Goal: Task Accomplishment & Management: Manage account settings

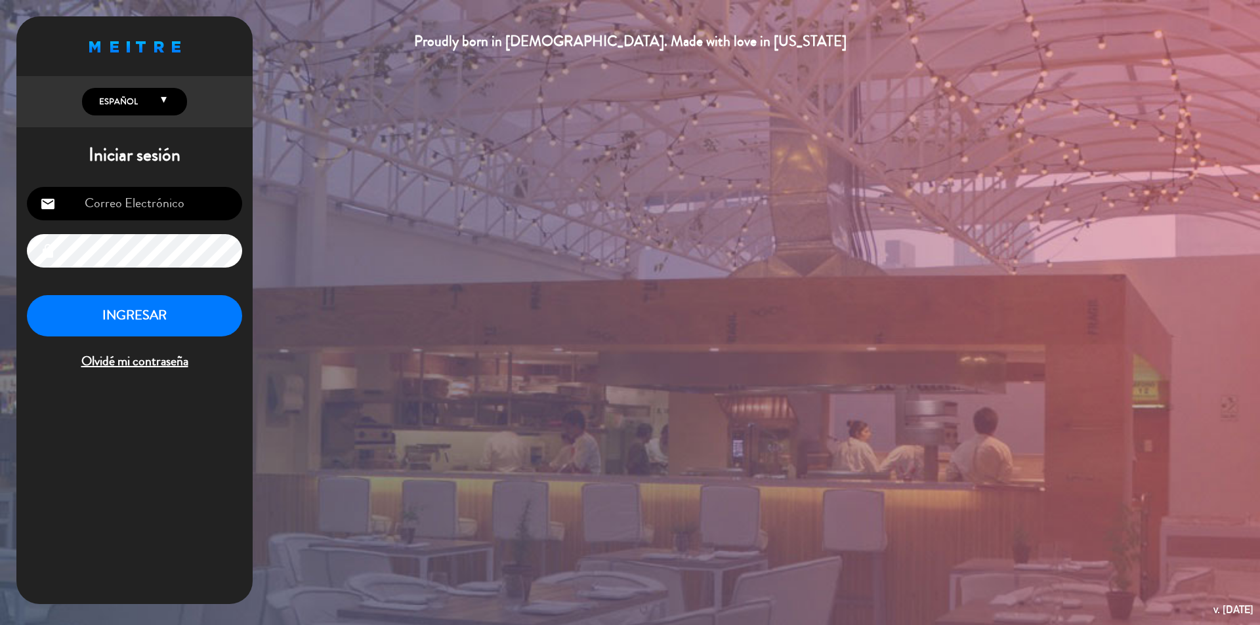
type input "[PERSON_NAME][EMAIL_ADDRESS][DOMAIN_NAME]"
click at [137, 310] on button "INGRESAR" at bounding box center [134, 315] width 215 height 41
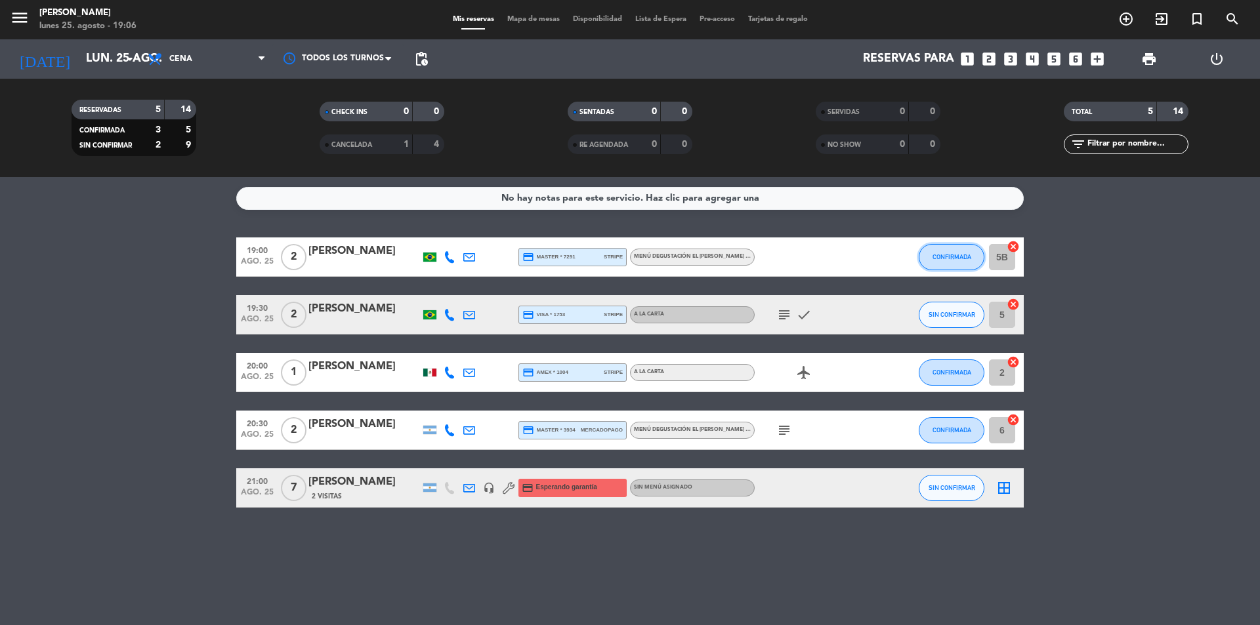
click at [970, 260] on button "CONFIRMADA" at bounding box center [951, 257] width 66 height 26
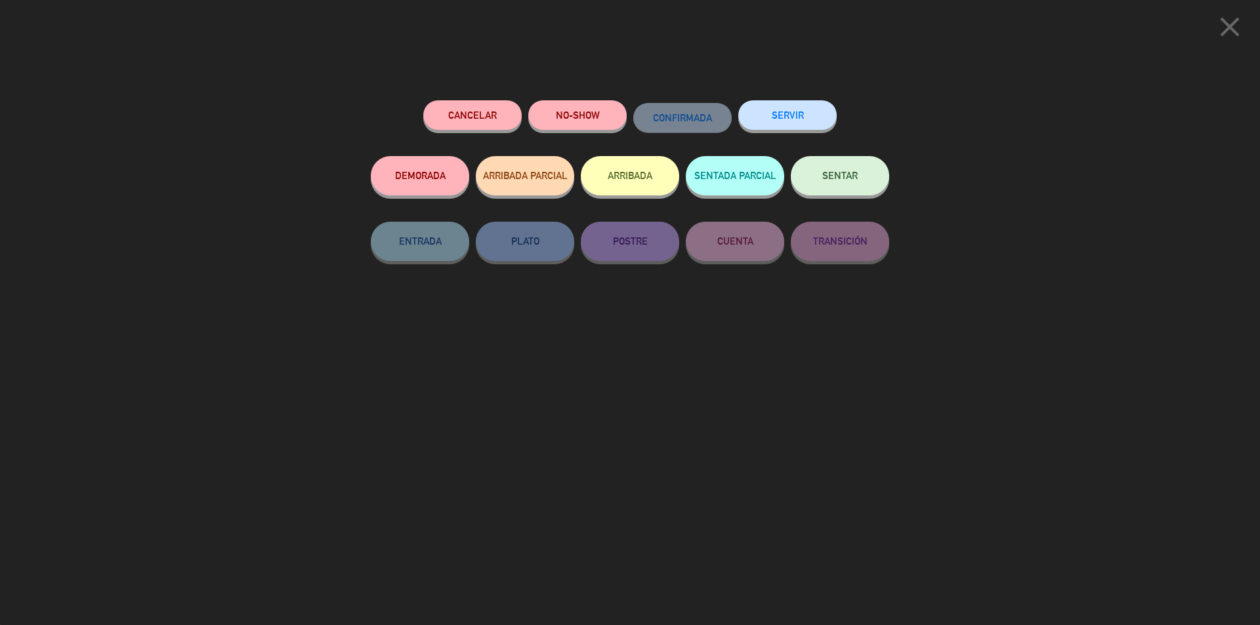
click at [844, 180] on span "SENTAR" at bounding box center [839, 175] width 35 height 11
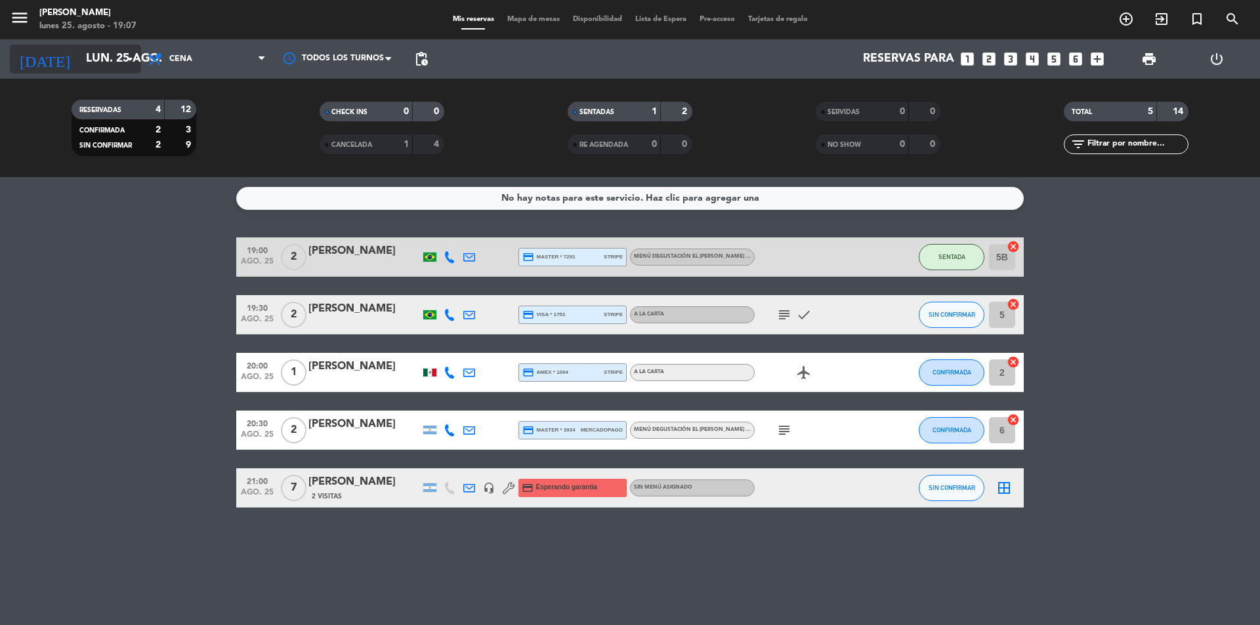
click at [107, 55] on input "lun. 25 ago." at bounding box center [155, 59] width 152 height 26
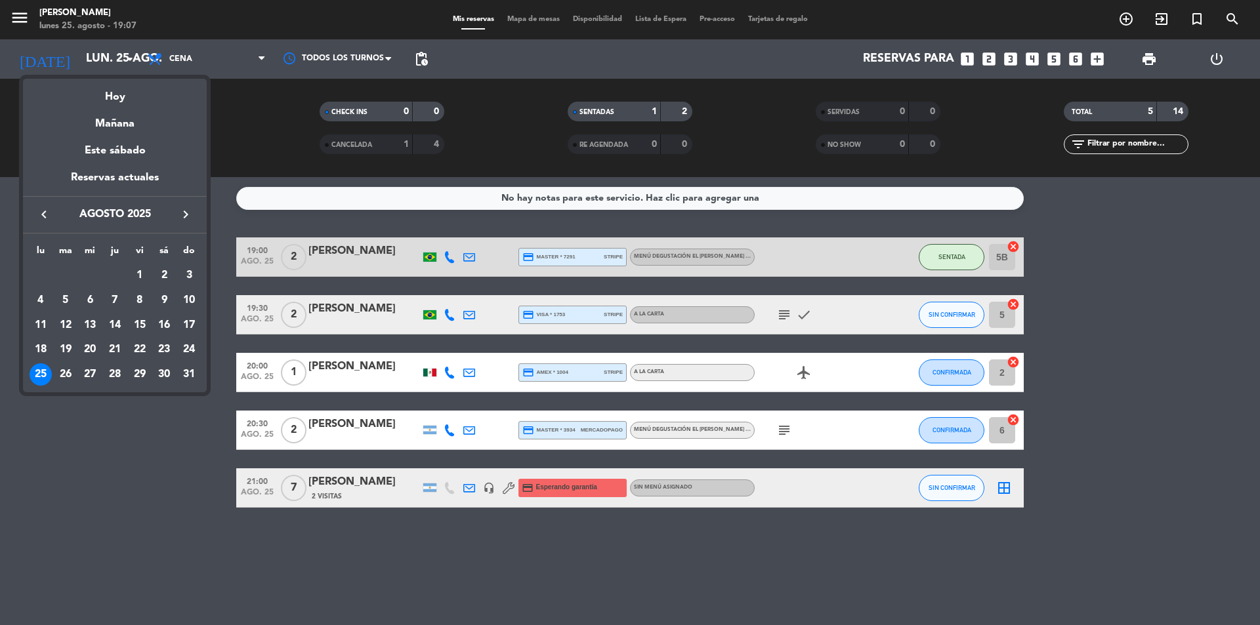
click at [115, 348] on div "21" at bounding box center [115, 350] width 22 height 22
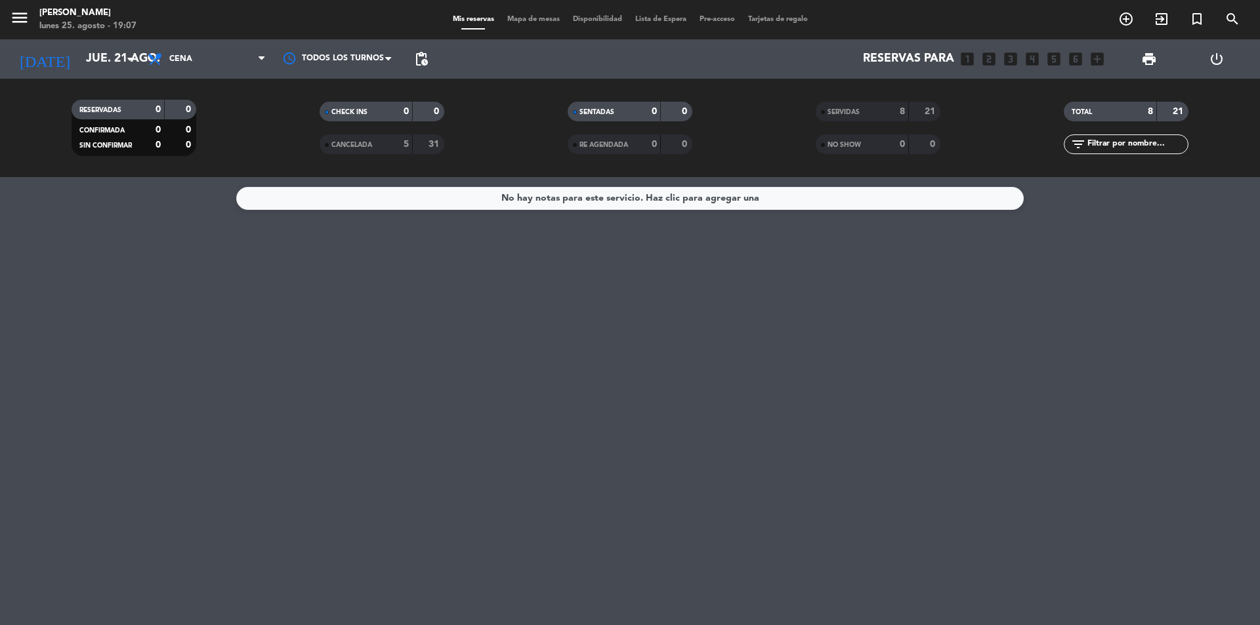
click at [867, 113] on div "SERVIDAS" at bounding box center [849, 111] width 60 height 15
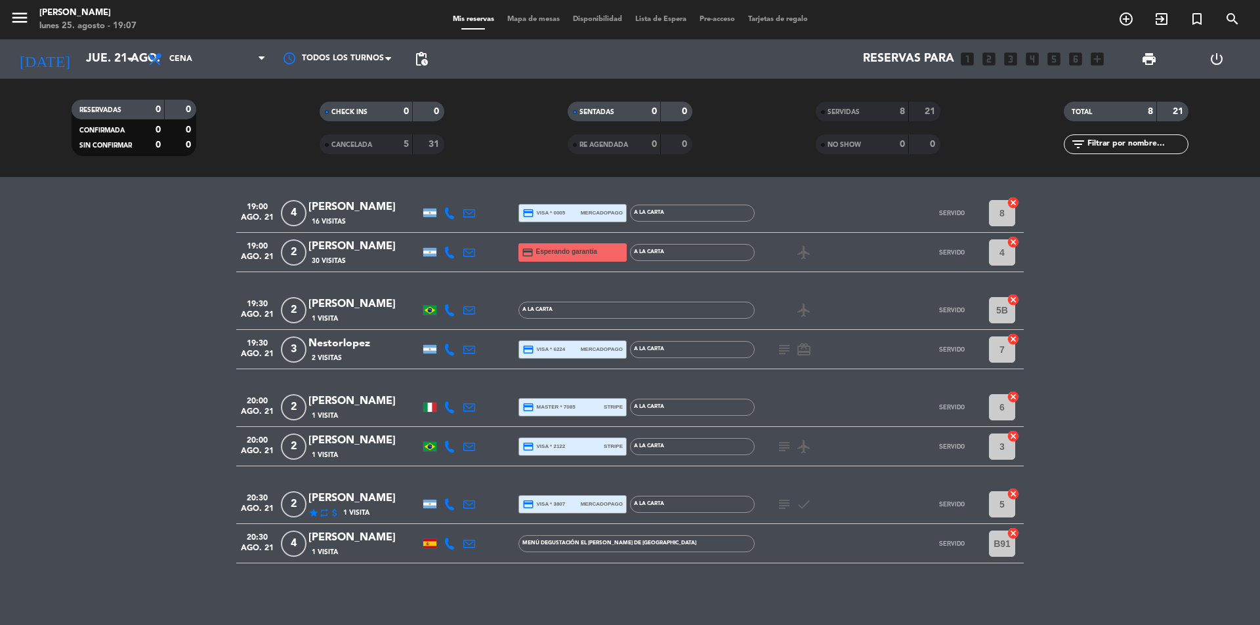
scroll to position [48, 0]
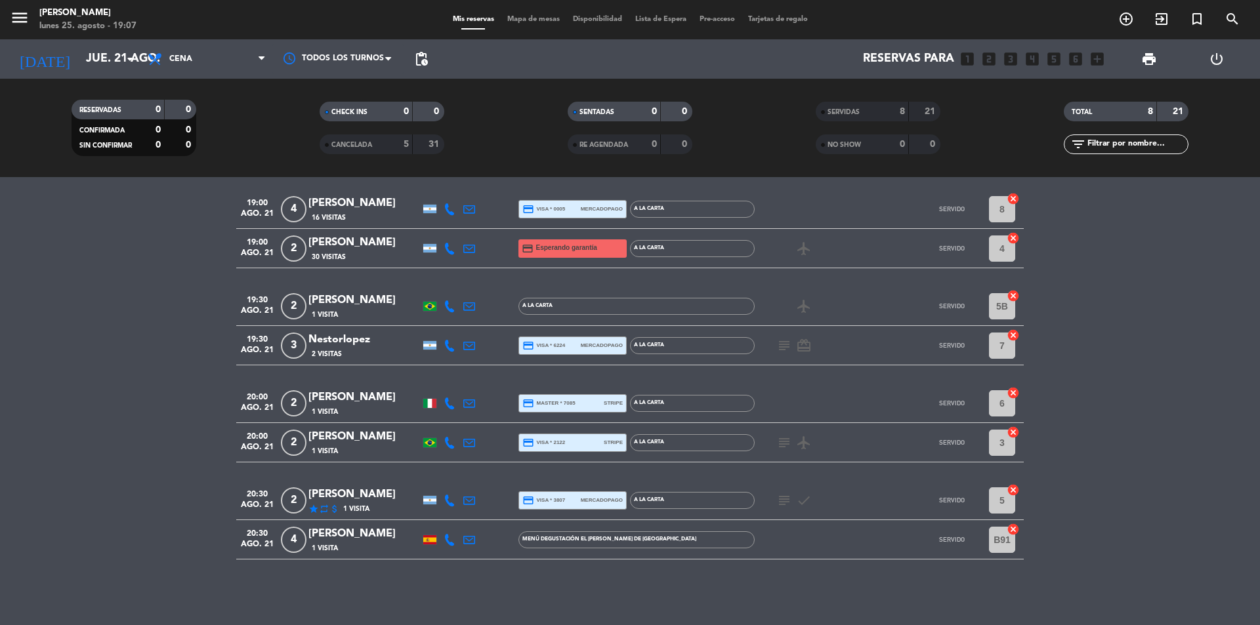
click at [382, 505] on div "star repeat attach_money 1 Visita" at bounding box center [364, 508] width 112 height 11
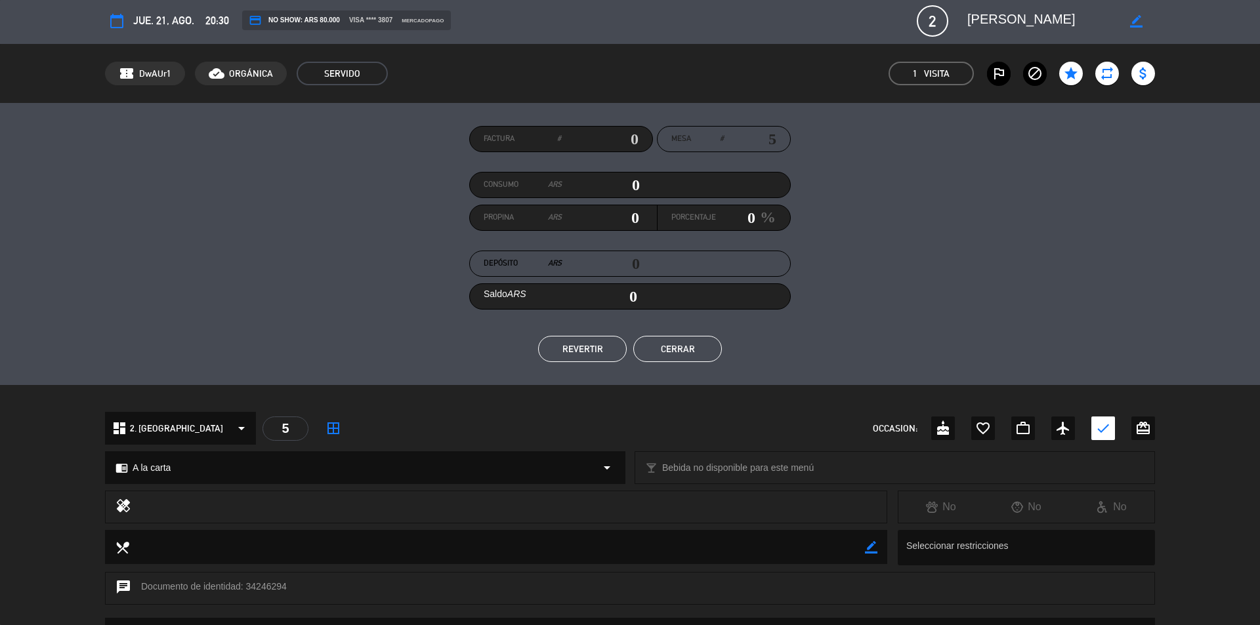
scroll to position [0, 0]
drag, startPoint x: 1083, startPoint y: 22, endPoint x: 968, endPoint y: 24, distance: 115.5
click at [968, 24] on textarea at bounding box center [1042, 23] width 150 height 24
click at [676, 362] on button "Cerrar" at bounding box center [677, 351] width 89 height 26
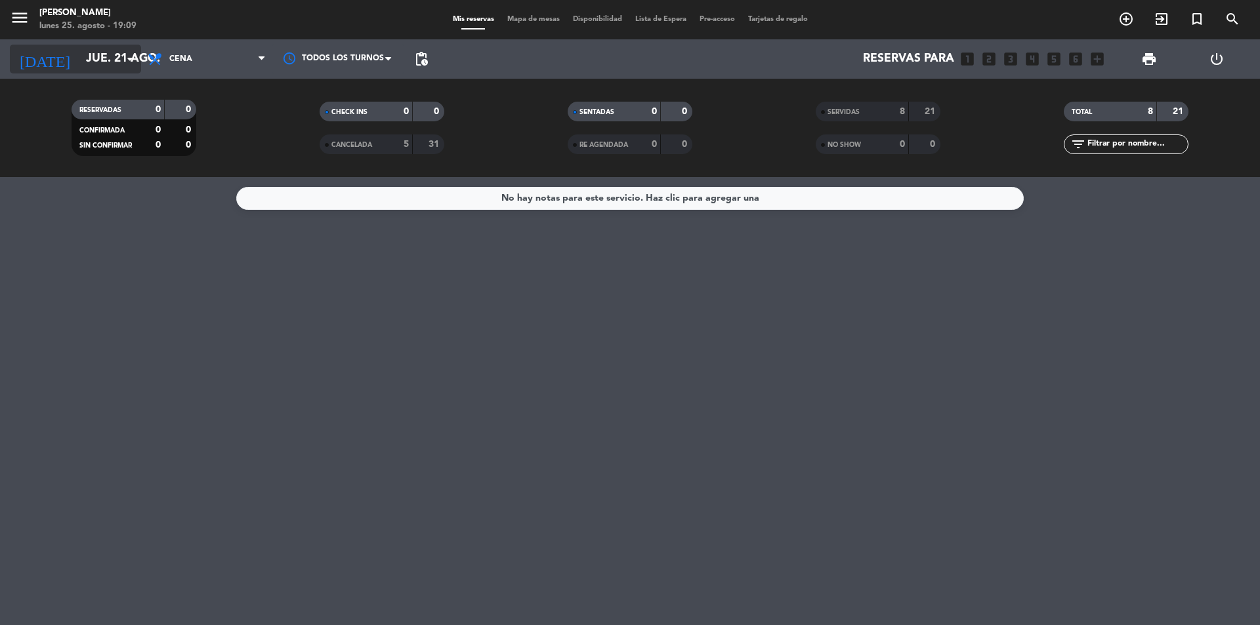
click at [99, 60] on input "jue. 21 ago." at bounding box center [155, 59] width 152 height 26
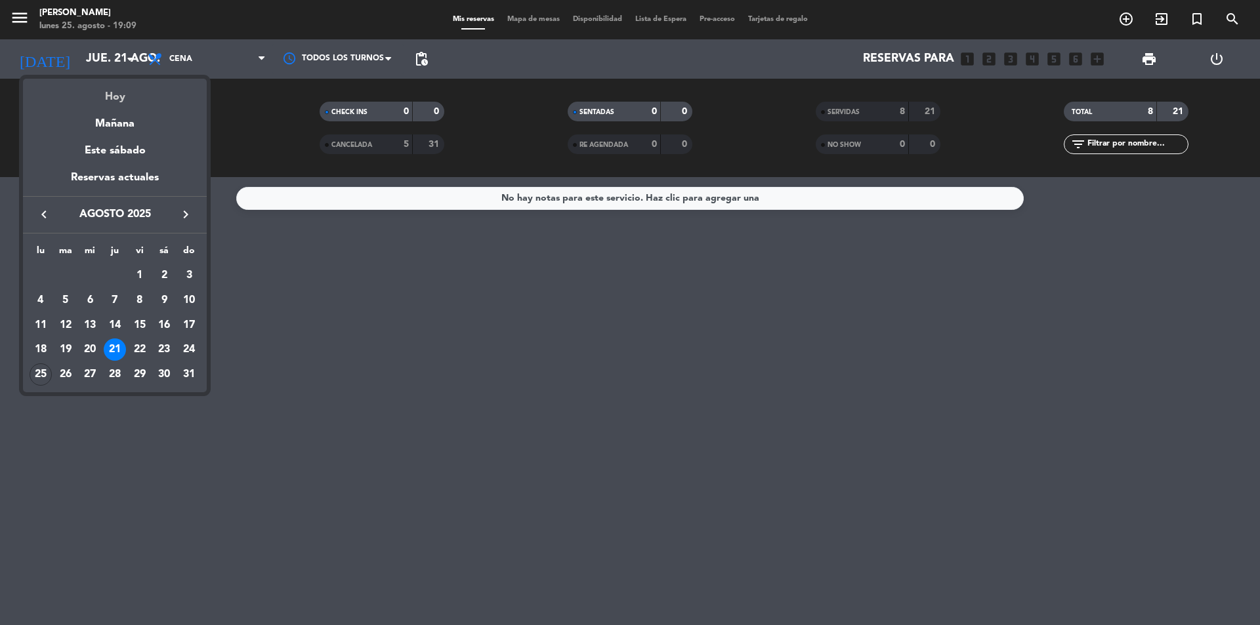
click at [113, 94] on div "Hoy" at bounding box center [115, 92] width 184 height 27
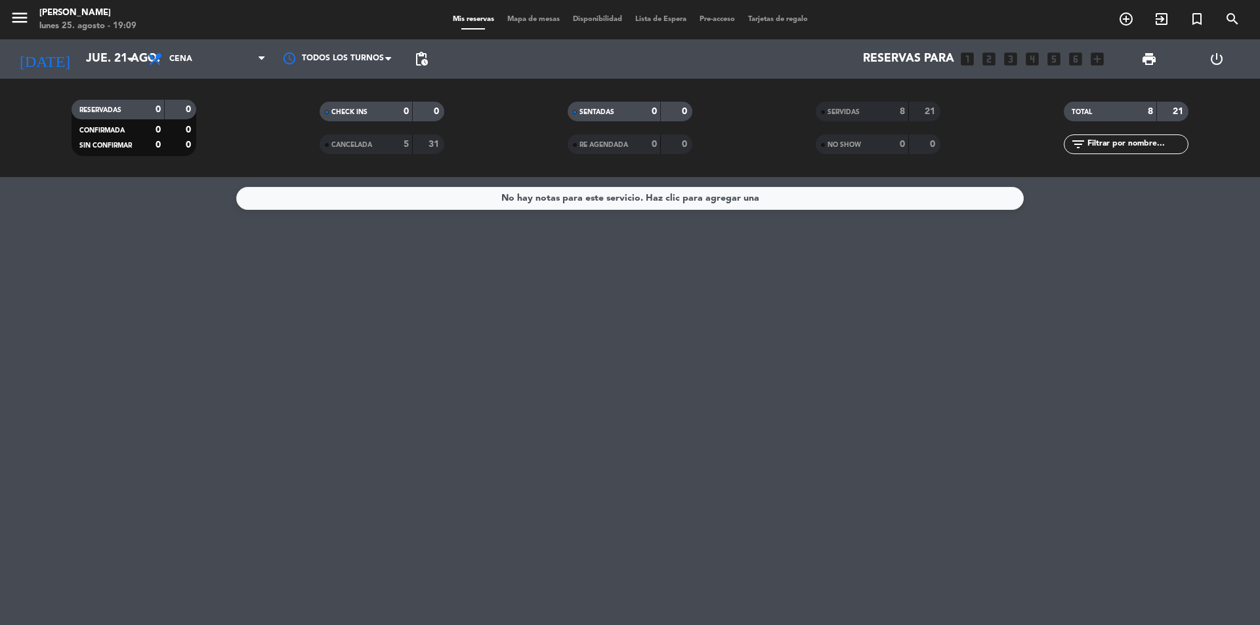
type input "lun. 25 ago."
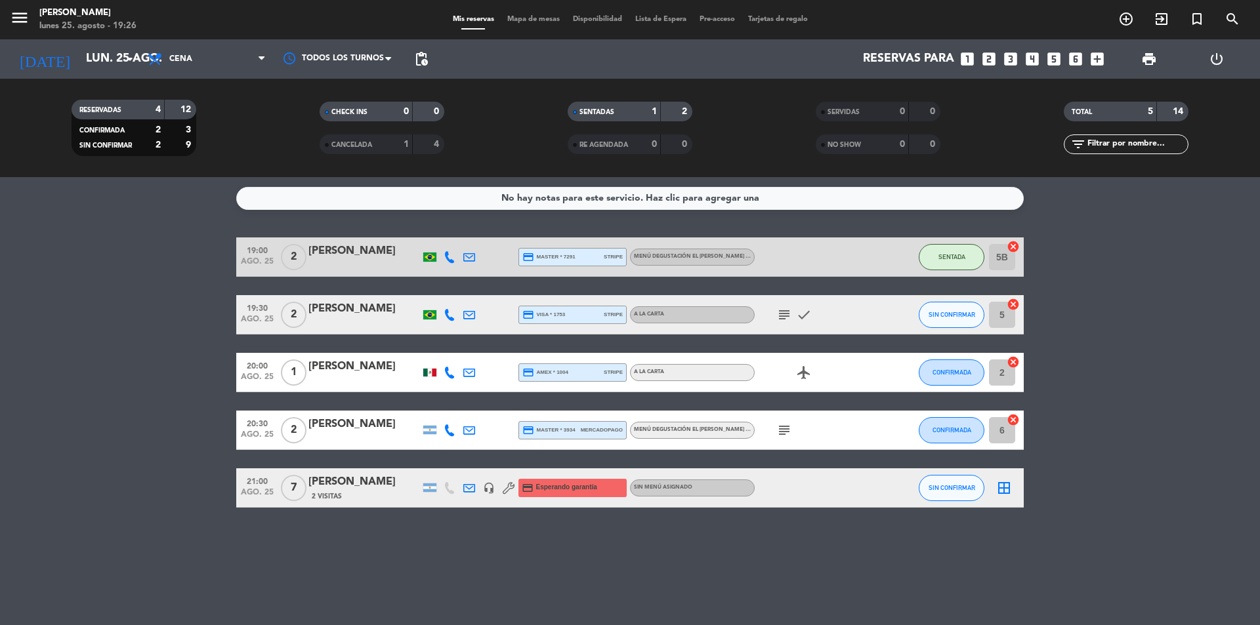
click at [148, 372] on bookings-row "19:00 ago. 25 2 [PERSON_NAME] credit_card master * 7291 stripe Menú degustación…" at bounding box center [630, 372] width 1260 height 270
click at [127, 349] on bookings-row "19:00 ago. 25 2 [PERSON_NAME] credit_card master * 7291 stripe Menú degustación…" at bounding box center [630, 372] width 1260 height 270
click at [125, 320] on bookings-row "19:00 ago. 25 2 [PERSON_NAME] credit_card master * 7291 stripe Menú degustación…" at bounding box center [630, 372] width 1260 height 270
click at [128, 392] on bookings-row "19:00 ago. 25 2 [PERSON_NAME] credit_card master * 7291 stripe Menú degustación…" at bounding box center [630, 372] width 1260 height 270
click at [96, 363] on bookings-row "19:00 ago. 25 2 [PERSON_NAME] credit_card master * 7291 stripe Menú degustación…" at bounding box center [630, 372] width 1260 height 270
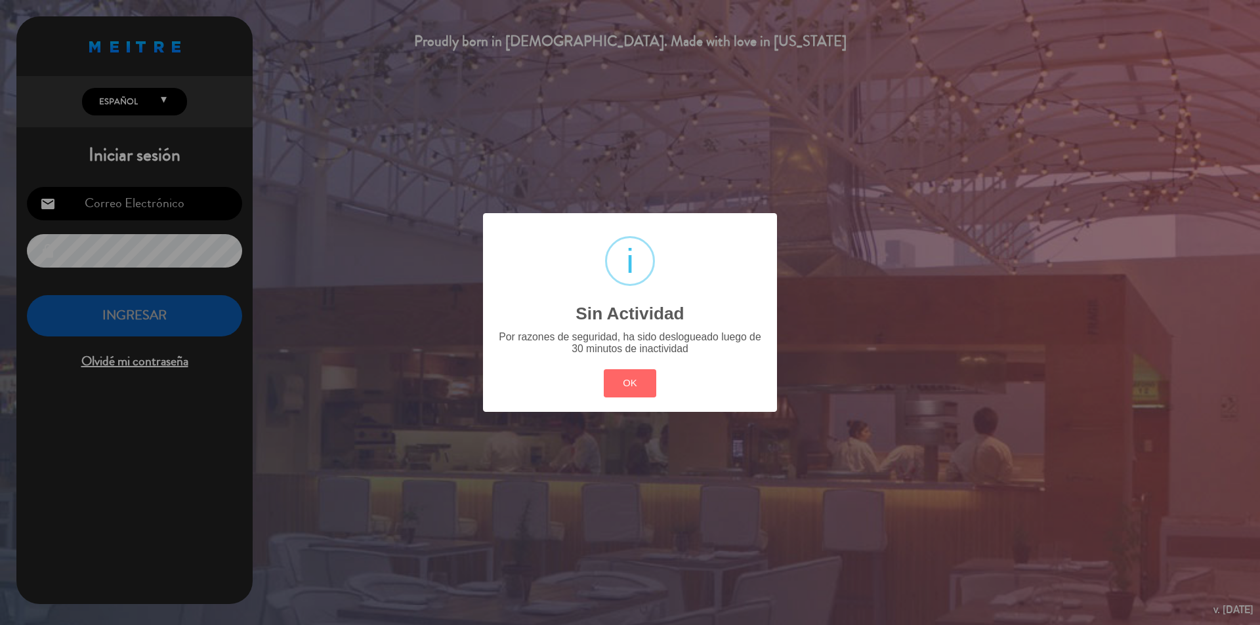
type input "[PERSON_NAME][EMAIL_ADDRESS][DOMAIN_NAME]"
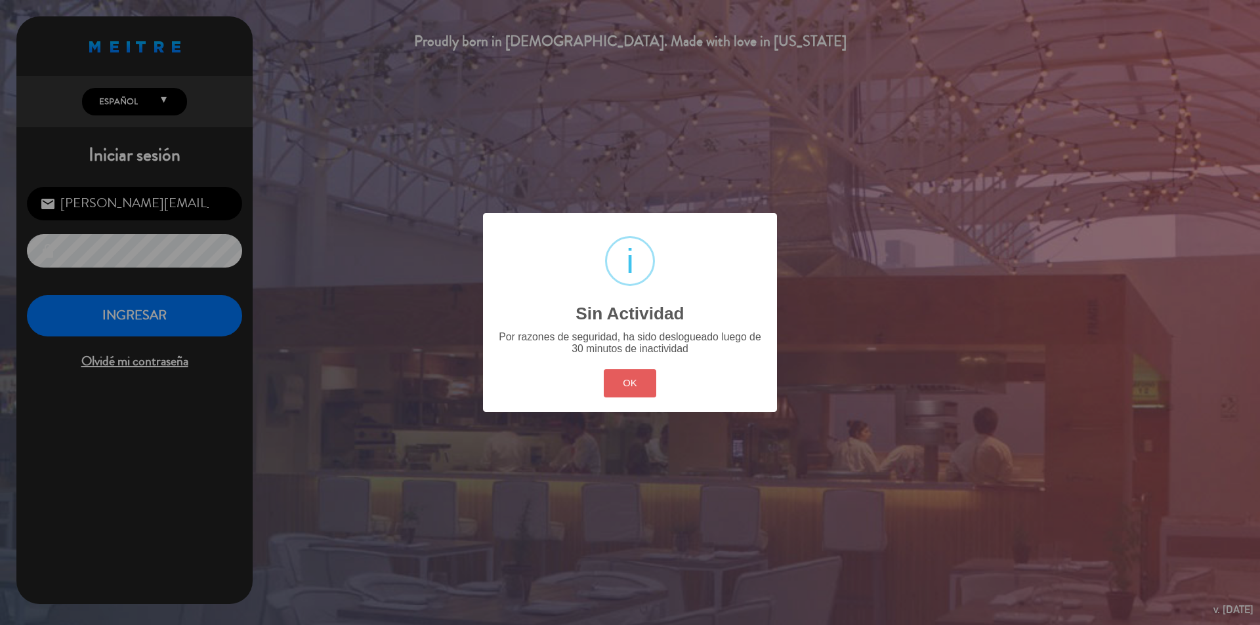
click at [636, 377] on button "OK" at bounding box center [630, 383] width 53 height 28
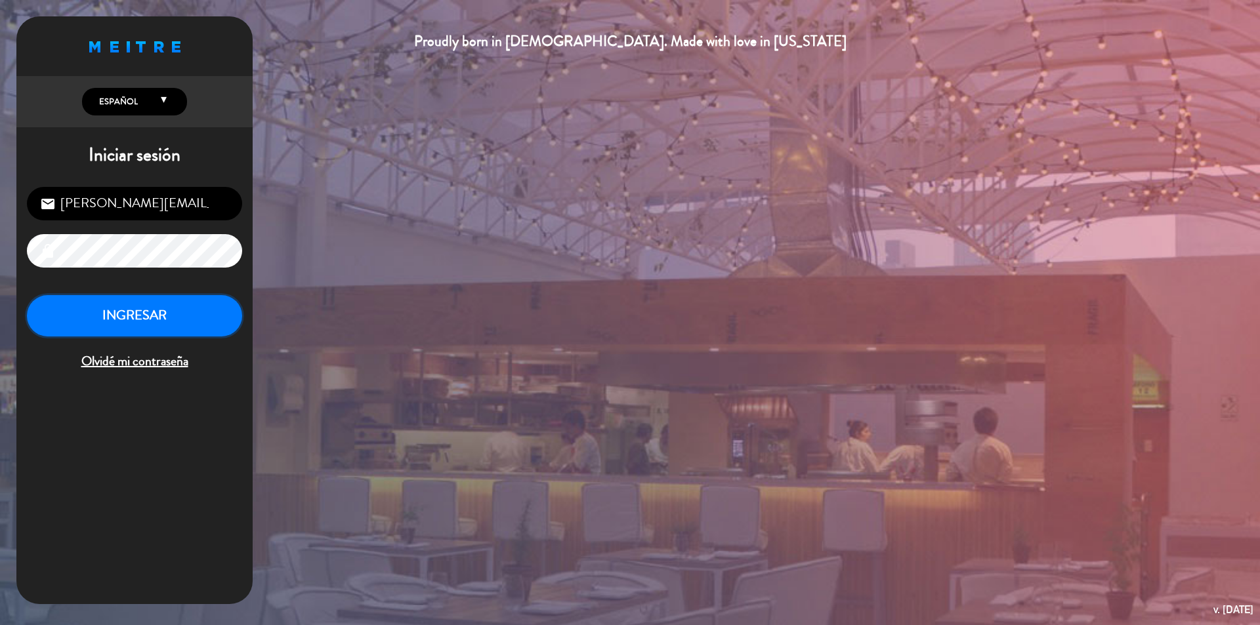
click at [100, 310] on button "INGRESAR" at bounding box center [134, 315] width 215 height 41
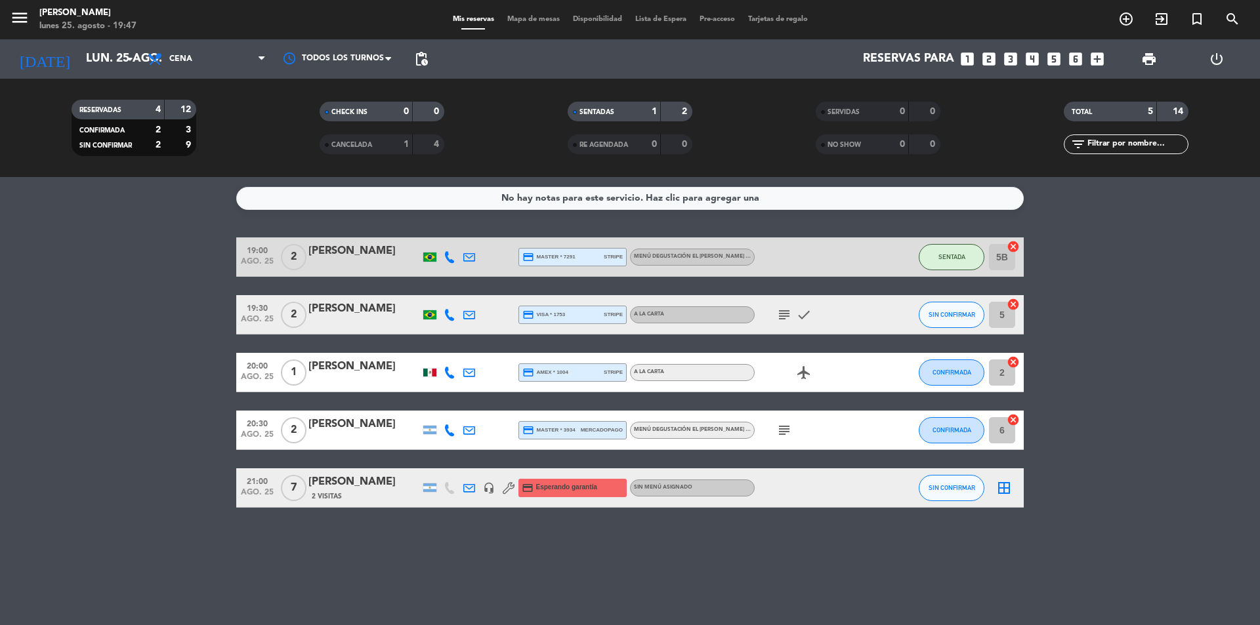
drag, startPoint x: 781, startPoint y: 323, endPoint x: 783, endPoint y: 316, distance: 8.0
click at [781, 323] on div "subject check" at bounding box center [813, 314] width 118 height 39
click at [783, 316] on icon "subject" at bounding box center [784, 315] width 16 height 16
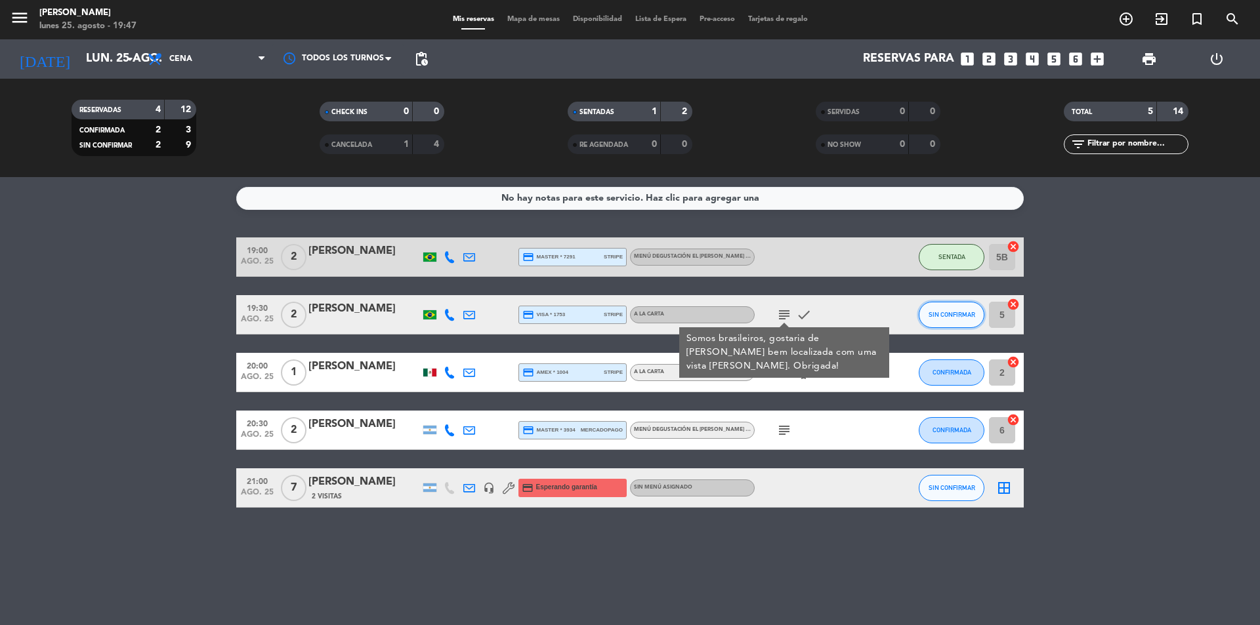
click at [971, 313] on span "SIN CONFIRMAR" at bounding box center [951, 314] width 47 height 7
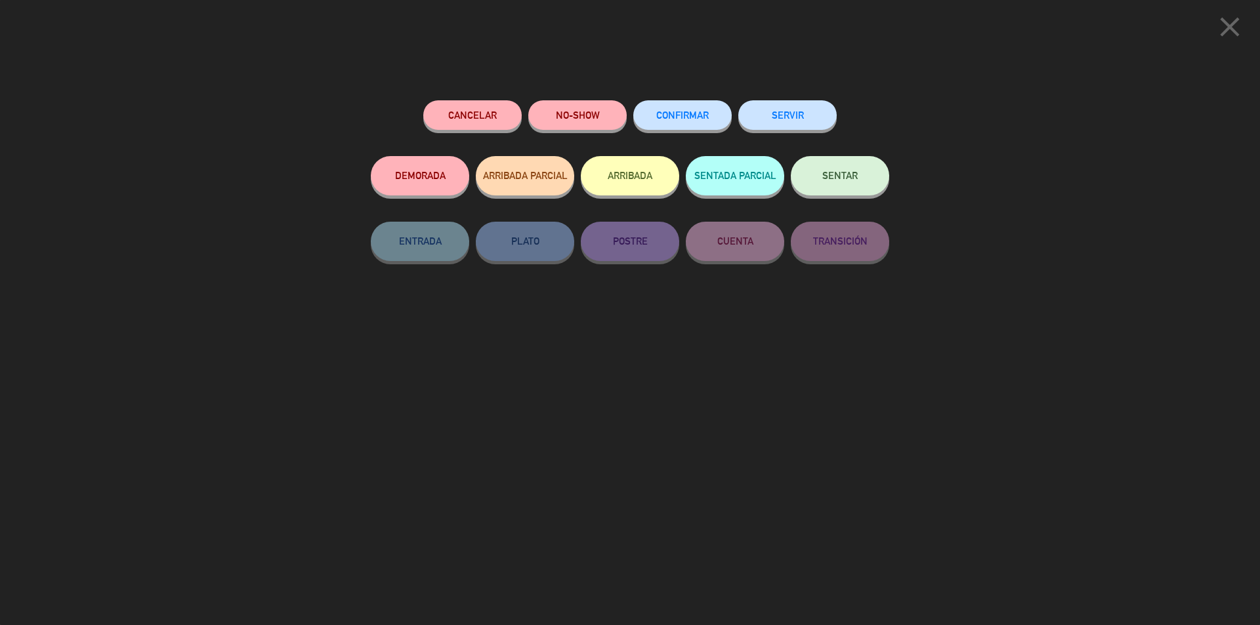
click at [848, 173] on span "SENTAR" at bounding box center [839, 175] width 35 height 11
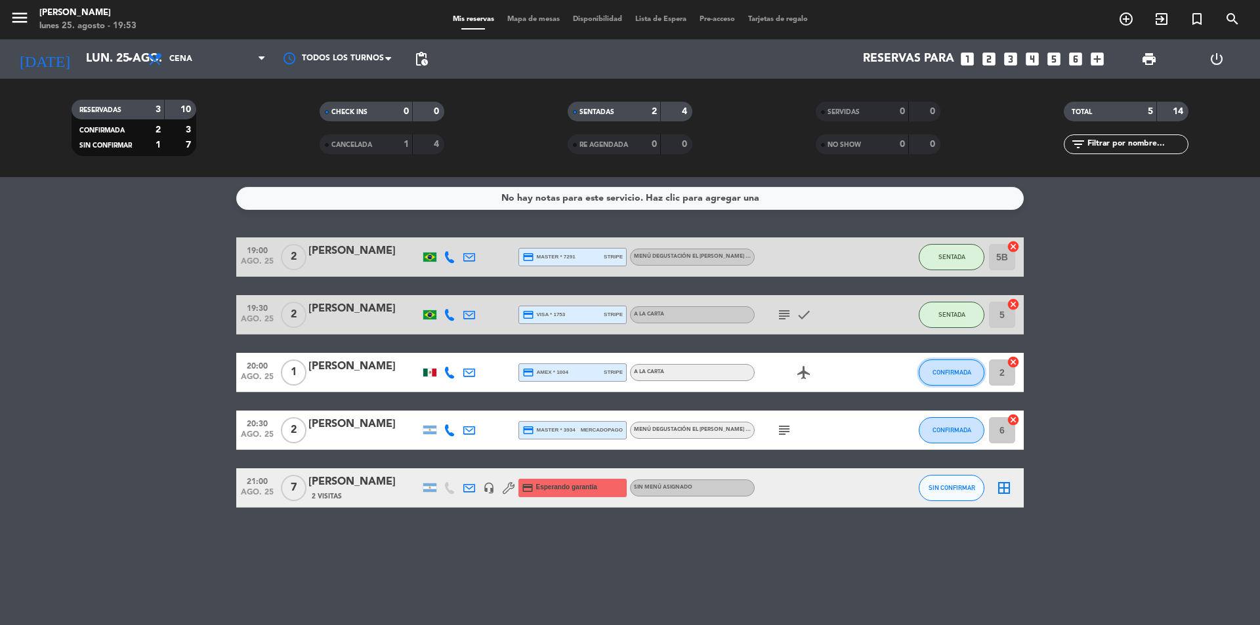
click at [943, 370] on span "CONFIRMADA" at bounding box center [951, 372] width 39 height 7
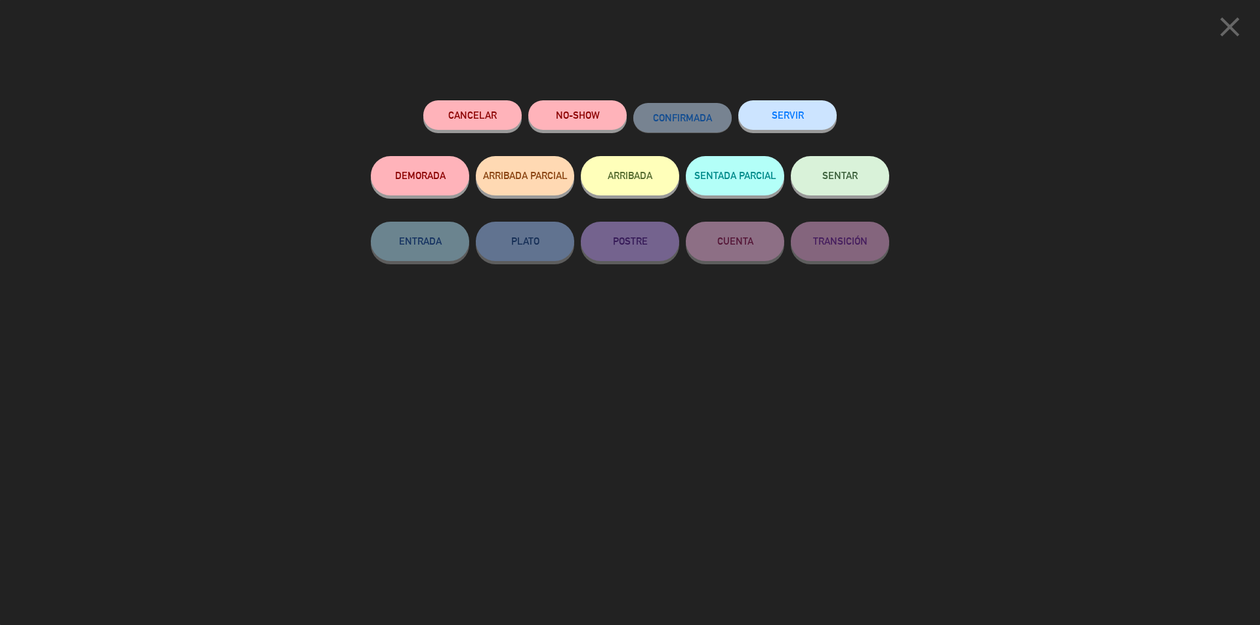
click at [831, 184] on button "SENTAR" at bounding box center [840, 175] width 98 height 39
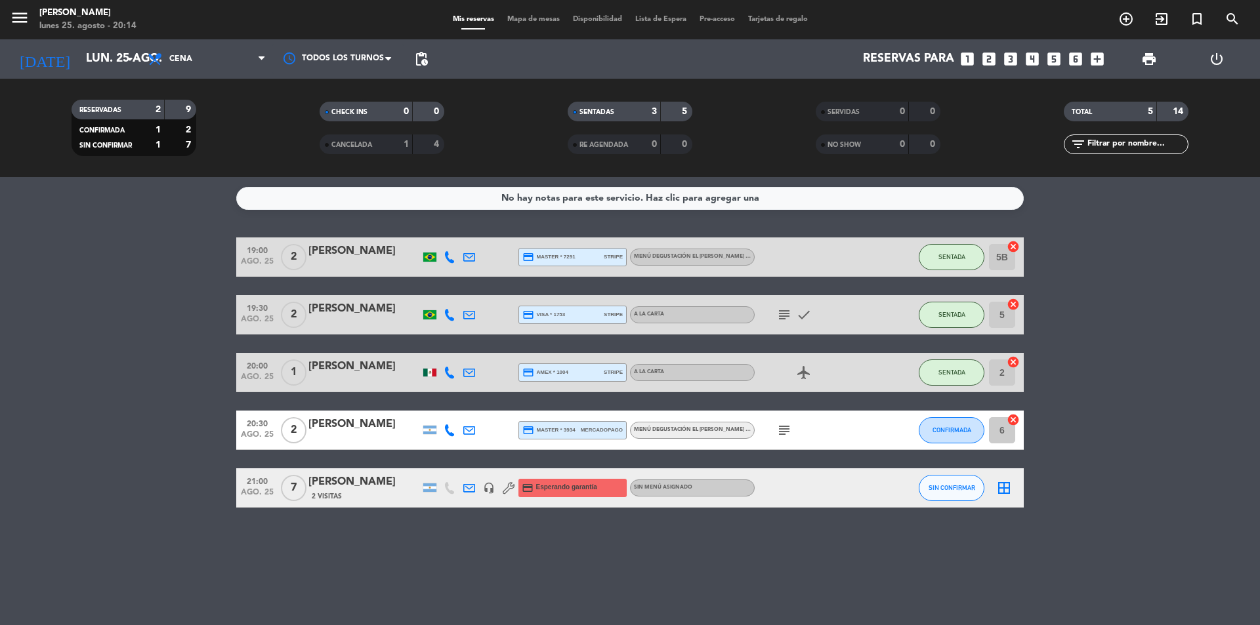
click at [175, 397] on bookings-row "19:00 ago. 25 2 [PERSON_NAME] credit_card master * 7291 stripe Menú degustación…" at bounding box center [630, 372] width 1260 height 270
click at [150, 333] on bookings-row "19:00 ago. 25 2 [PERSON_NAME] credit_card master * 7291 stripe Menú degustación…" at bounding box center [630, 372] width 1260 height 270
click at [98, 382] on bookings-row "19:00 ago. 25 2 [PERSON_NAME] credit_card master * 7291 stripe Menú degustación…" at bounding box center [630, 372] width 1260 height 270
click at [134, 326] on bookings-row "19:00 ago. 25 2 [PERSON_NAME] credit_card master * 7291 stripe Menú degustación…" at bounding box center [630, 372] width 1260 height 270
drag, startPoint x: 1163, startPoint y: 328, endPoint x: 1064, endPoint y: 332, distance: 99.1
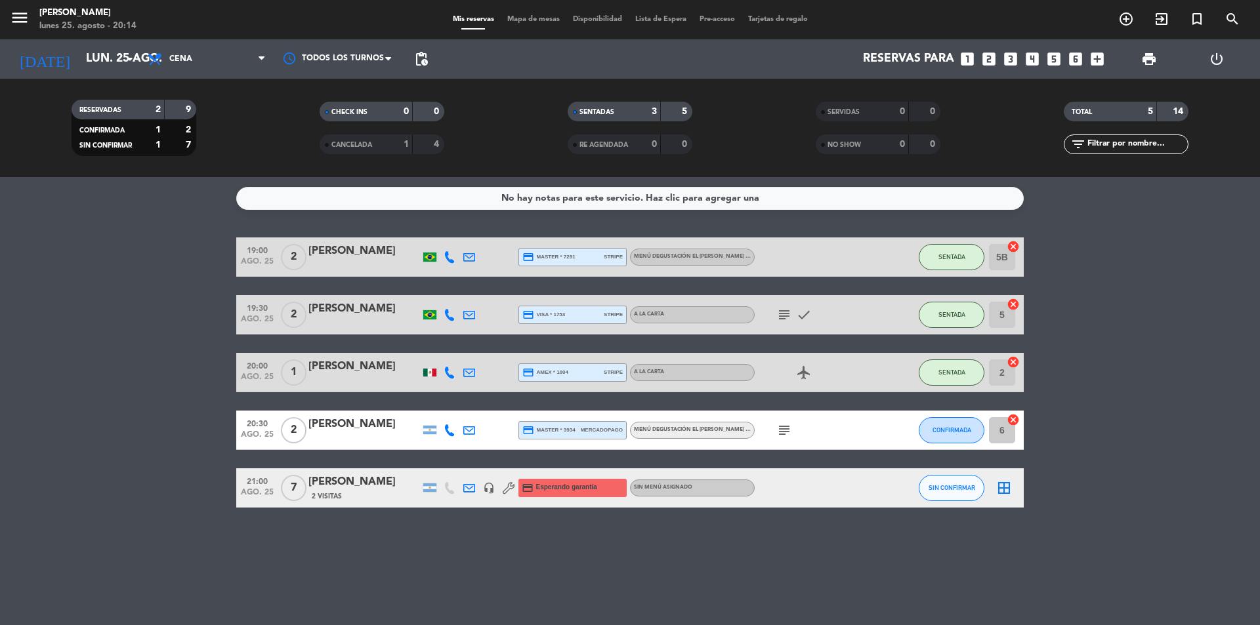
click at [1162, 329] on bookings-row "19:00 ago. 25 2 [PERSON_NAME] credit_card master * 7291 stripe Menú degustación…" at bounding box center [630, 372] width 1260 height 270
click at [144, 425] on bookings-row "19:00 ago. 25 2 [PERSON_NAME] credit_card master * 7291 stripe Menú degustación…" at bounding box center [630, 372] width 1260 height 270
click at [1160, 350] on bookings-row "19:00 ago. 25 2 [PERSON_NAME] credit_card master * 7291 stripe Menú degustación…" at bounding box center [630, 372] width 1260 height 270
click at [961, 60] on icon "looks_one" at bounding box center [967, 59] width 17 height 17
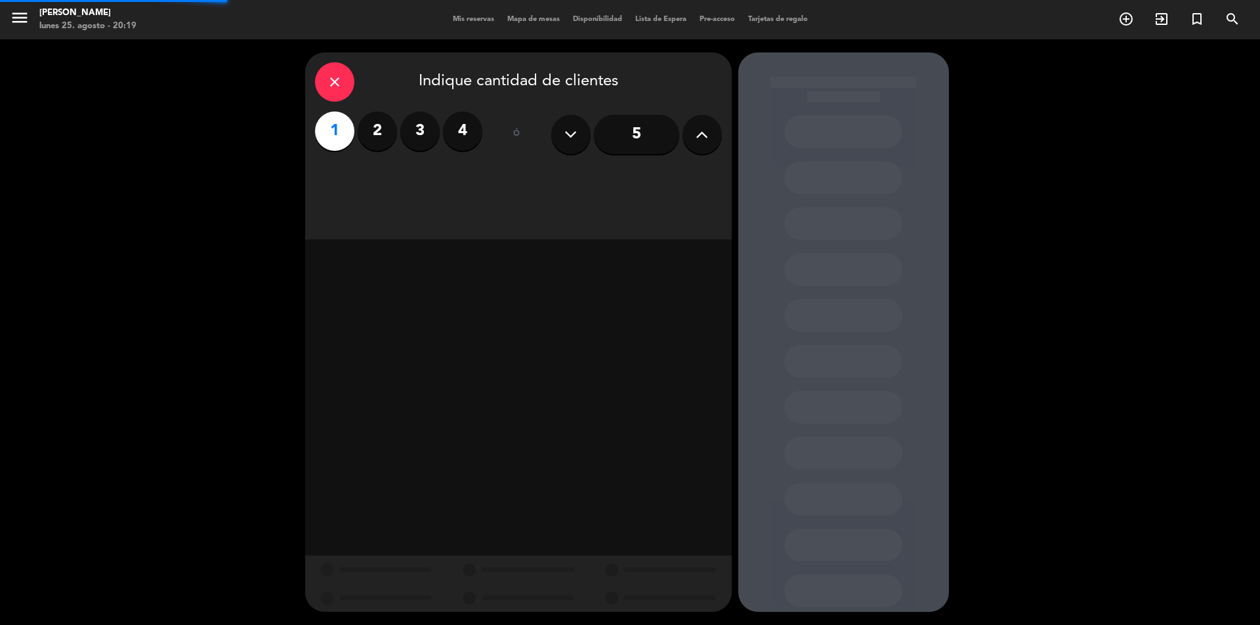
click at [968, 60] on div "close Indique cantidad de clientes 1 2 3 4 ó 5" at bounding box center [630, 332] width 1260 height 586
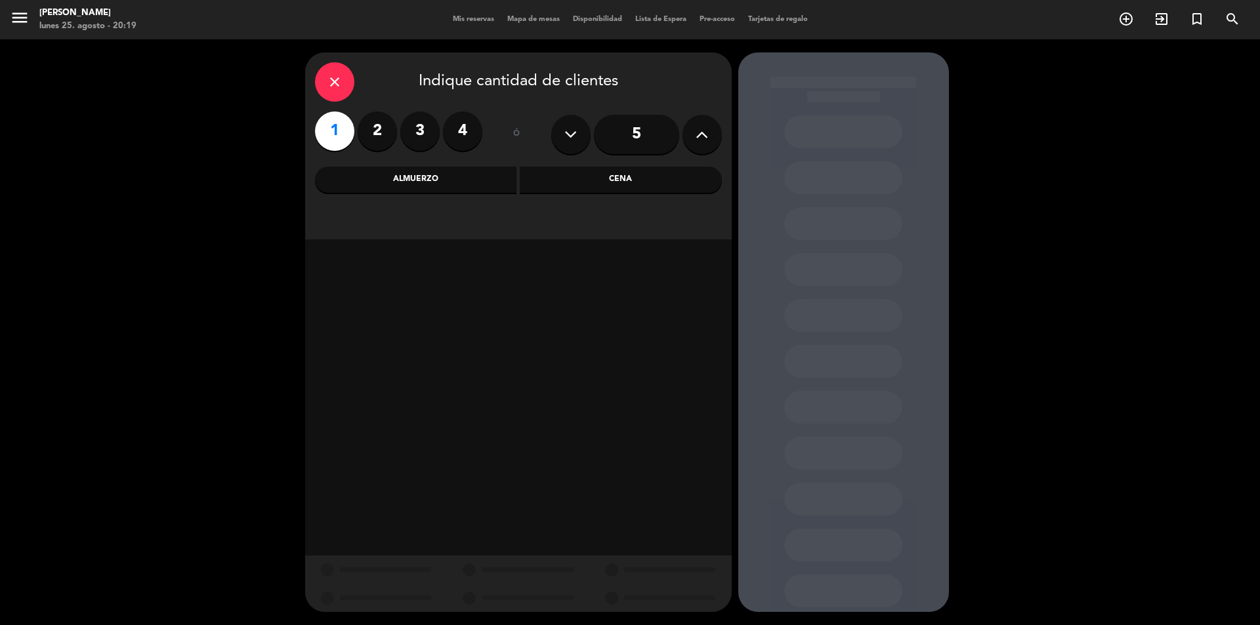
click at [591, 182] on div "Cena" at bounding box center [621, 180] width 202 height 26
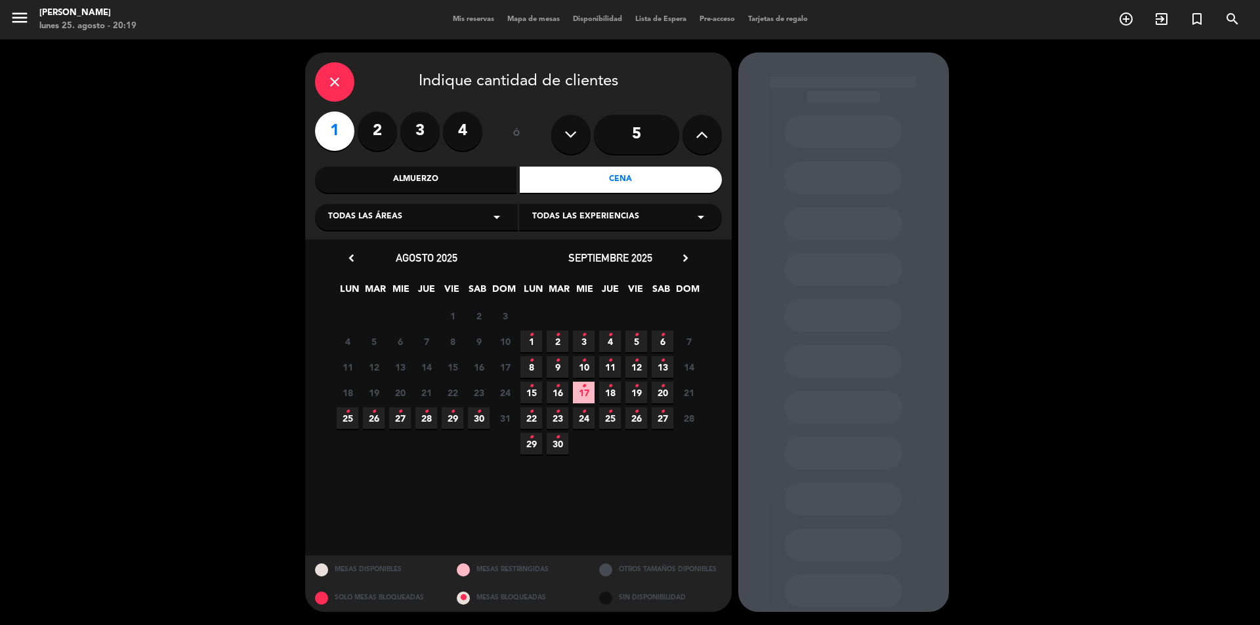
click at [351, 413] on span "25 •" at bounding box center [348, 418] width 22 height 22
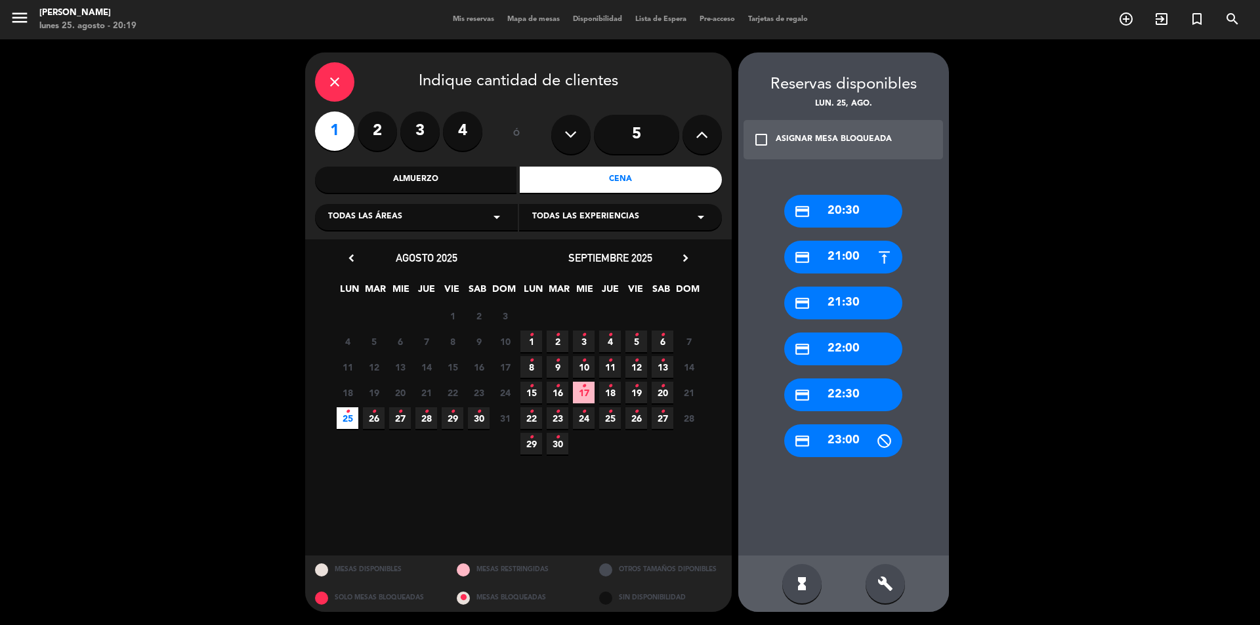
click at [859, 213] on div "credit_card 20:30" at bounding box center [843, 211] width 118 height 33
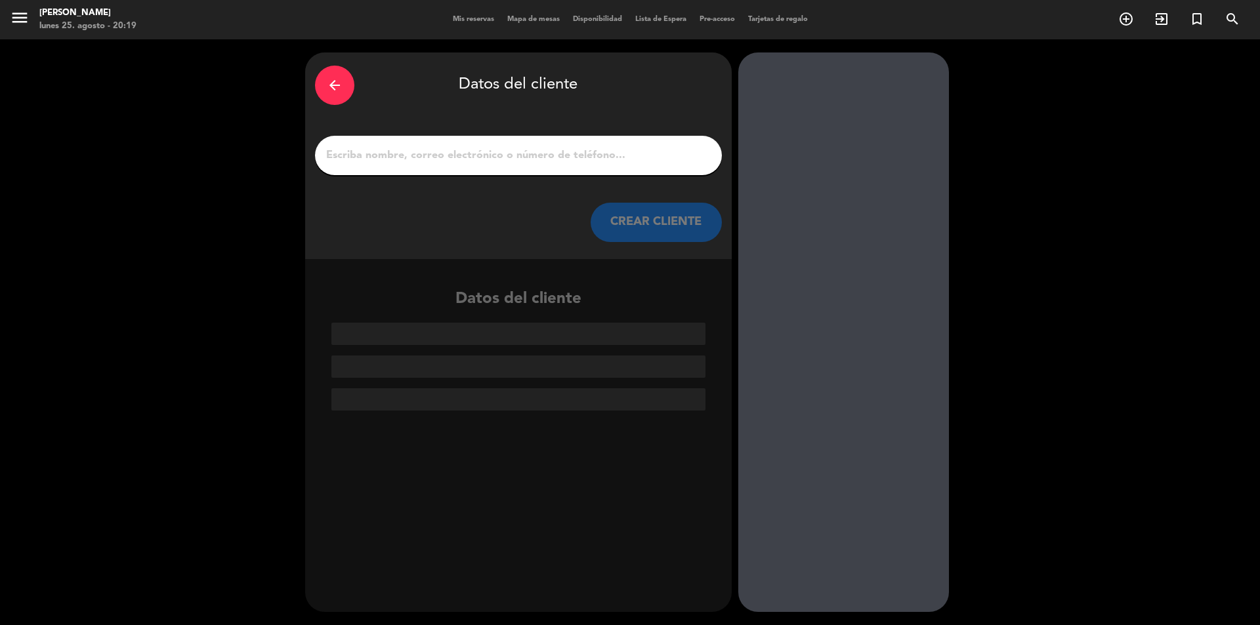
click at [524, 160] on input "1" at bounding box center [518, 155] width 387 height 18
click at [564, 146] on div at bounding box center [518, 155] width 407 height 39
click at [550, 154] on input "1" at bounding box center [518, 155] width 387 height 18
click at [540, 157] on input "1" at bounding box center [518, 155] width 387 height 18
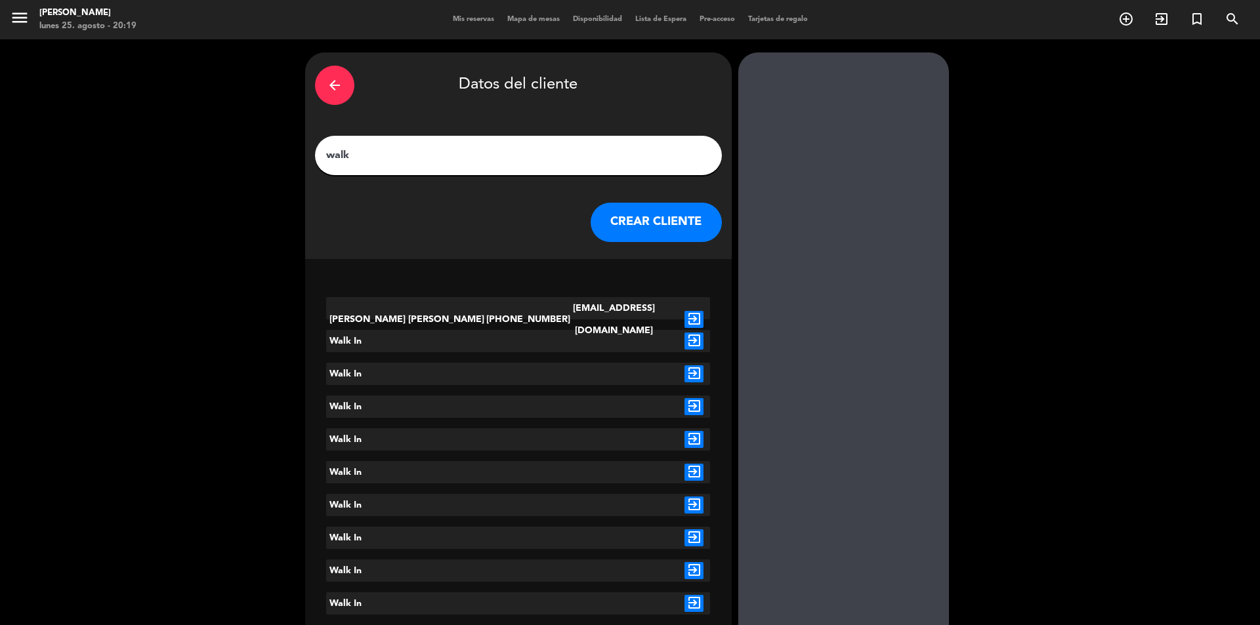
type input "walk"
click at [698, 340] on icon "exit_to_app" at bounding box center [693, 341] width 19 height 17
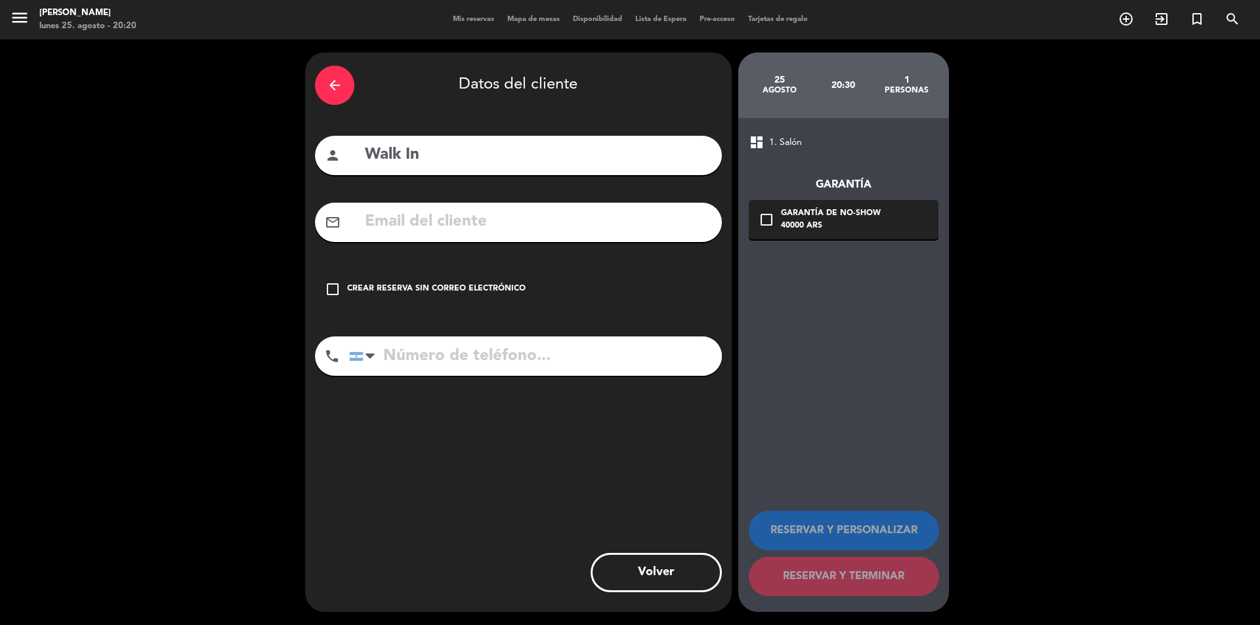
click at [334, 289] on icon "check_box_outline_blank" at bounding box center [333, 289] width 16 height 16
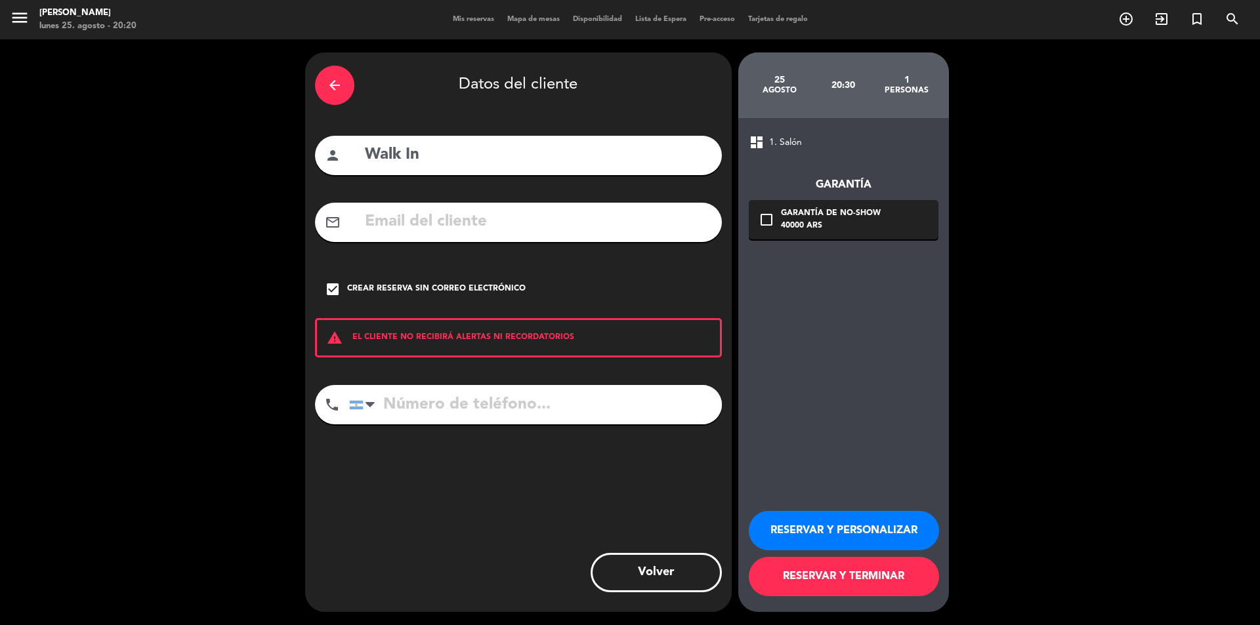
click at [885, 569] on button "RESERVAR Y TERMINAR" at bounding box center [844, 576] width 190 height 39
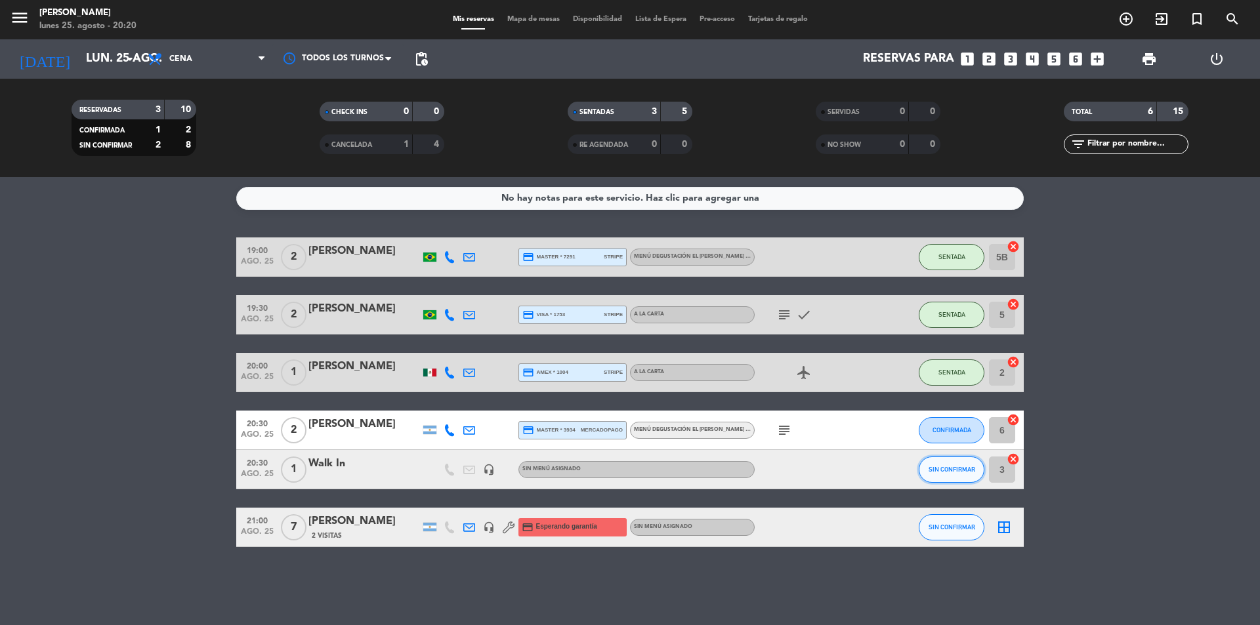
click at [956, 472] on span "SIN CONFIRMAR" at bounding box center [951, 469] width 47 height 7
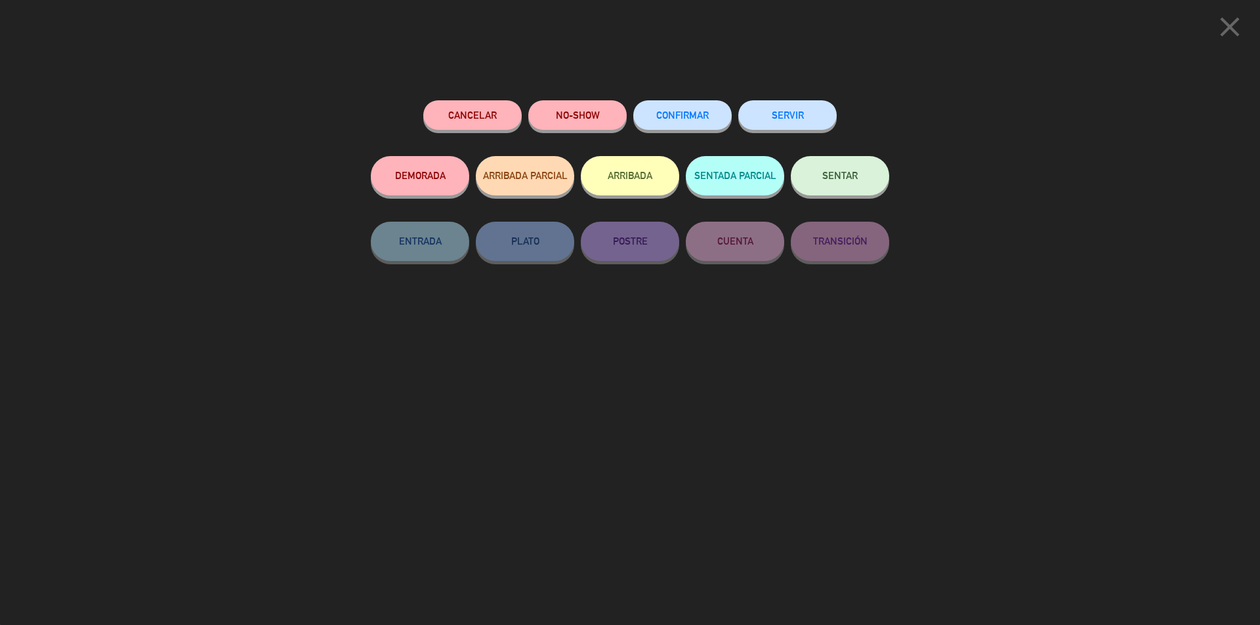
click at [868, 182] on button "SENTAR" at bounding box center [840, 175] width 98 height 39
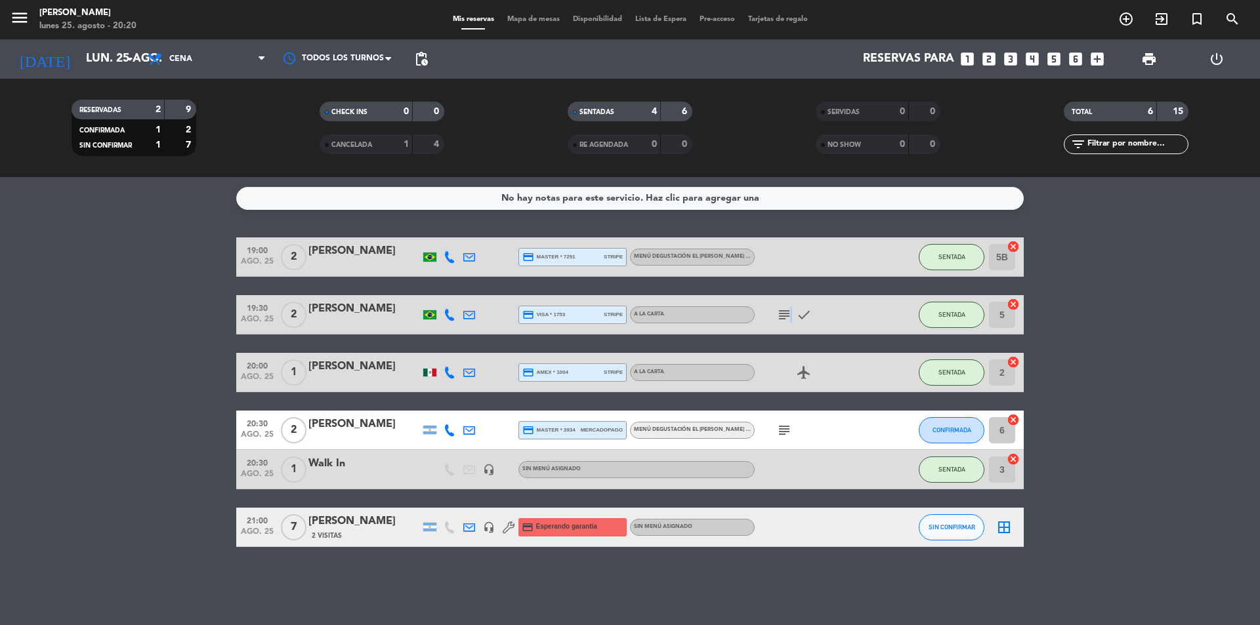
click at [789, 312] on icon "subject" at bounding box center [784, 315] width 16 height 16
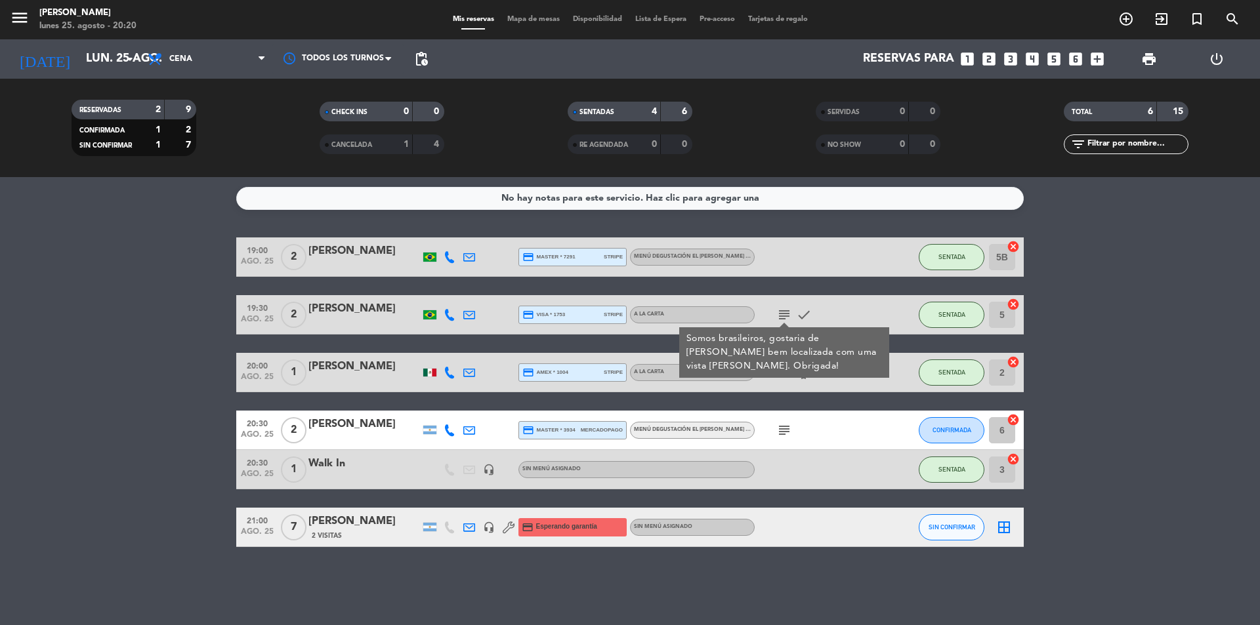
click at [1140, 352] on bookings-row "19:00 ago. 25 2 [PERSON_NAME] credit_card master * 7291 stripe Menú degustación…" at bounding box center [630, 392] width 1260 height 310
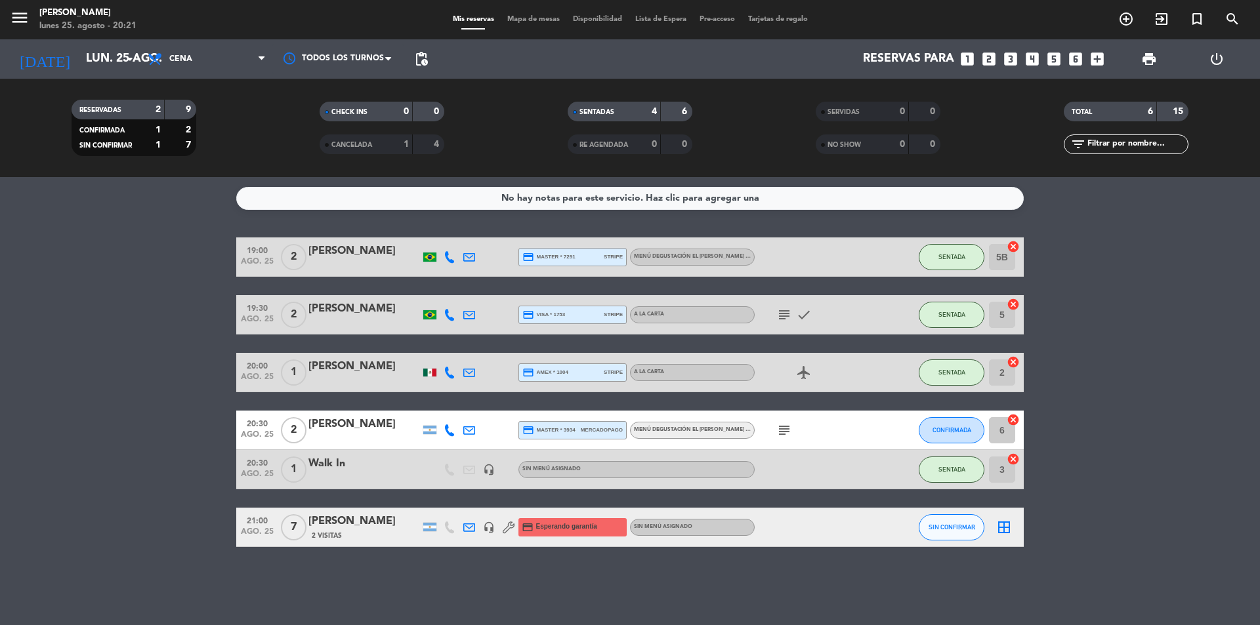
click at [137, 292] on bookings-row "19:00 ago. 25 2 [PERSON_NAME] credit_card master * 7291 stripe Menú degustación…" at bounding box center [630, 392] width 1260 height 310
click at [369, 142] on span "CANCELADA" at bounding box center [351, 145] width 41 height 7
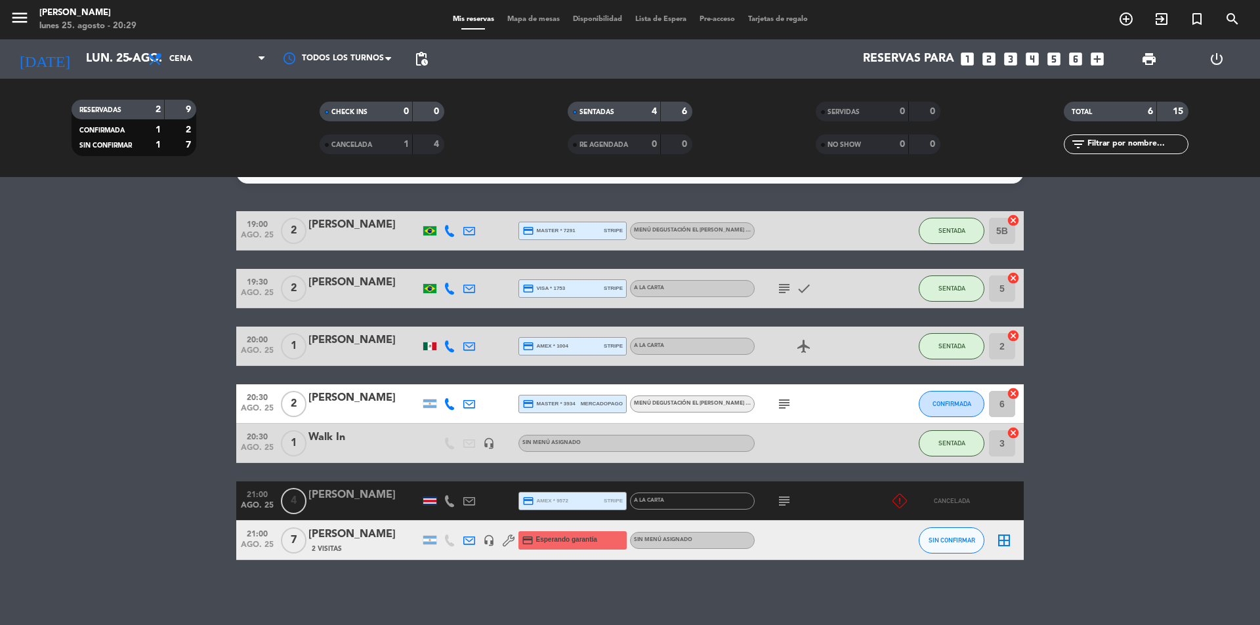
scroll to position [27, 0]
click at [337, 497] on div "[PERSON_NAME]" at bounding box center [364, 494] width 112 height 17
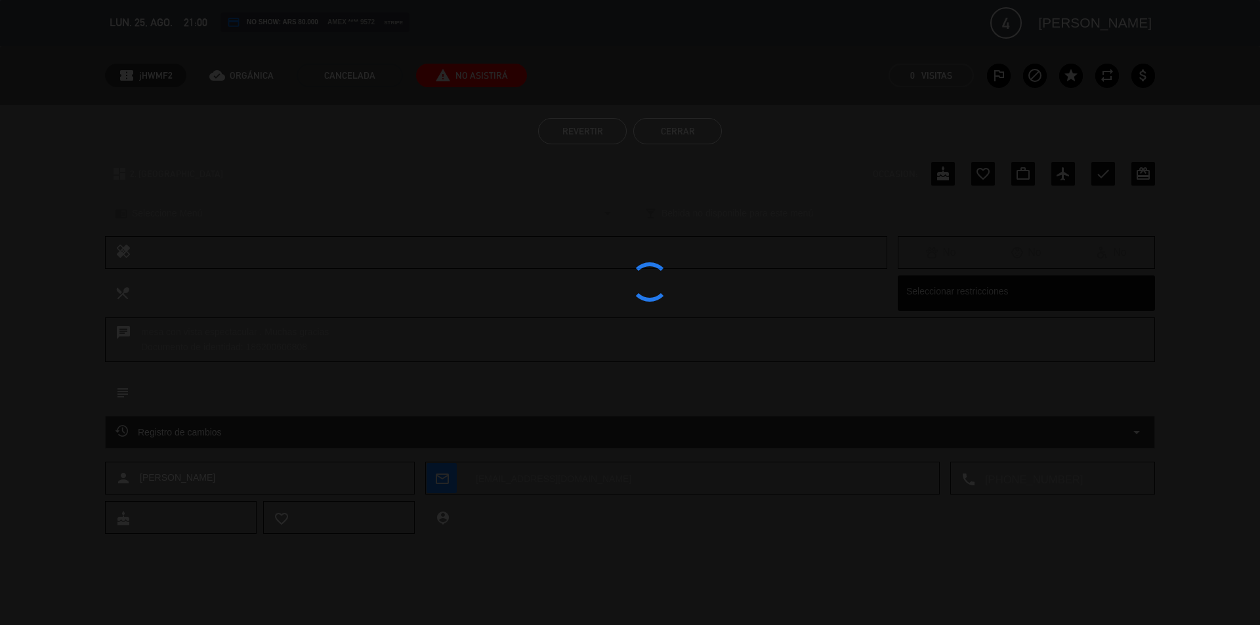
click at [337, 497] on div at bounding box center [630, 312] width 1260 height 625
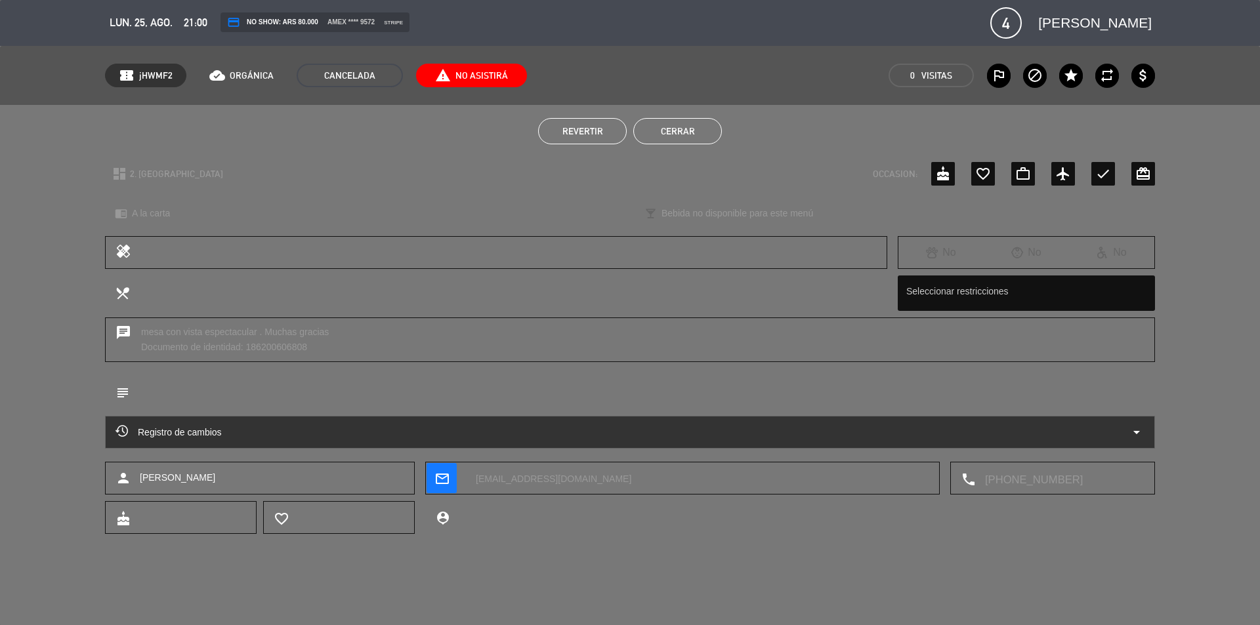
click at [600, 130] on span "Revertir" at bounding box center [582, 131] width 41 height 10
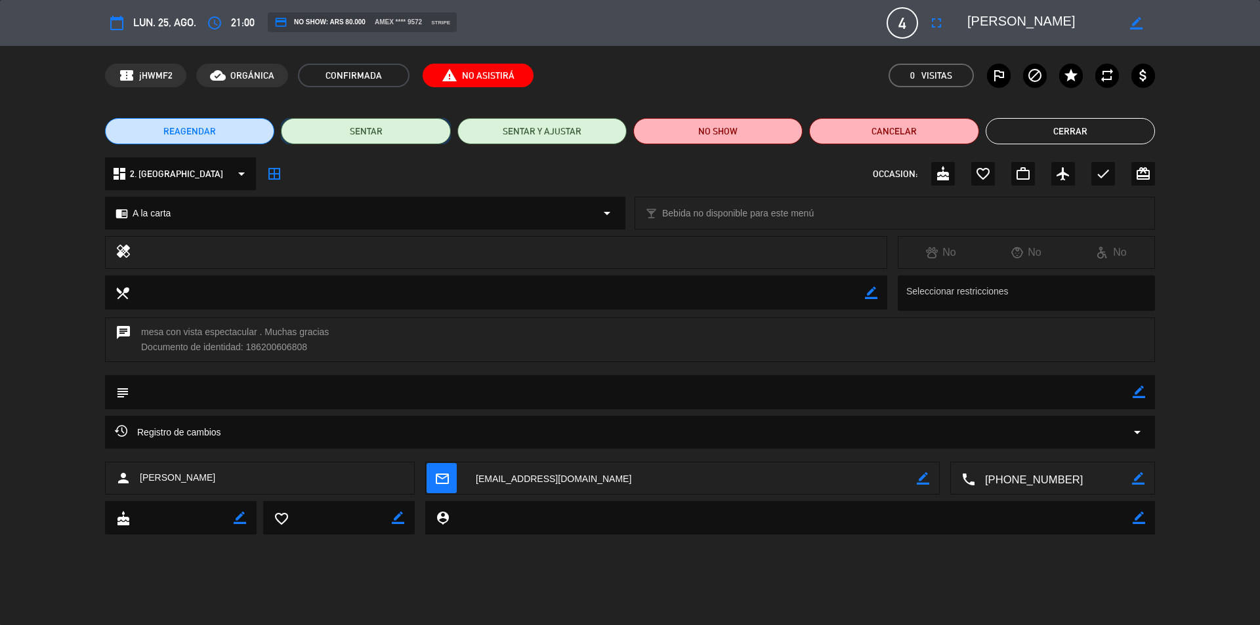
click at [358, 132] on button "SENTAR" at bounding box center [365, 131] width 169 height 26
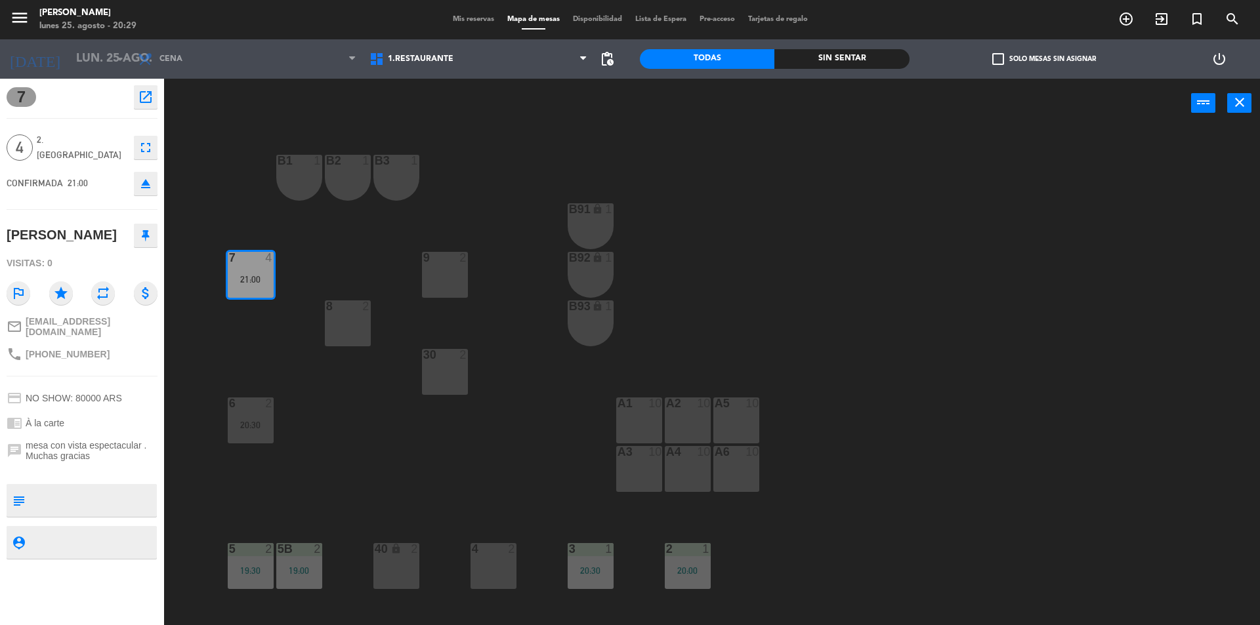
click at [343, 337] on div "8 2" at bounding box center [348, 323] width 46 height 46
click at [432, 373] on div "30 2" at bounding box center [445, 372] width 46 height 46
click at [429, 285] on div "9 2" at bounding box center [445, 275] width 46 height 46
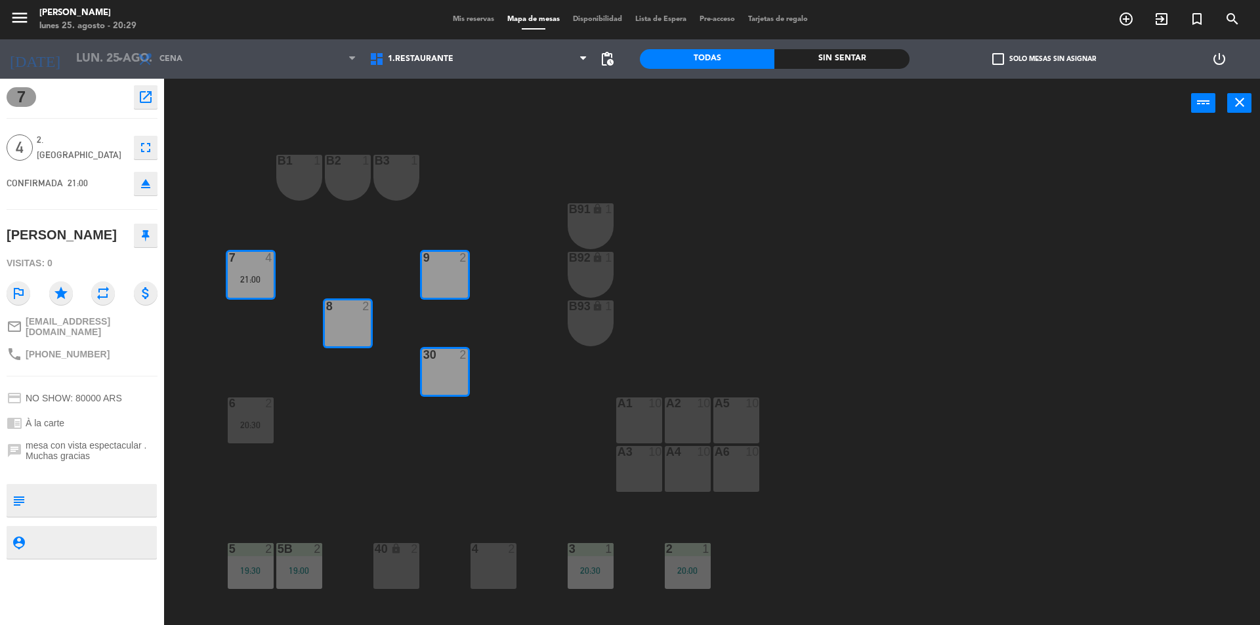
click at [341, 312] on div "8 2" at bounding box center [348, 306] width 46 height 13
click at [339, 331] on div "8 2" at bounding box center [348, 323] width 46 height 46
click at [579, 287] on div "B92 lock 1" at bounding box center [590, 275] width 46 height 46
click at [589, 329] on div "B93 lock 1" at bounding box center [590, 323] width 46 height 46
click at [459, 263] on div "2" at bounding box center [466, 258] width 22 height 12
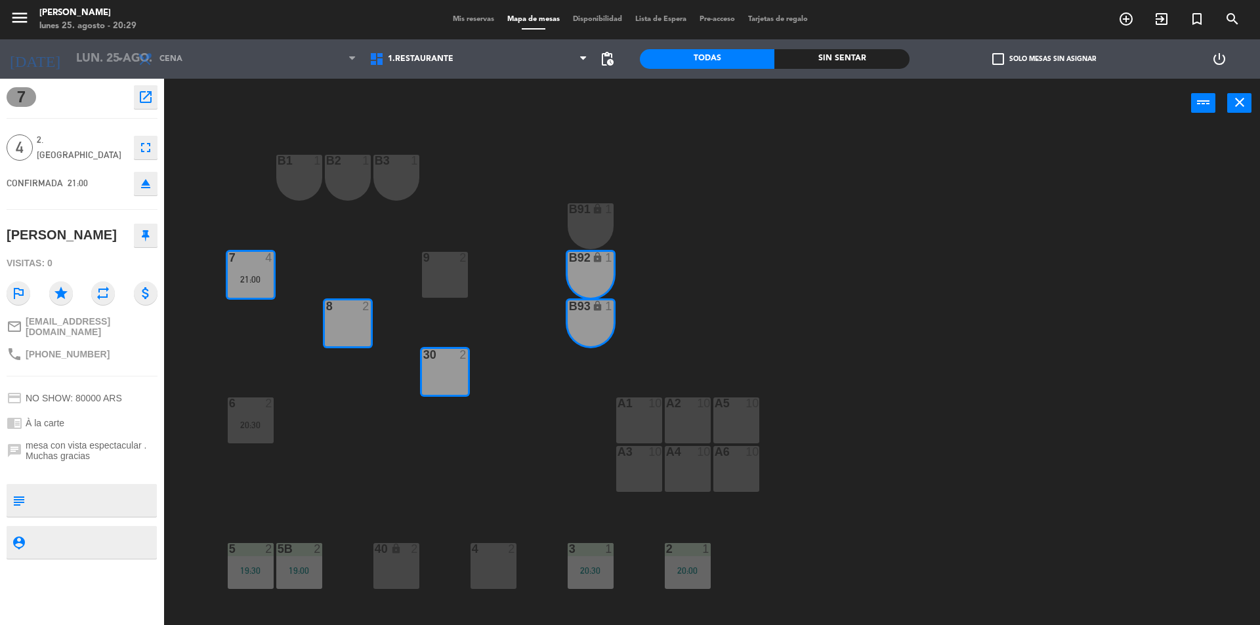
drag, startPoint x: 440, startPoint y: 348, endPoint x: 501, endPoint y: 361, distance: 62.4
click at [440, 349] on div at bounding box center [445, 355] width 22 height 12
click at [560, 349] on div "B1 1 B2 1 B3 1 B91 lock 1 9 2 B92 lock 1 7 4 21:00 8 2 B93 lock 1 30 2 6 2 20:3…" at bounding box center [717, 379] width 1083 height 497
click at [591, 331] on div "B93 lock 1" at bounding box center [590, 323] width 46 height 46
click at [590, 270] on div "B92 lock 1" at bounding box center [590, 275] width 46 height 46
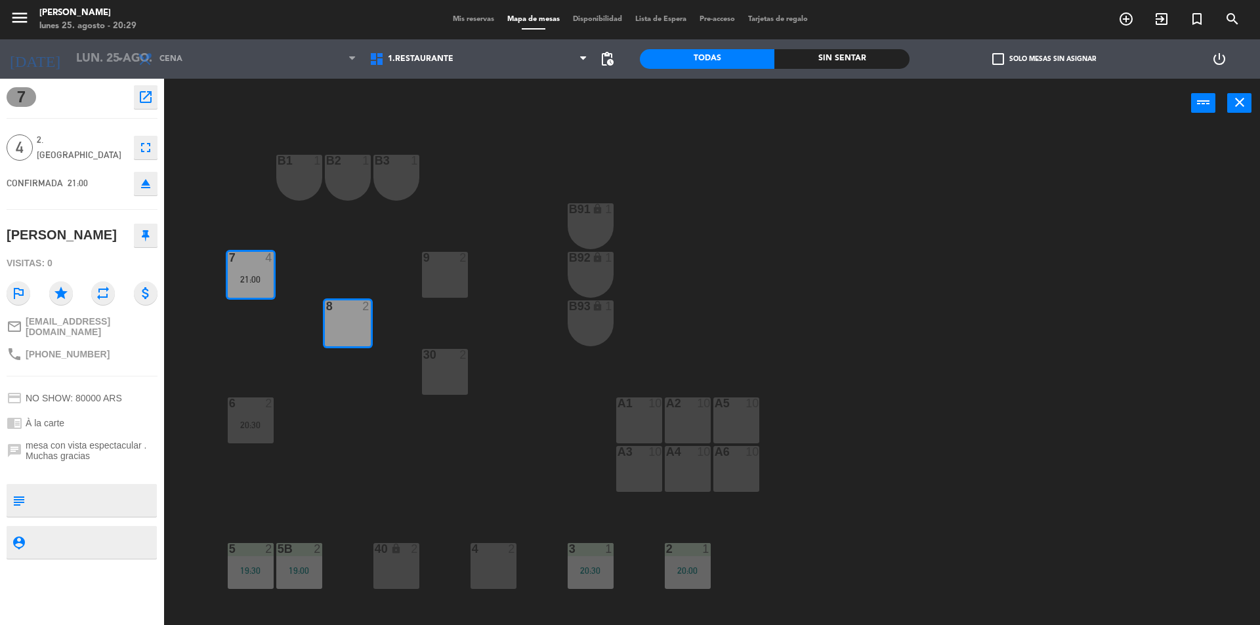
click at [836, 54] on div "Sin sentar" at bounding box center [841, 59] width 134 height 20
click at [1240, 103] on icon "close" at bounding box center [1239, 102] width 16 height 16
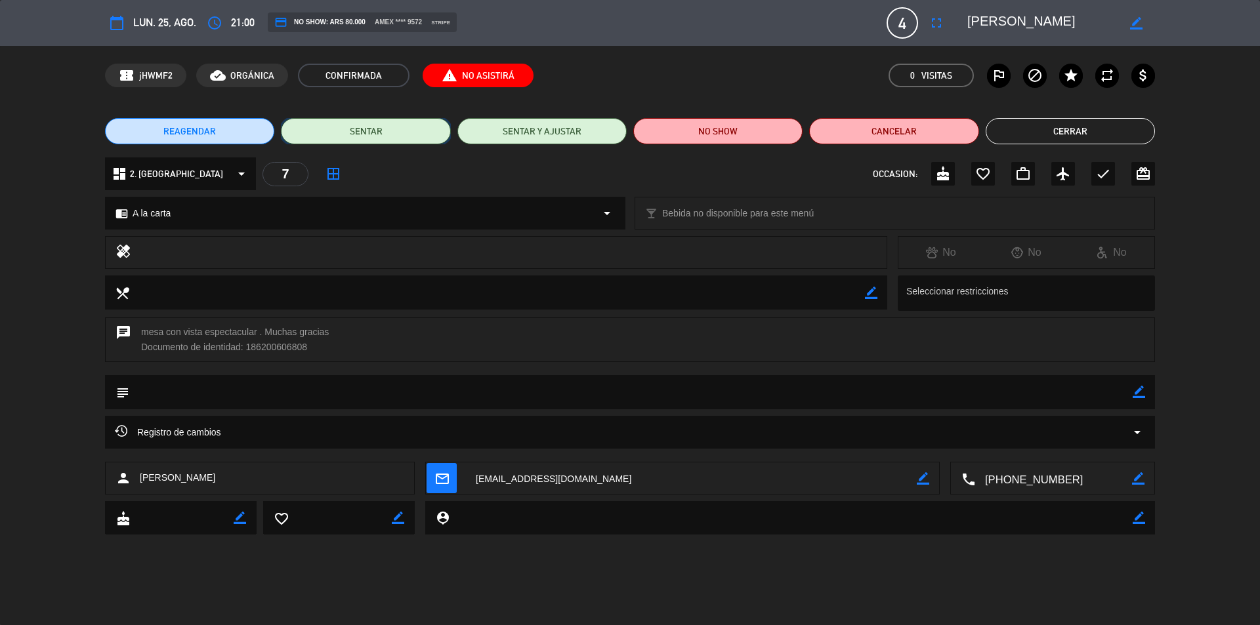
click at [384, 133] on button "SENTAR" at bounding box center [365, 131] width 169 height 26
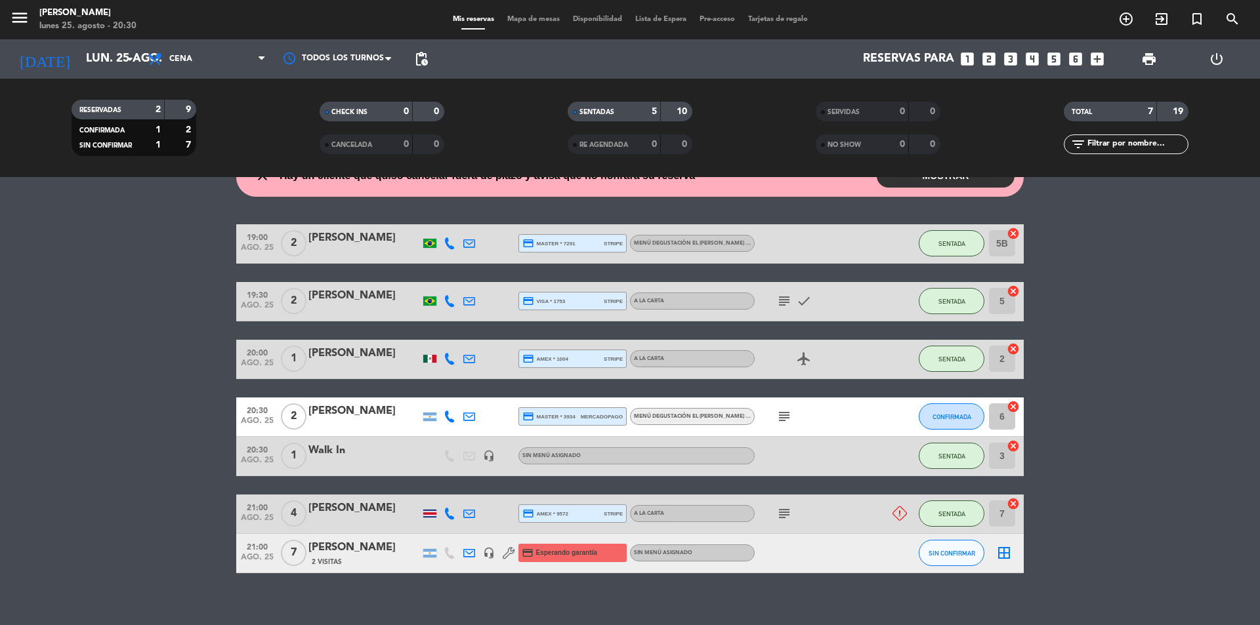
scroll to position [78, 0]
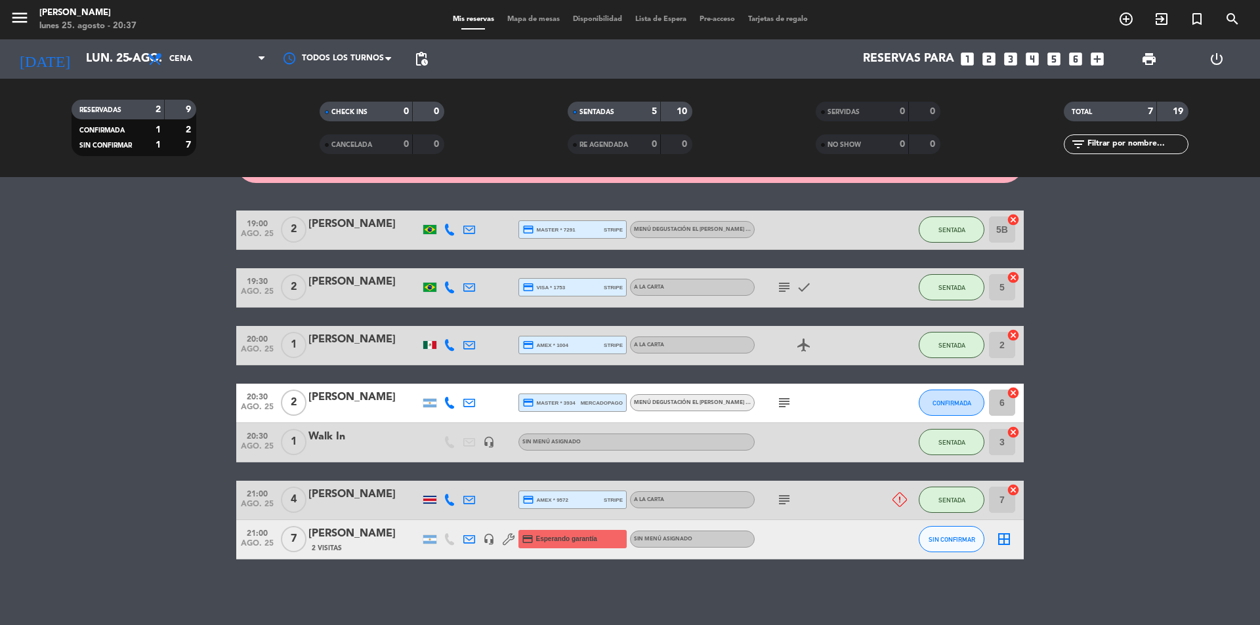
click at [1130, 394] on bookings-row "19:00 ago. 25 2 [PERSON_NAME] credit_card master * 7291 stripe Menú degustación…" at bounding box center [630, 385] width 1260 height 349
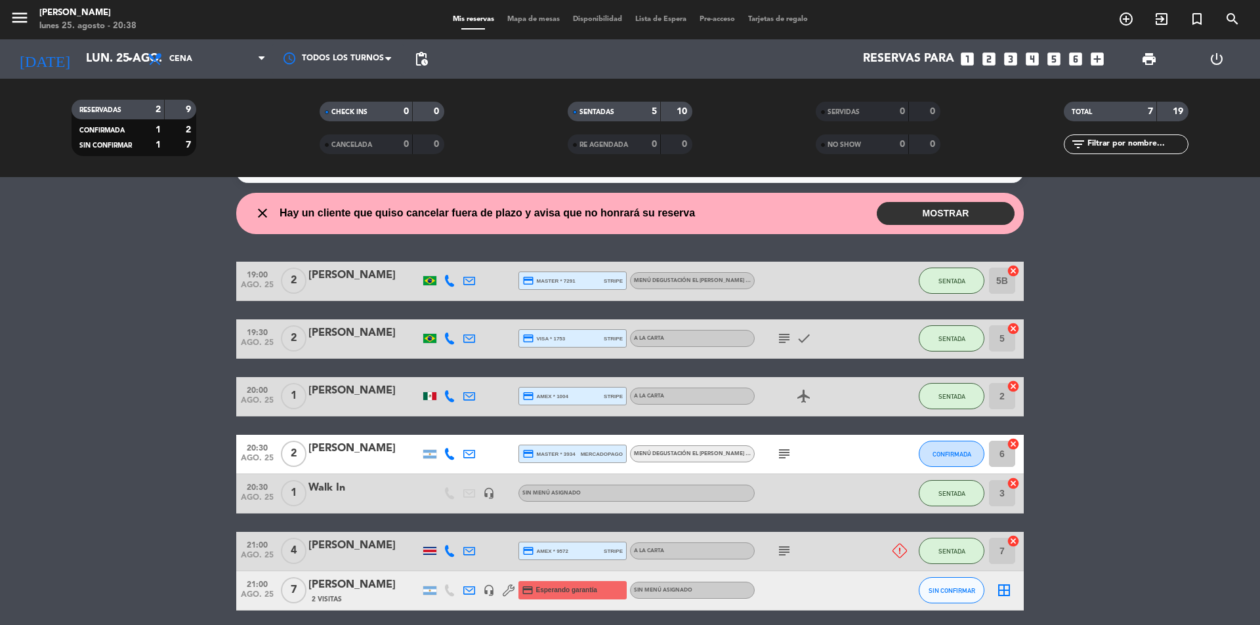
scroll to position [0, 0]
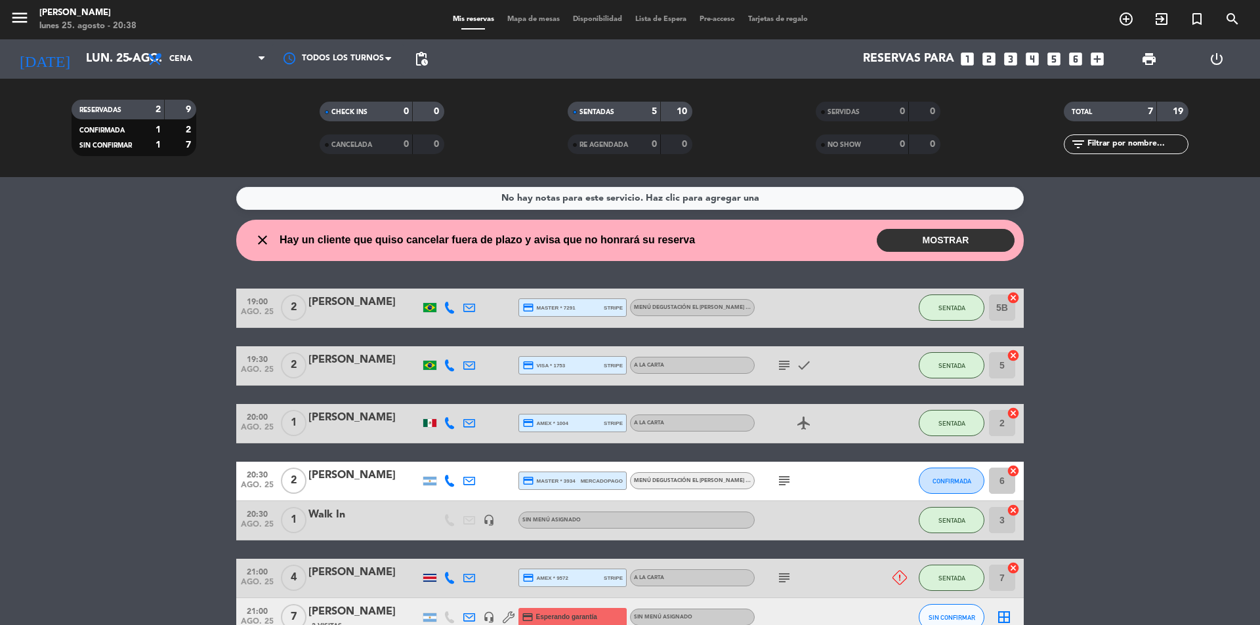
click at [179, 350] on bookings-row "19:00 ago. 25 2 [PERSON_NAME] credit_card master * 7291 stripe Menú degustación…" at bounding box center [630, 463] width 1260 height 349
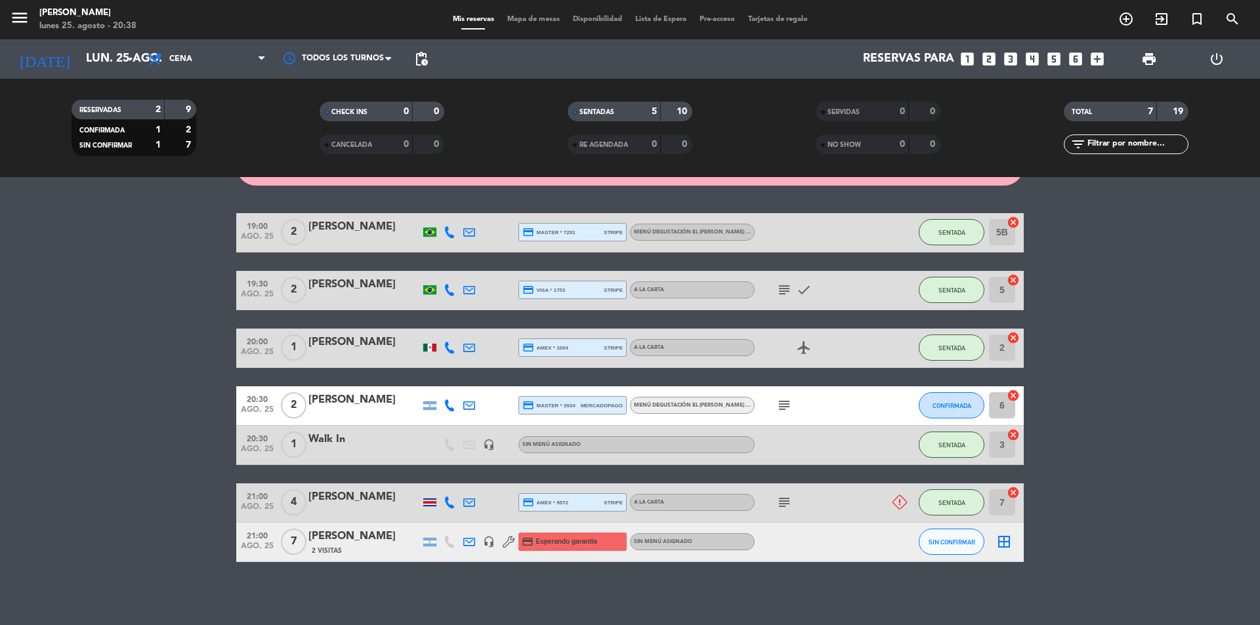
scroll to position [78, 0]
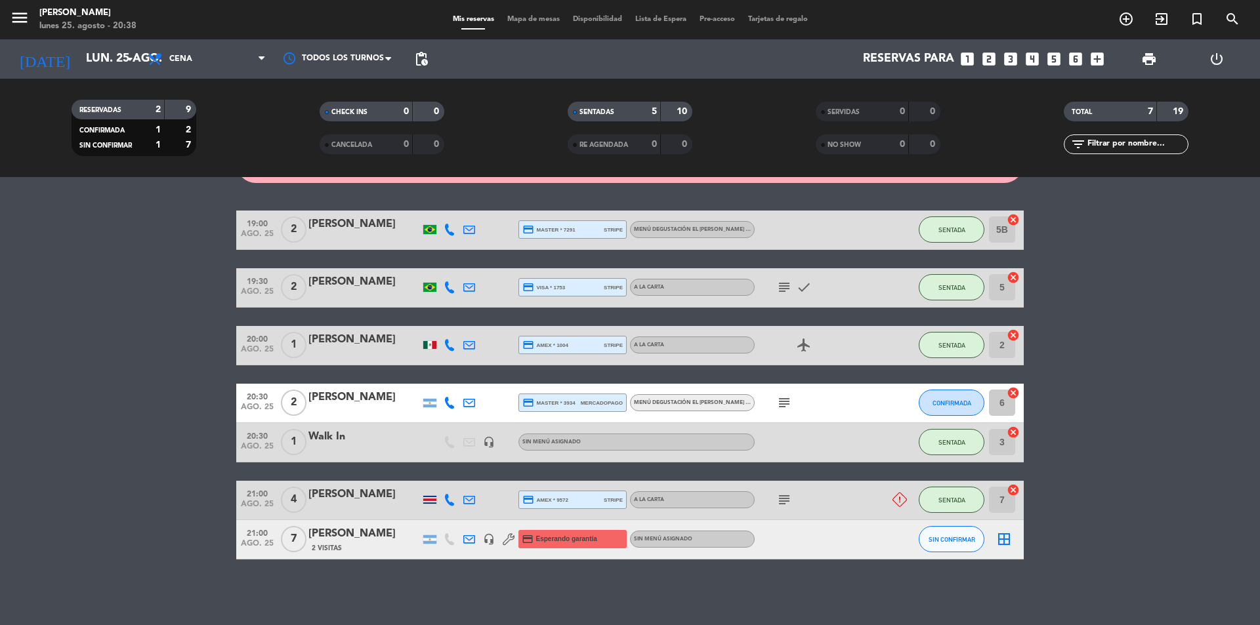
click at [1104, 364] on bookings-row "19:00 ago. 25 2 [PERSON_NAME] credit_card master * 7291 stripe Menú degustación…" at bounding box center [630, 385] width 1260 height 349
click at [1111, 439] on bookings-row "19:00 ago. 25 2 [PERSON_NAME] credit_card master * 7291 stripe Menú degustación…" at bounding box center [630, 385] width 1260 height 349
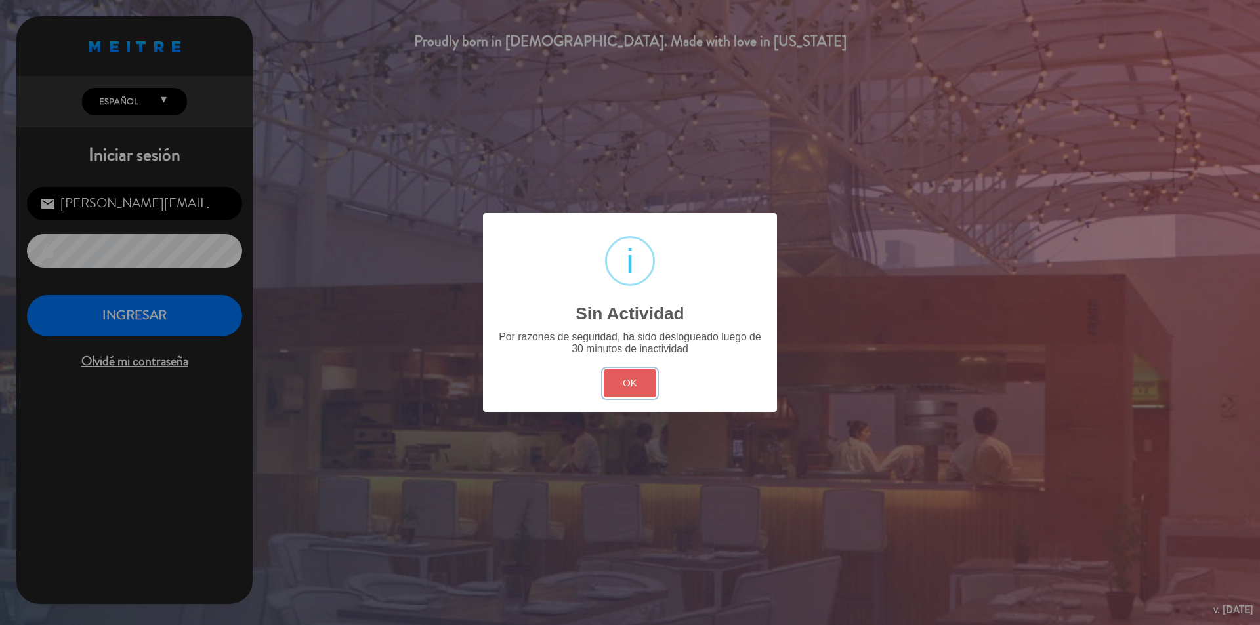
click at [628, 381] on button "OK" at bounding box center [630, 383] width 53 height 28
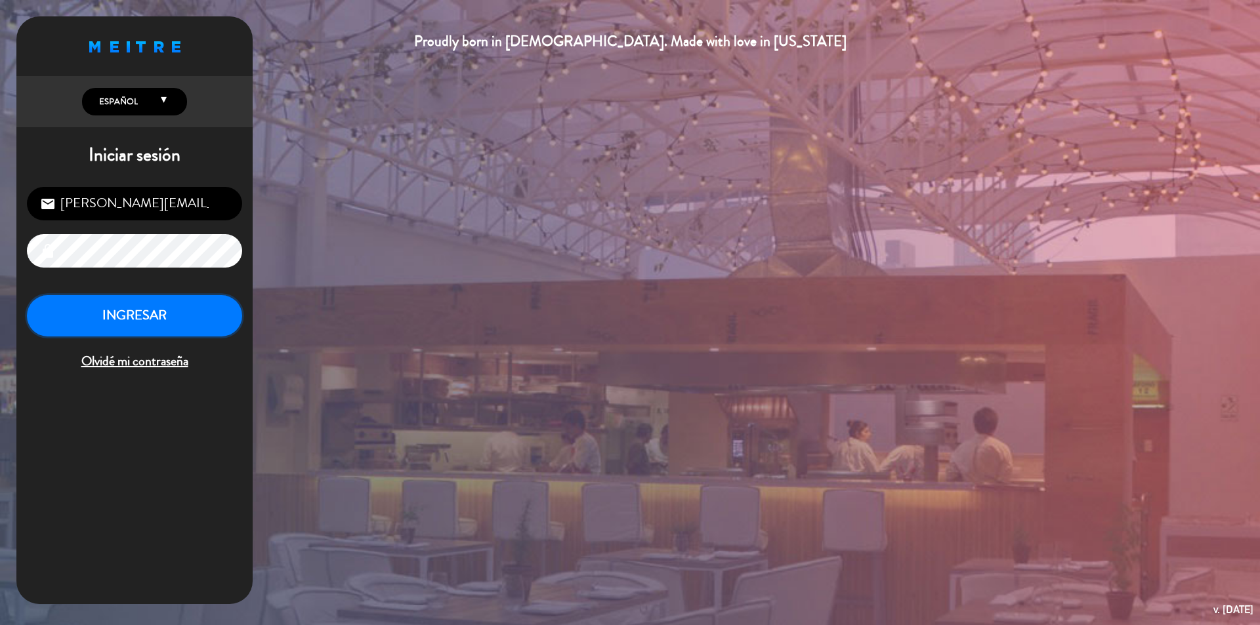
click at [163, 316] on button "INGRESAR" at bounding box center [134, 315] width 215 height 41
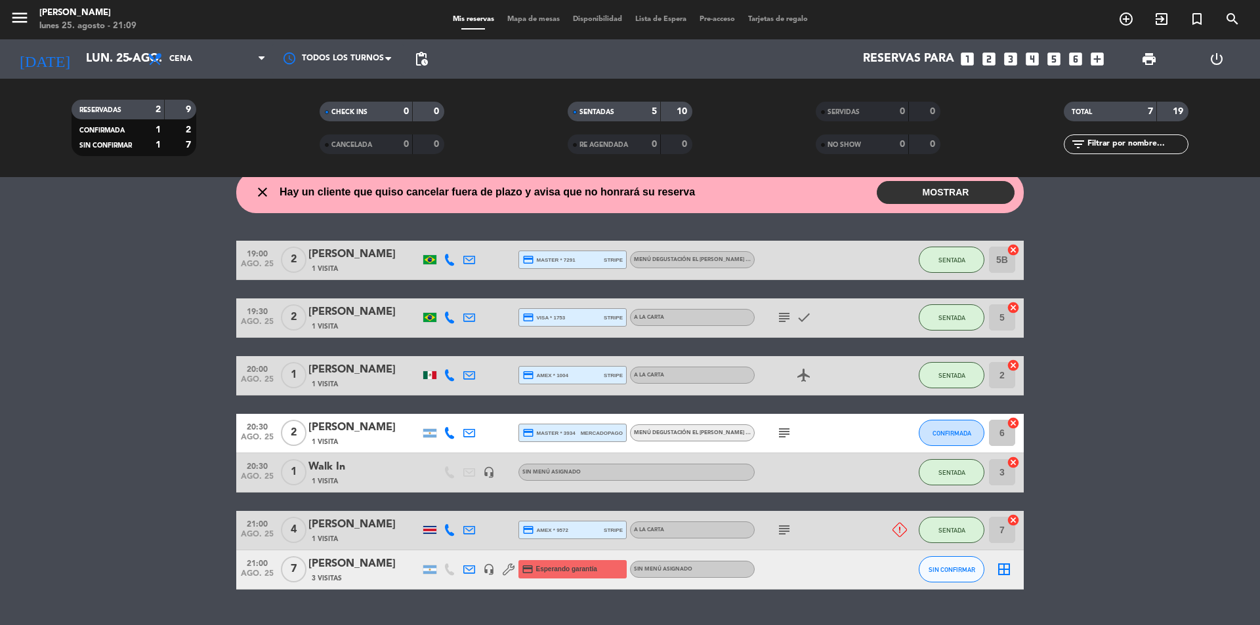
scroll to position [78, 0]
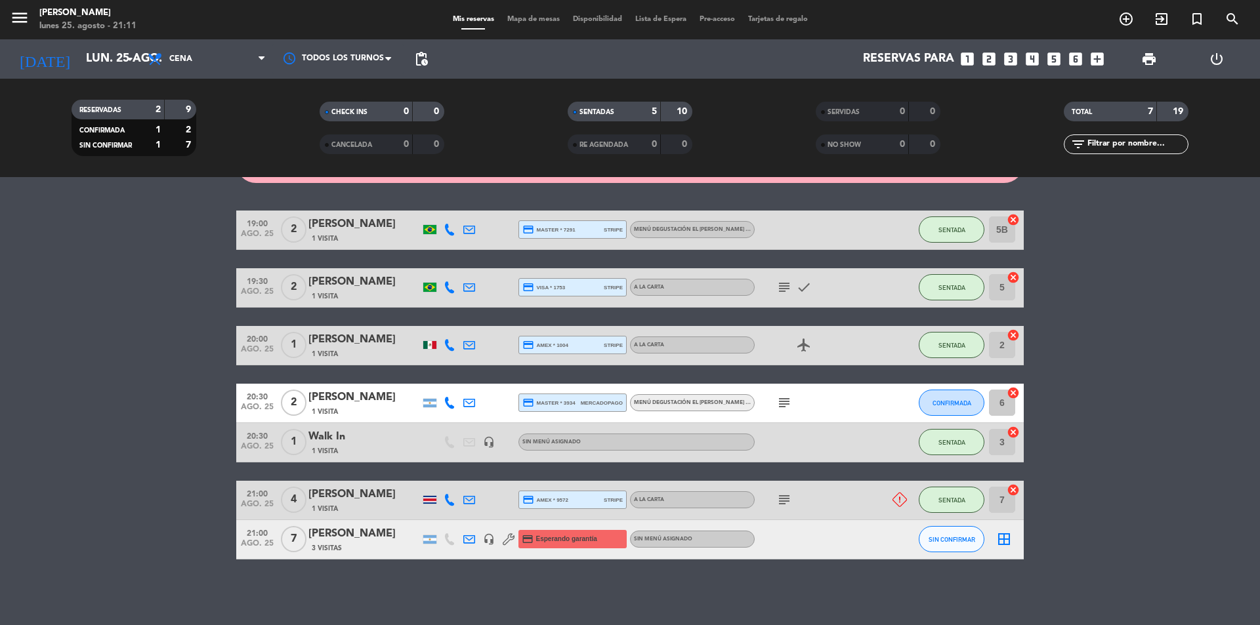
click at [993, 56] on icon "looks_two" at bounding box center [988, 59] width 17 height 17
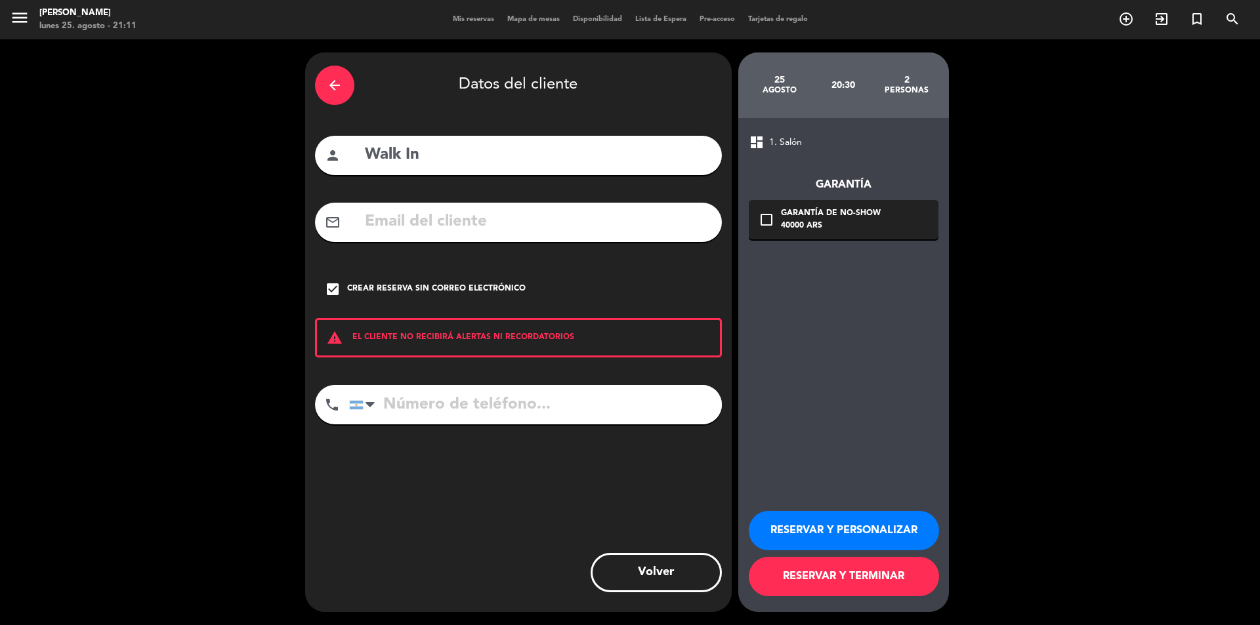
click at [903, 579] on button "RESERVAR Y TERMINAR" at bounding box center [844, 576] width 190 height 39
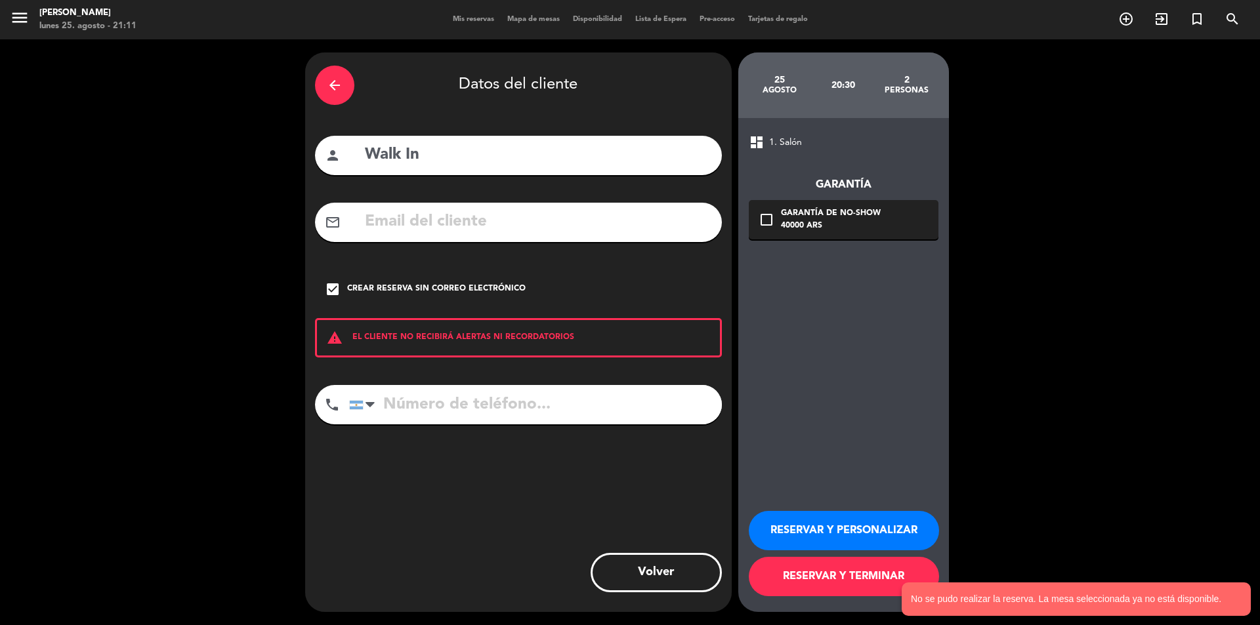
click at [329, 80] on icon "arrow_back" at bounding box center [335, 85] width 16 height 16
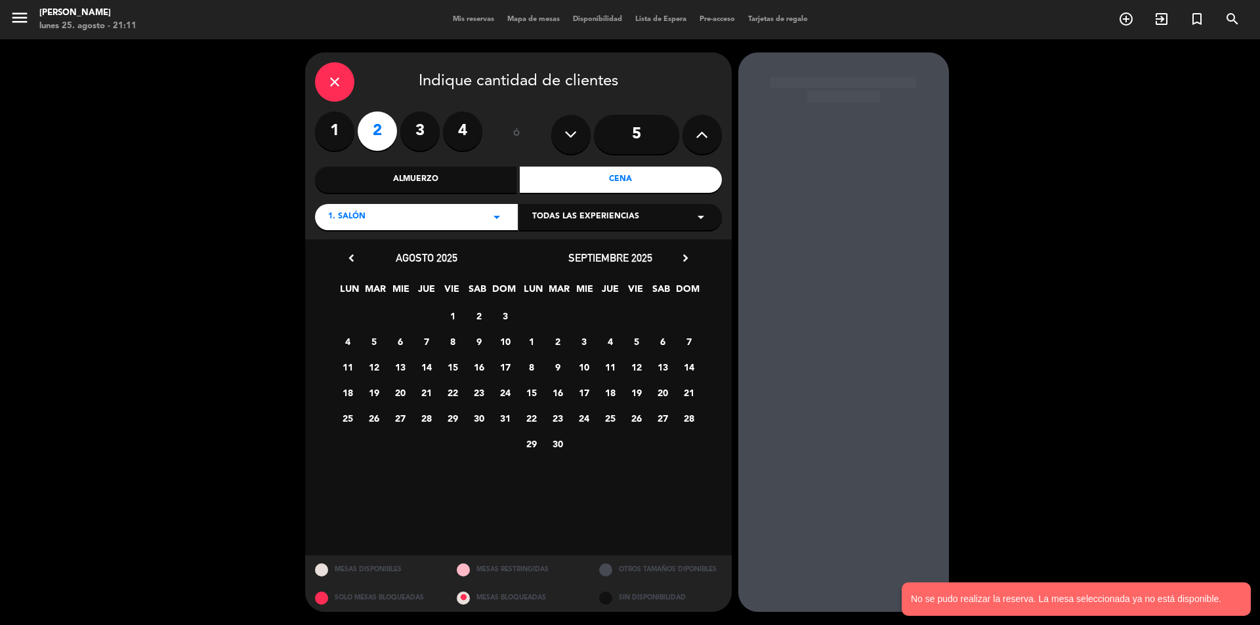
click at [331, 85] on icon "close" at bounding box center [335, 82] width 16 height 16
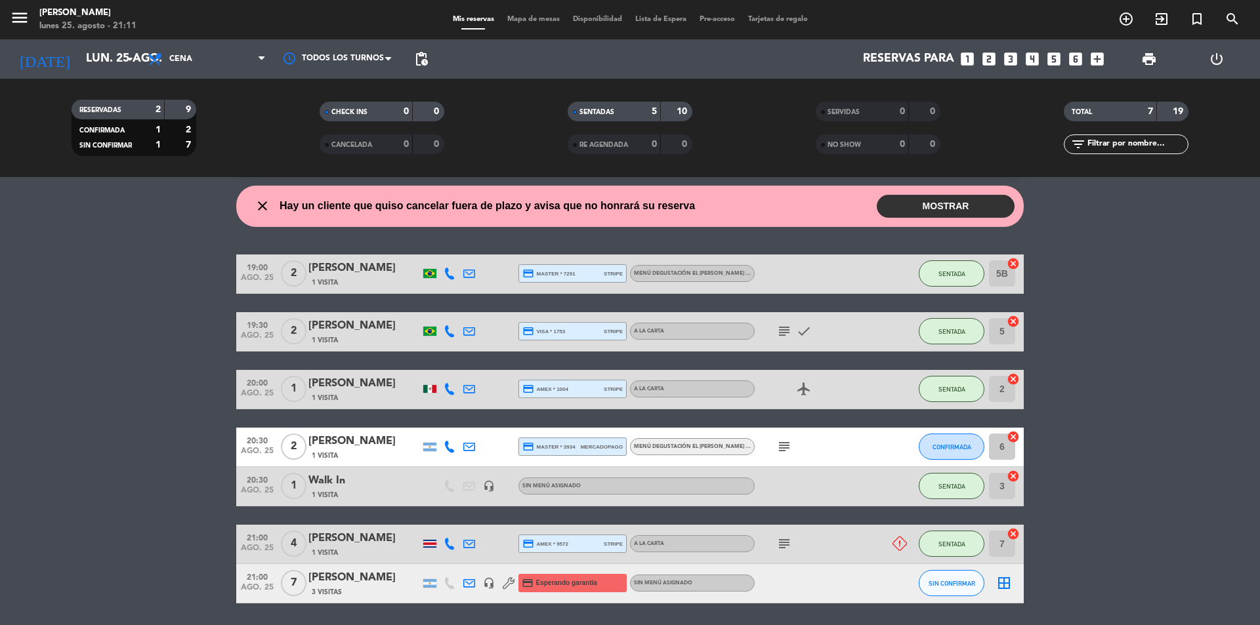
scroll to position [66, 0]
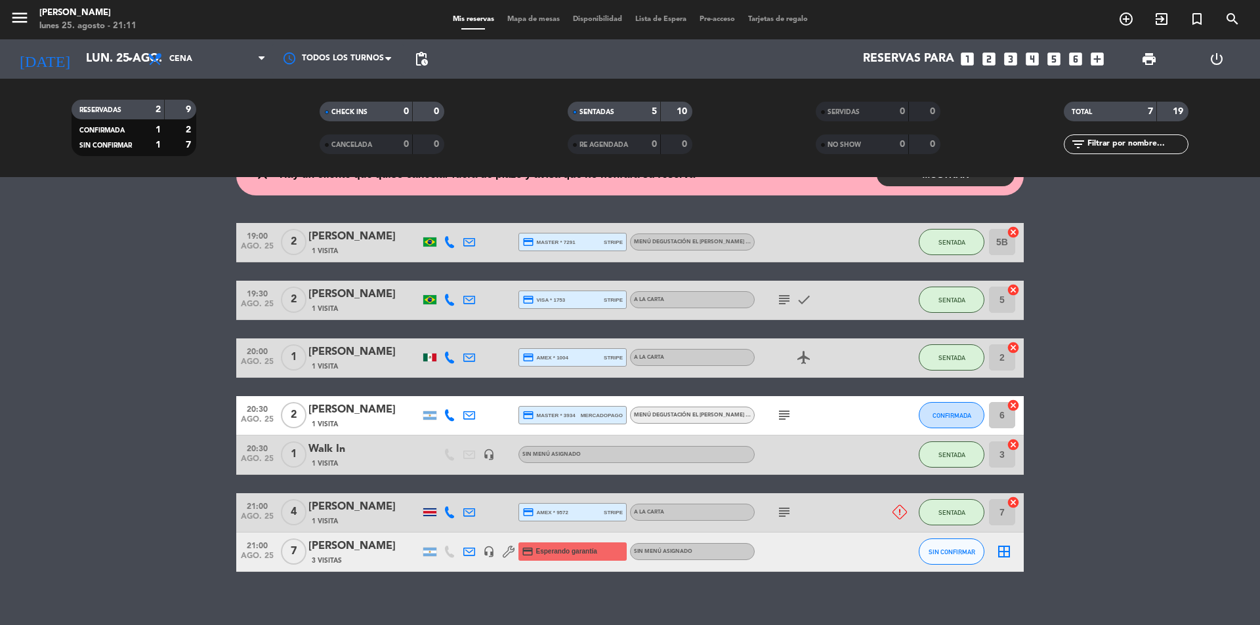
click at [993, 58] on icon "looks_two" at bounding box center [988, 59] width 17 height 17
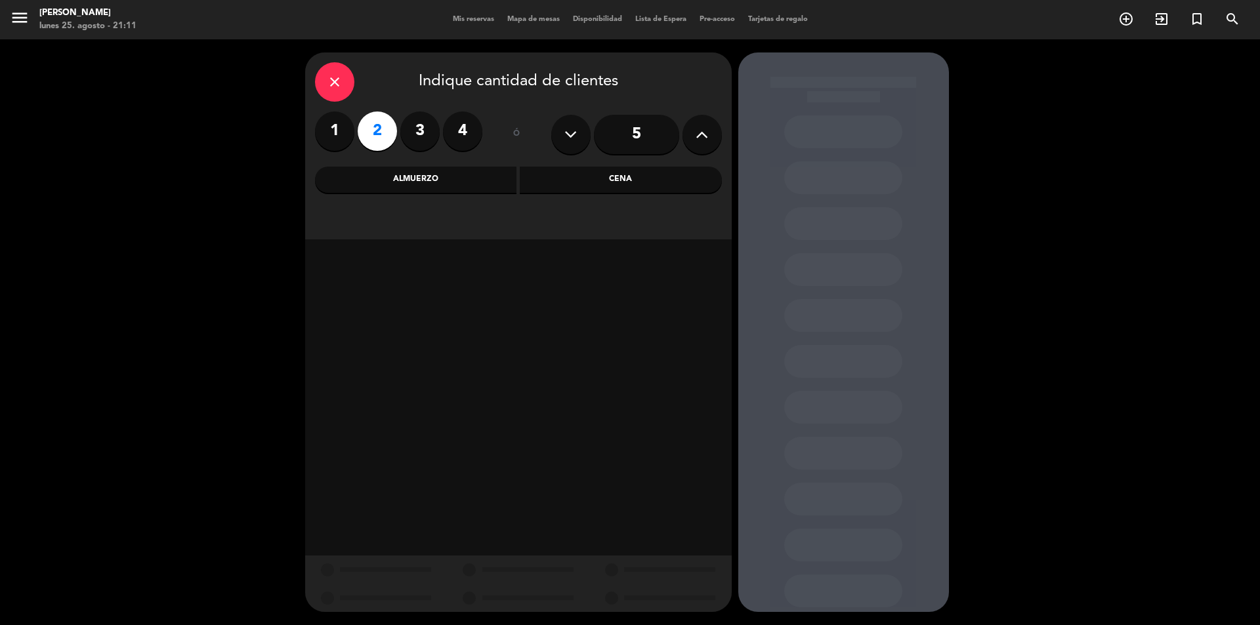
click at [591, 169] on div "Cena" at bounding box center [621, 180] width 202 height 26
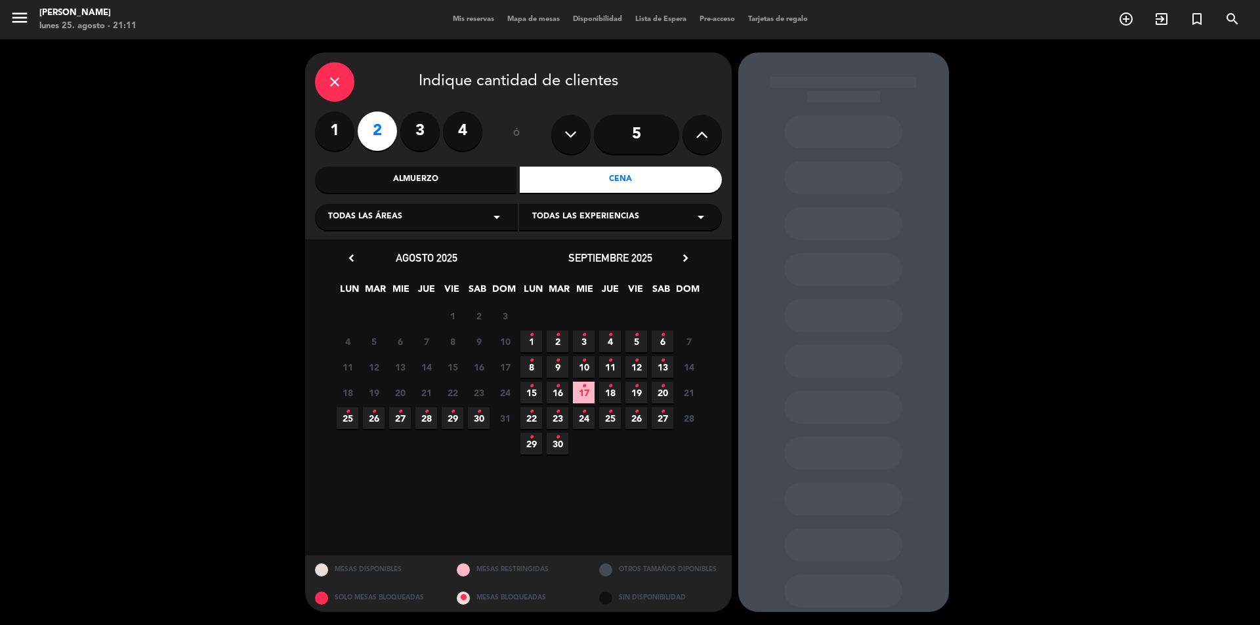
click at [351, 419] on span "25 •" at bounding box center [348, 418] width 22 height 22
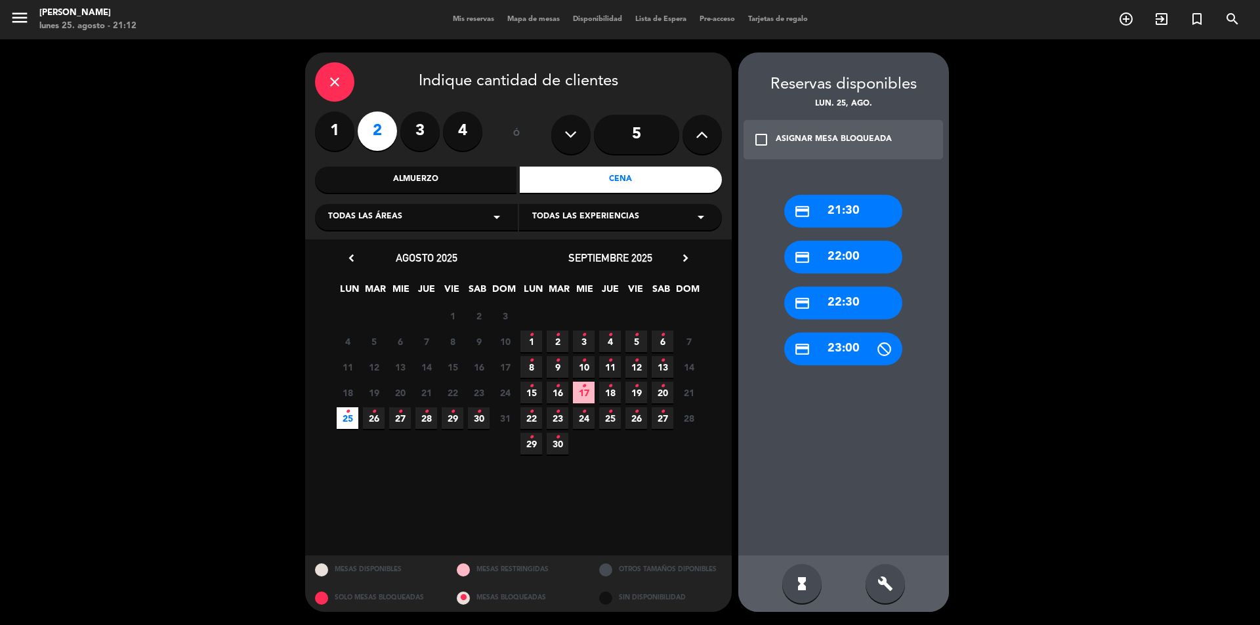
click at [873, 210] on div "credit_card 21:30" at bounding box center [843, 211] width 118 height 33
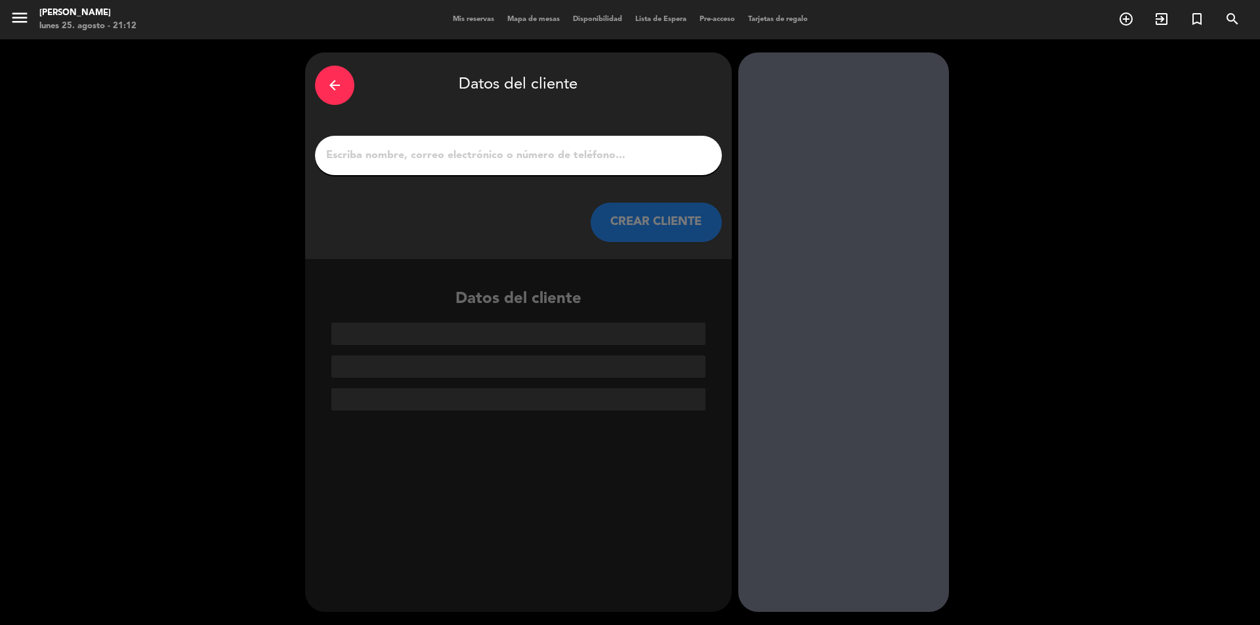
click at [491, 146] on input "1" at bounding box center [518, 155] width 387 height 18
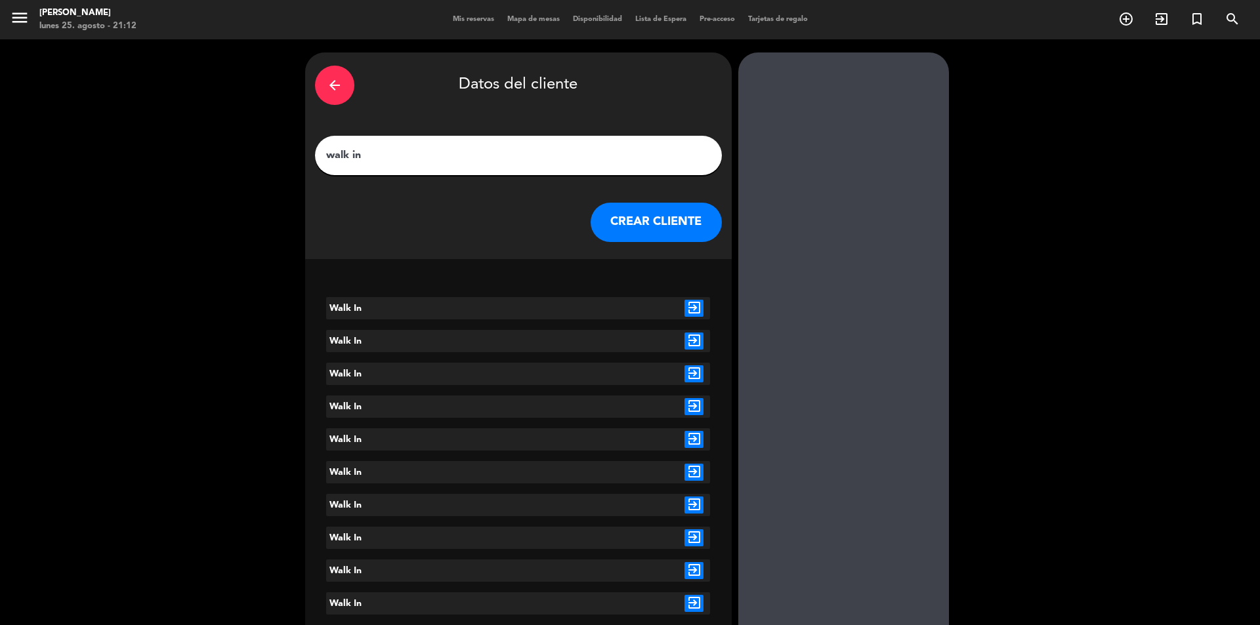
type input "walk in"
click at [690, 304] on icon "exit_to_app" at bounding box center [693, 308] width 19 height 17
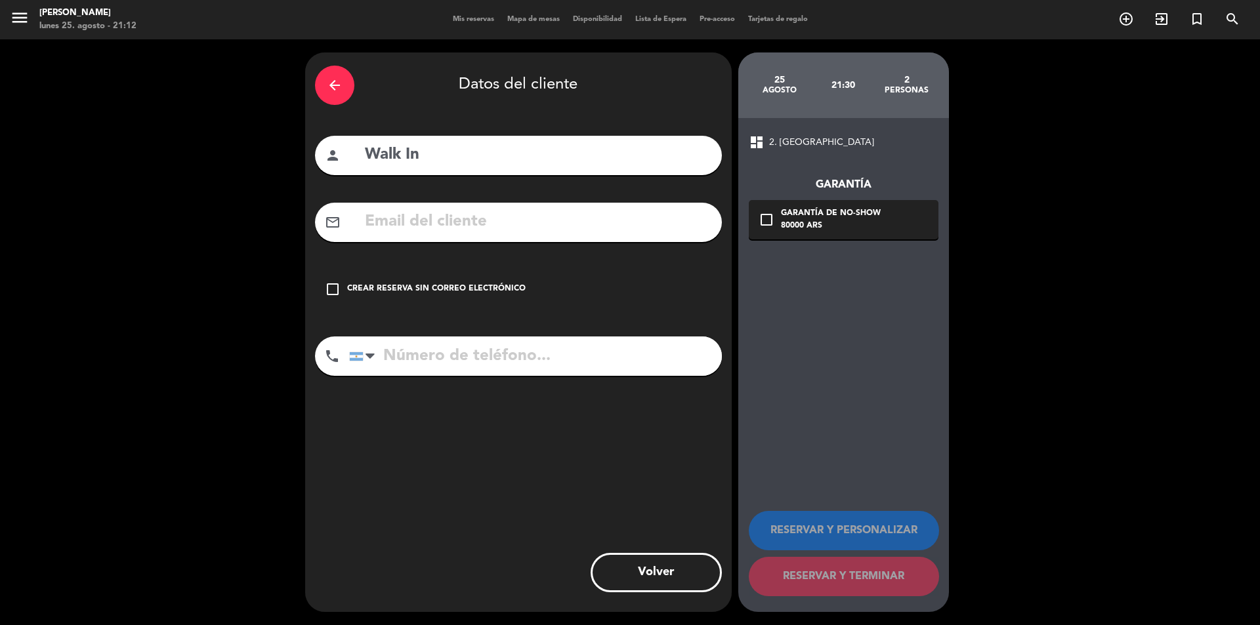
click at [331, 288] on icon "check_box_outline_blank" at bounding box center [333, 289] width 16 height 16
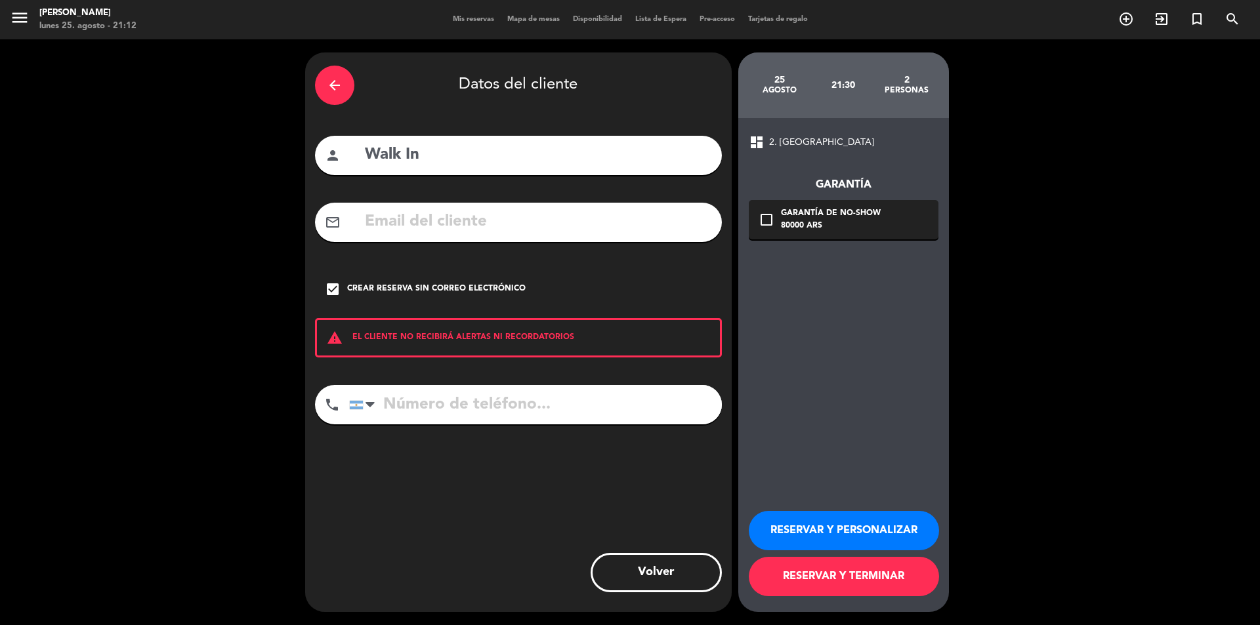
click at [913, 589] on button "RESERVAR Y TERMINAR" at bounding box center [844, 576] width 190 height 39
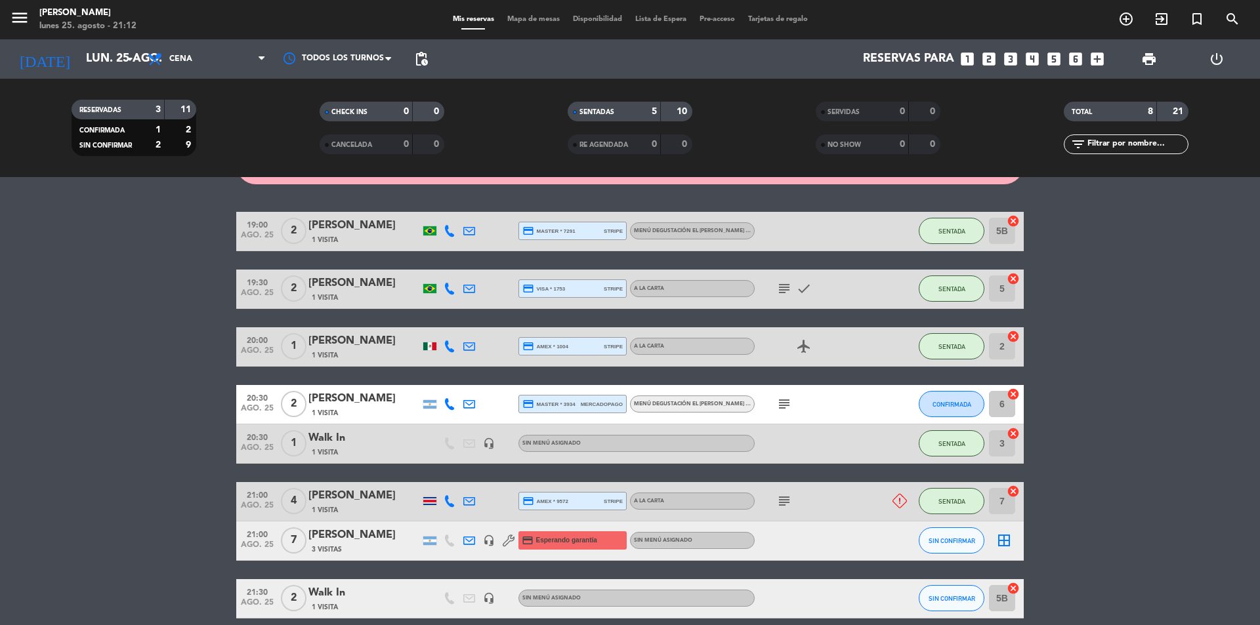
scroll to position [136, 0]
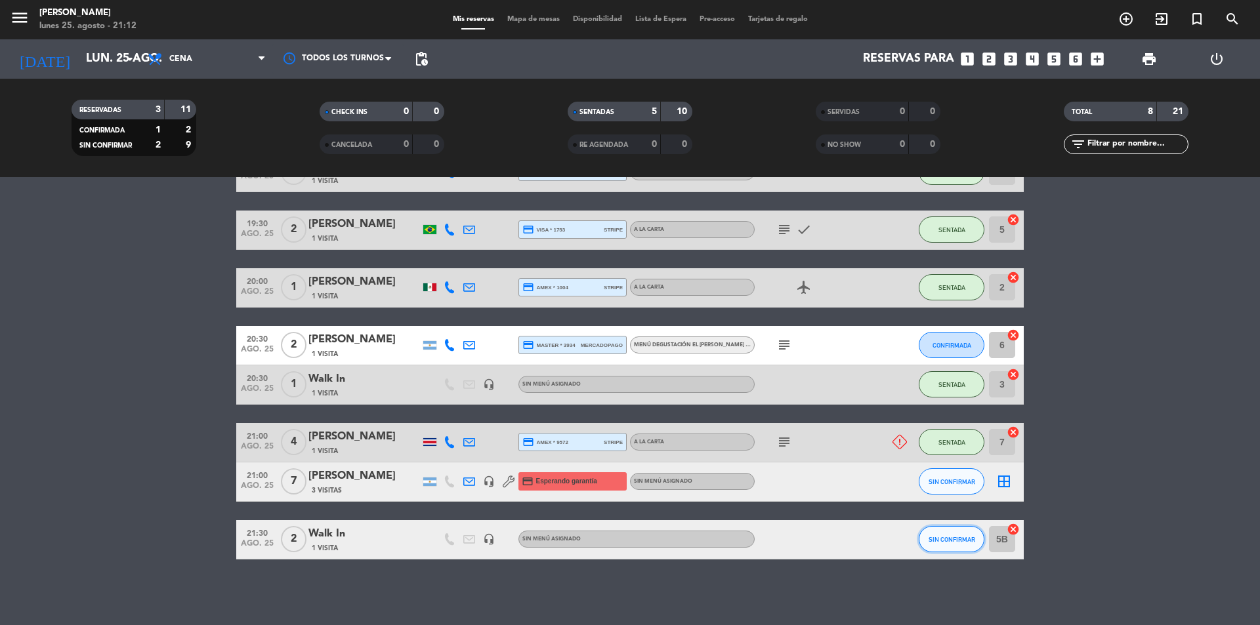
click at [939, 539] on span "SIN CONFIRMAR" at bounding box center [951, 539] width 47 height 7
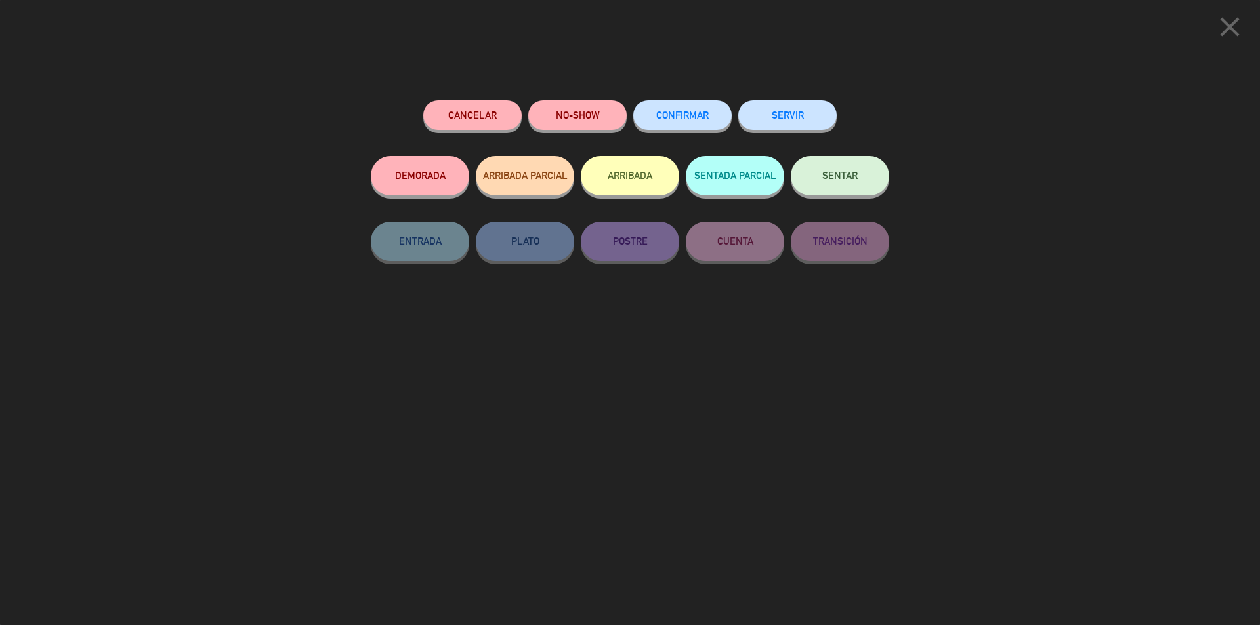
click at [842, 173] on span "SENTAR" at bounding box center [839, 175] width 35 height 11
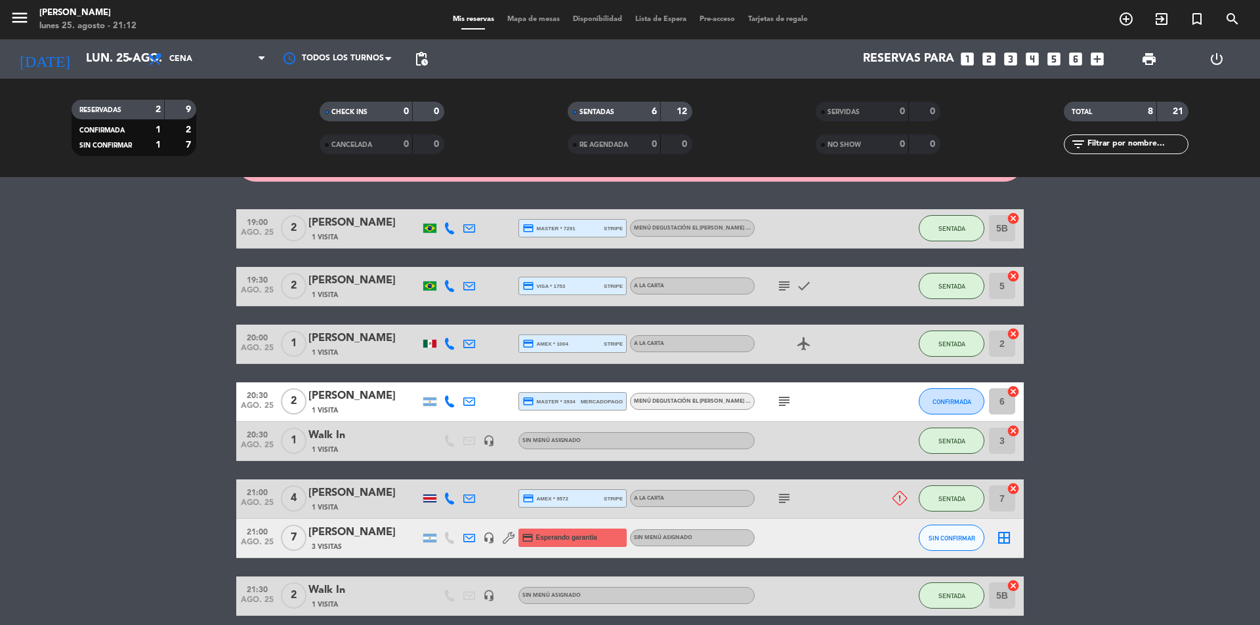
scroll to position [70, 0]
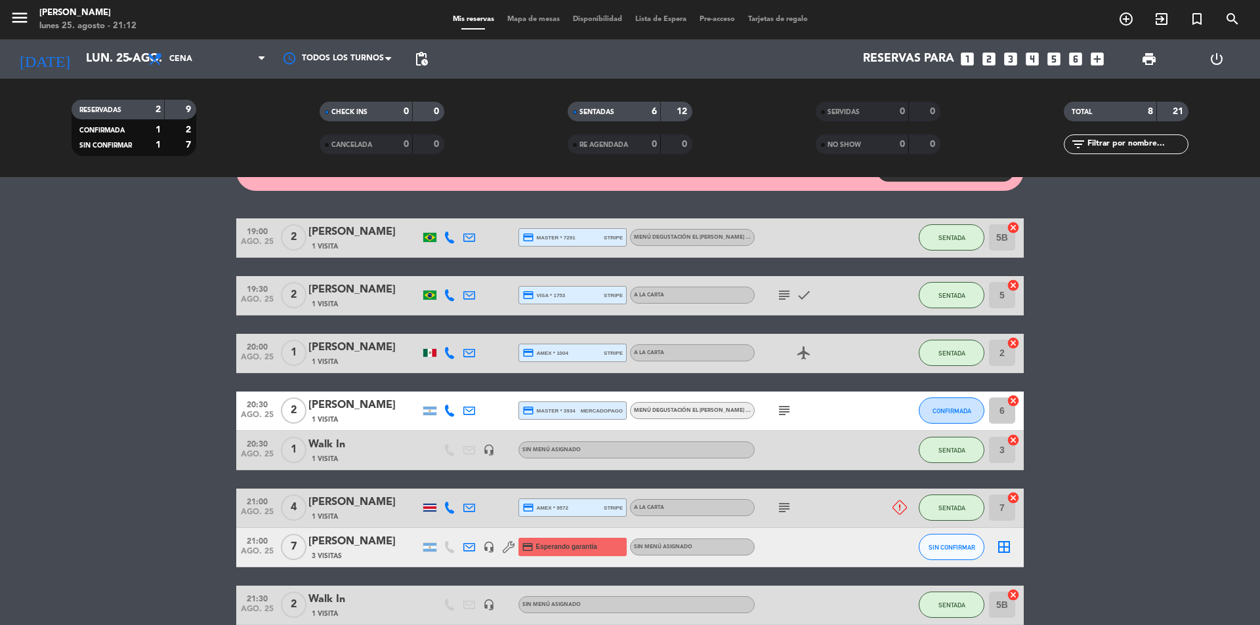
click at [776, 415] on icon "subject" at bounding box center [784, 411] width 16 height 16
click at [450, 411] on icon at bounding box center [449, 411] width 12 height 12
click at [456, 390] on span "content_paste" at bounding box center [461, 389] width 10 height 10
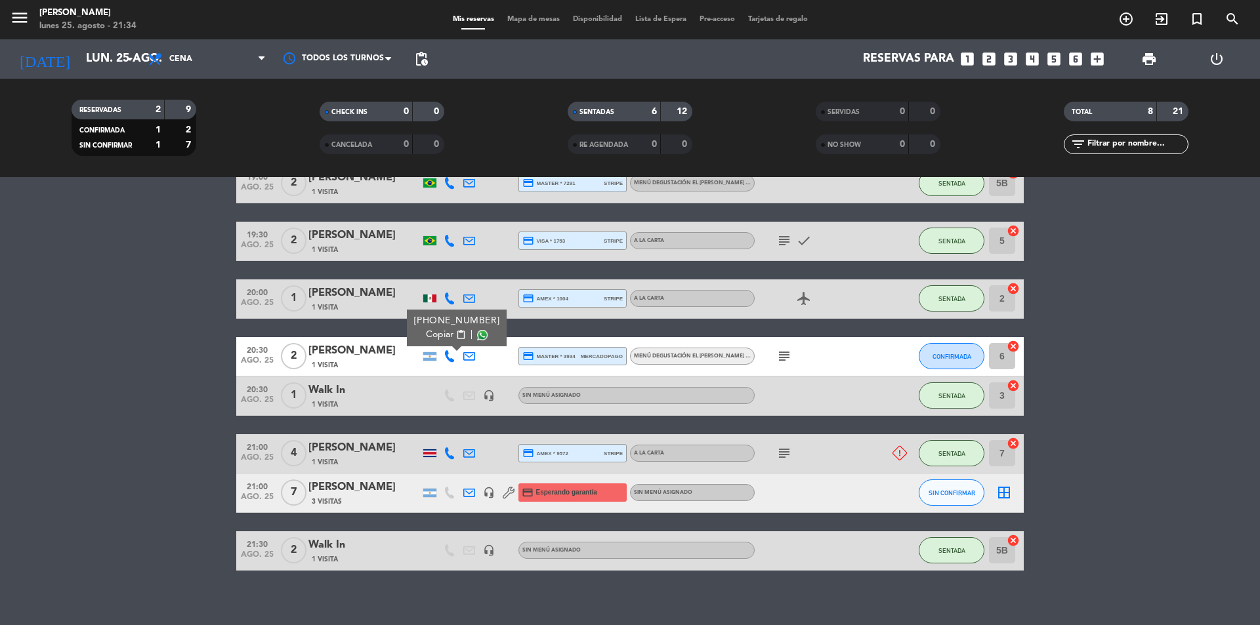
scroll to position [136, 0]
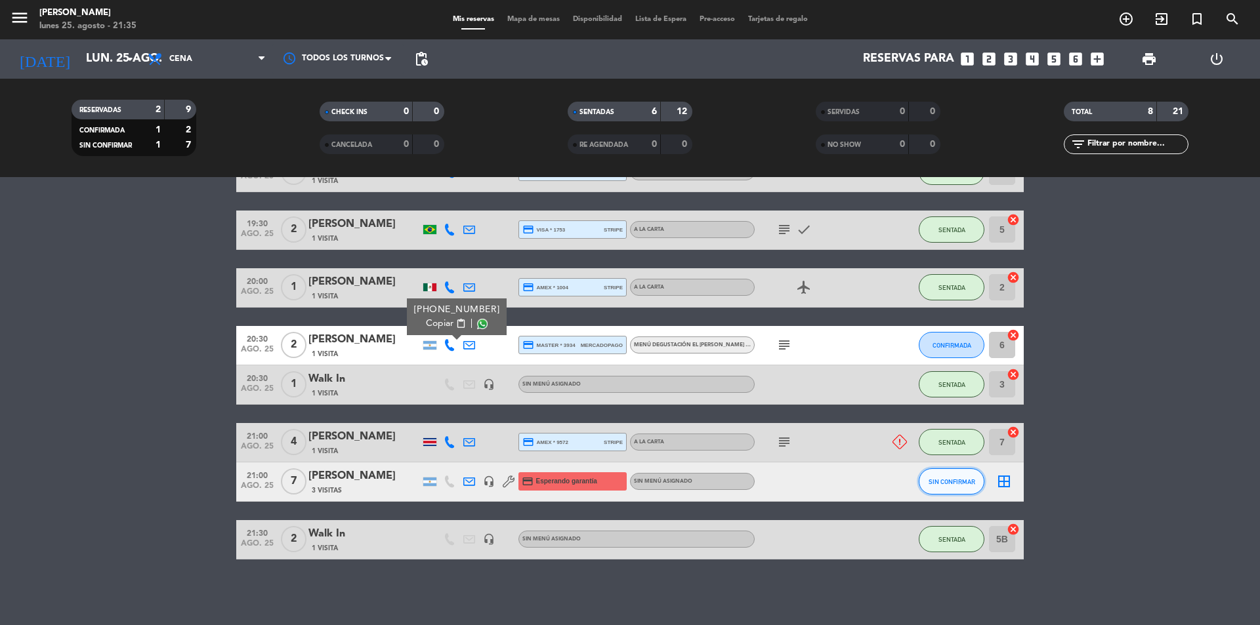
click at [960, 483] on span "SIN CONFIRMAR" at bounding box center [951, 481] width 47 height 7
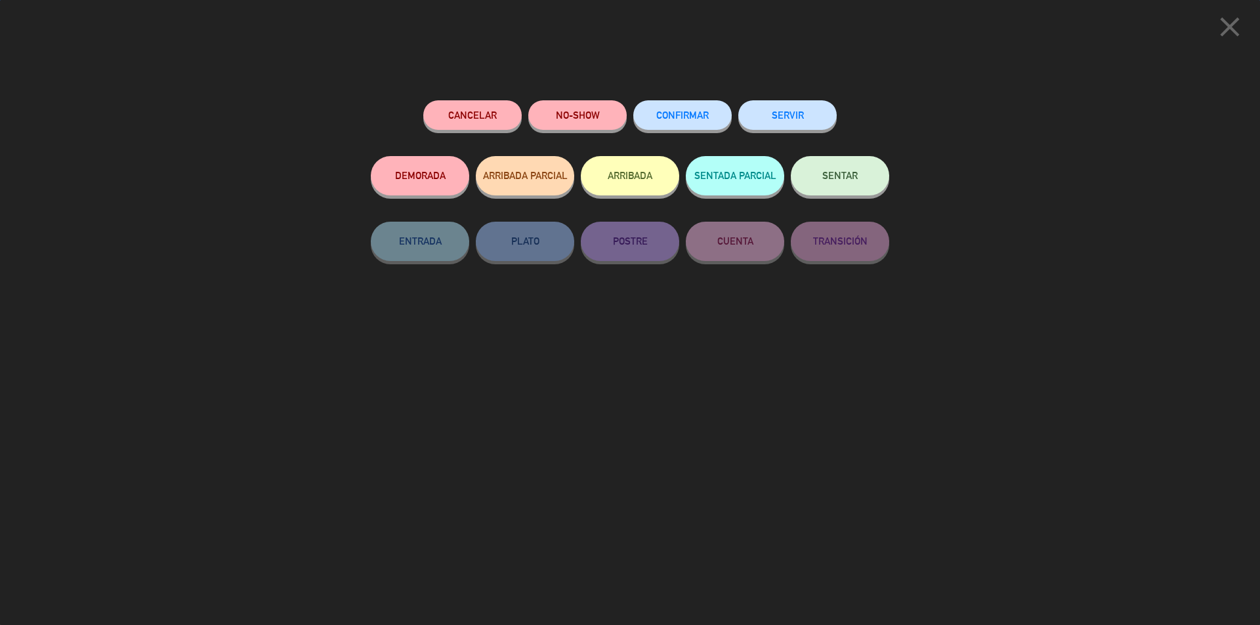
drag, startPoint x: 850, startPoint y: 173, endPoint x: 869, endPoint y: 162, distance: 22.6
click at [850, 174] on span "SENTAR" at bounding box center [839, 175] width 35 height 11
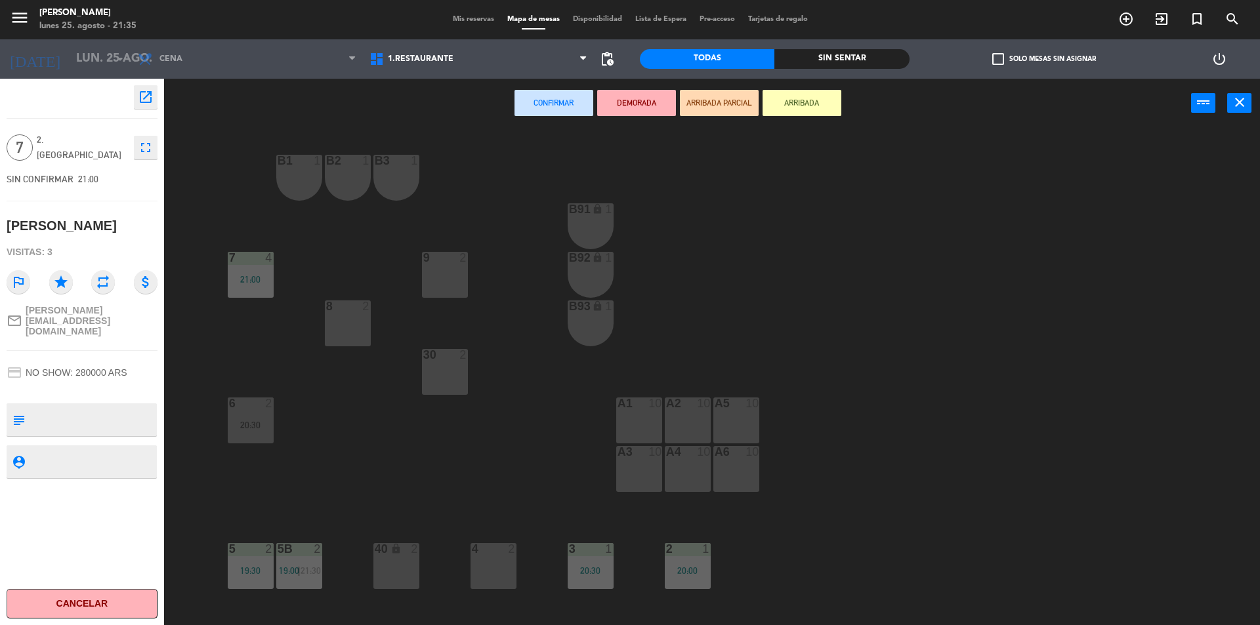
click at [642, 100] on button "DEMORADA" at bounding box center [636, 103] width 79 height 26
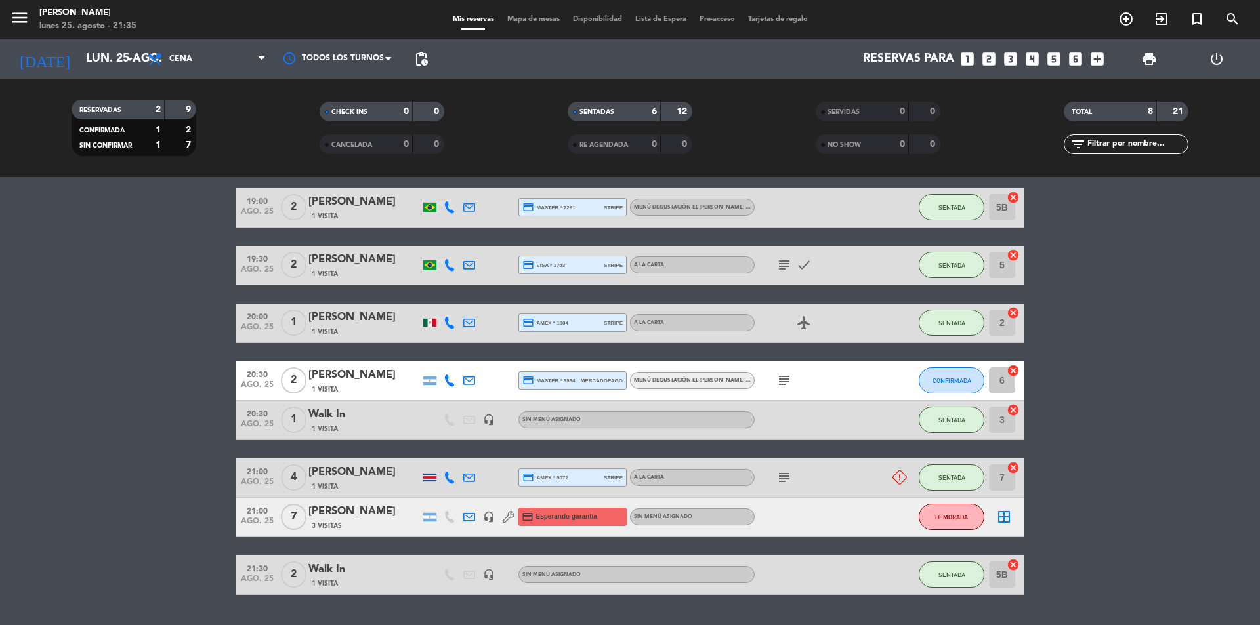
scroll to position [136, 0]
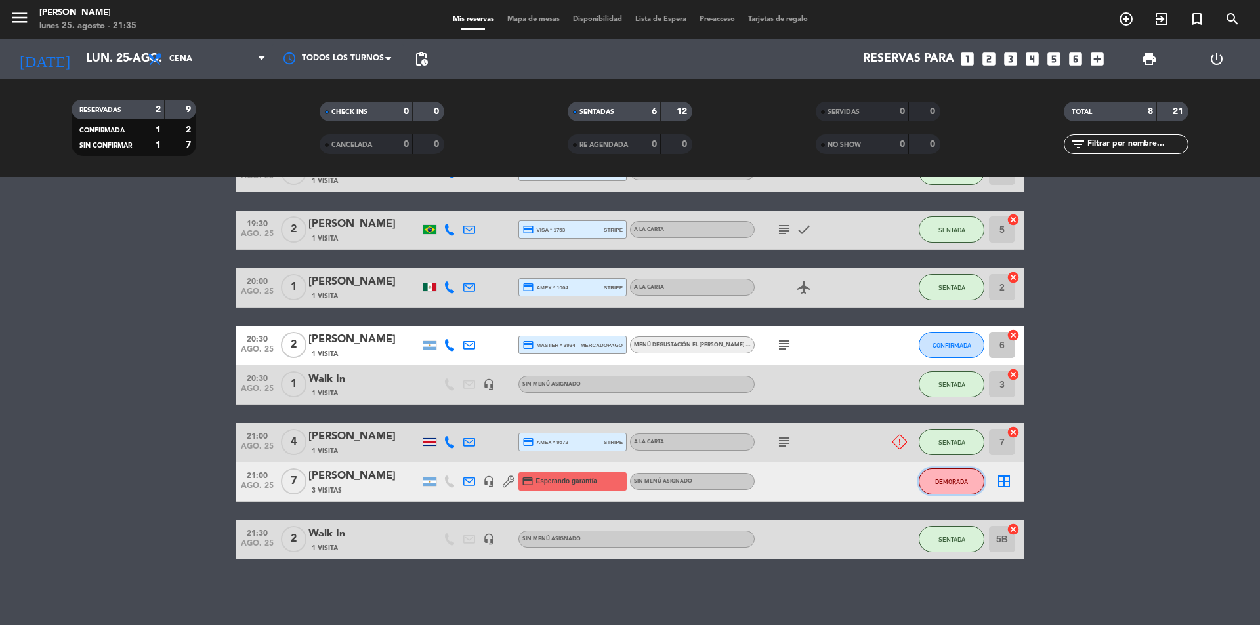
click at [963, 486] on button "DEMORADA" at bounding box center [951, 481] width 66 height 26
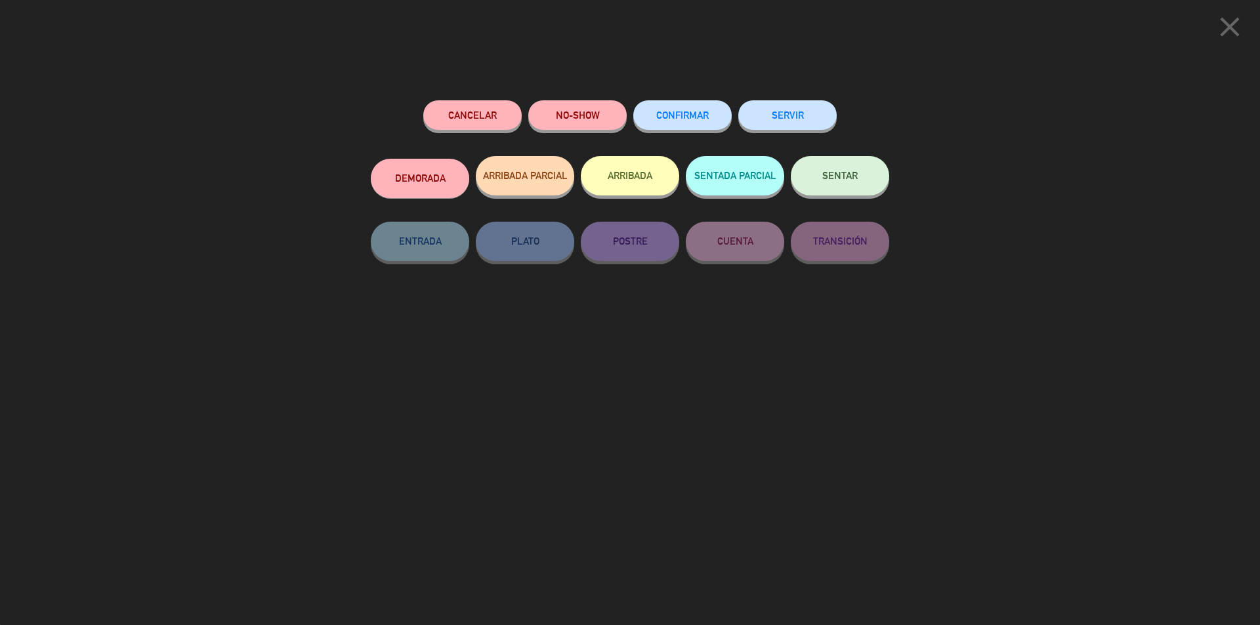
click at [848, 175] on span "SENTAR" at bounding box center [839, 175] width 35 height 11
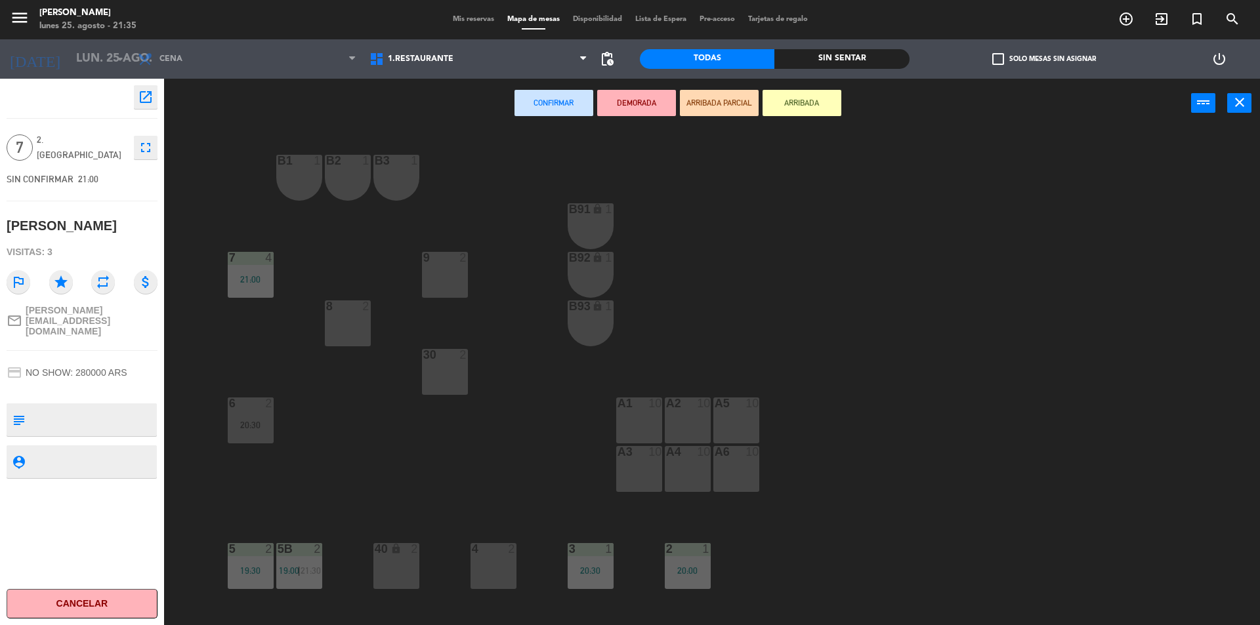
click at [634, 418] on div "A1 10" at bounding box center [639, 421] width 46 height 46
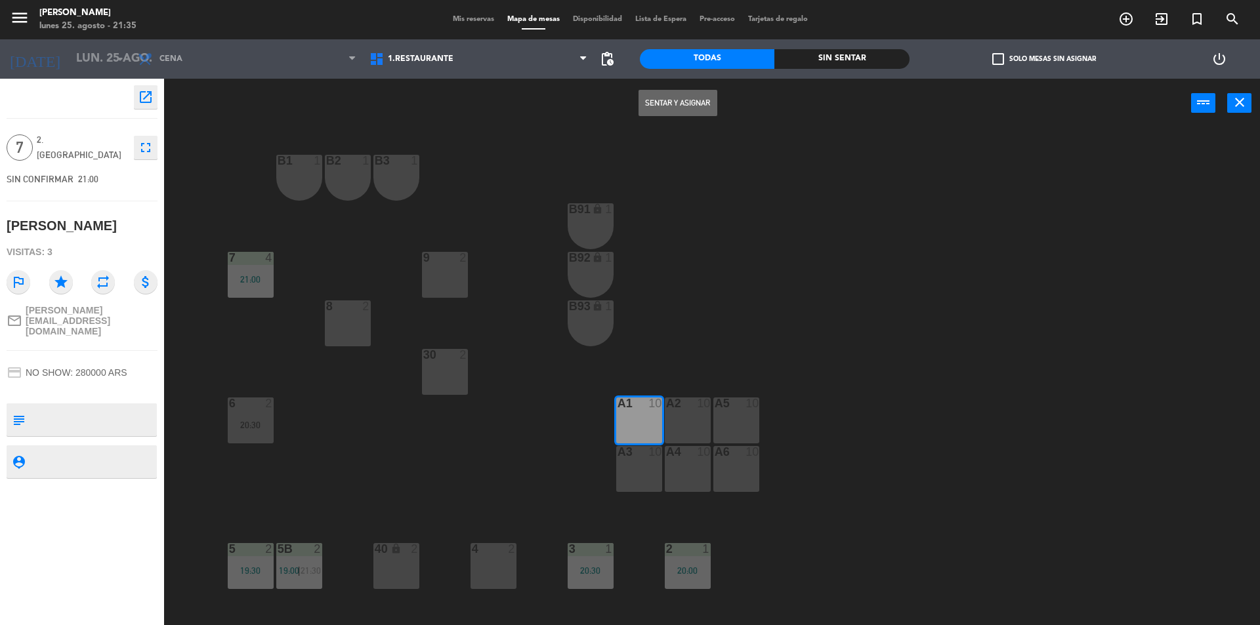
click at [692, 421] on div "A2 10" at bounding box center [688, 421] width 46 height 46
drag, startPoint x: 730, startPoint y: 420, endPoint x: 737, endPoint y: 412, distance: 10.2
click at [733, 419] on div "A5 10" at bounding box center [736, 421] width 46 height 46
click at [698, 108] on button "Sentar y Asignar" at bounding box center [677, 103] width 79 height 26
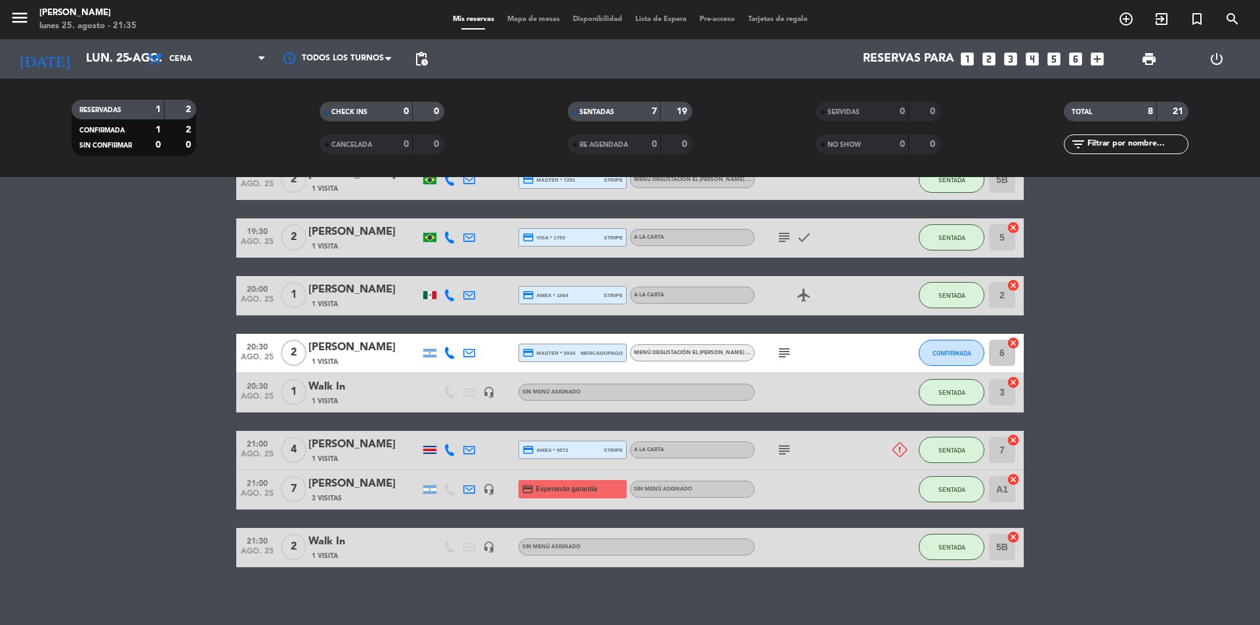
scroll to position [136, 0]
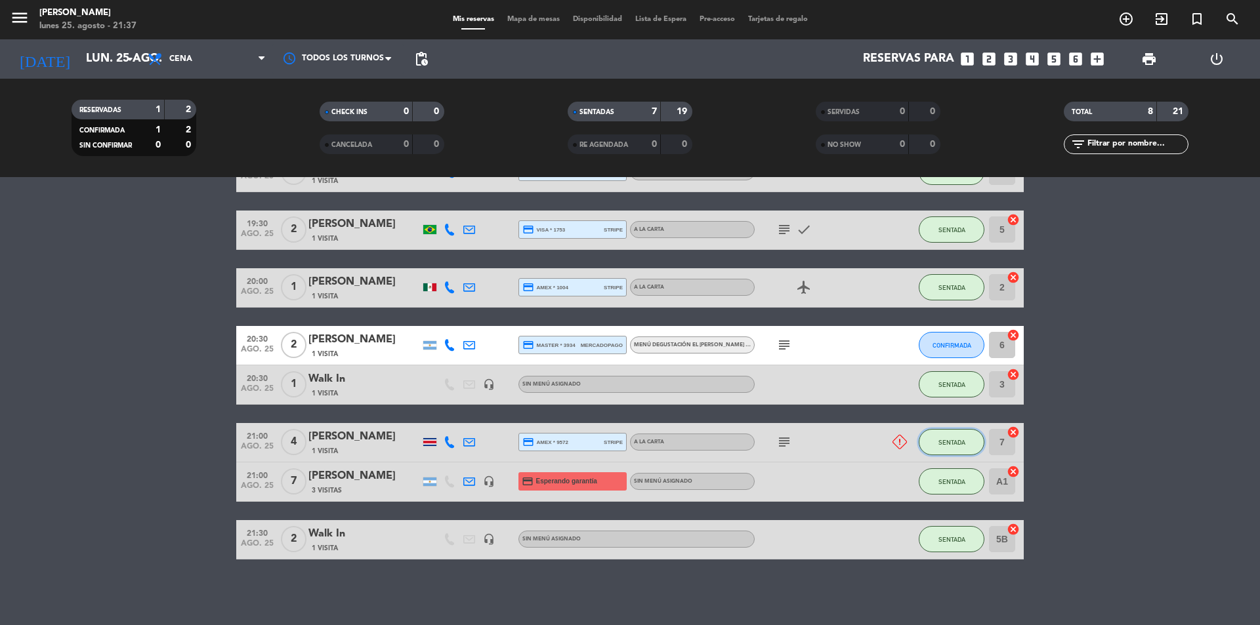
click at [958, 443] on span "SENTADA" at bounding box center [951, 442] width 27 height 7
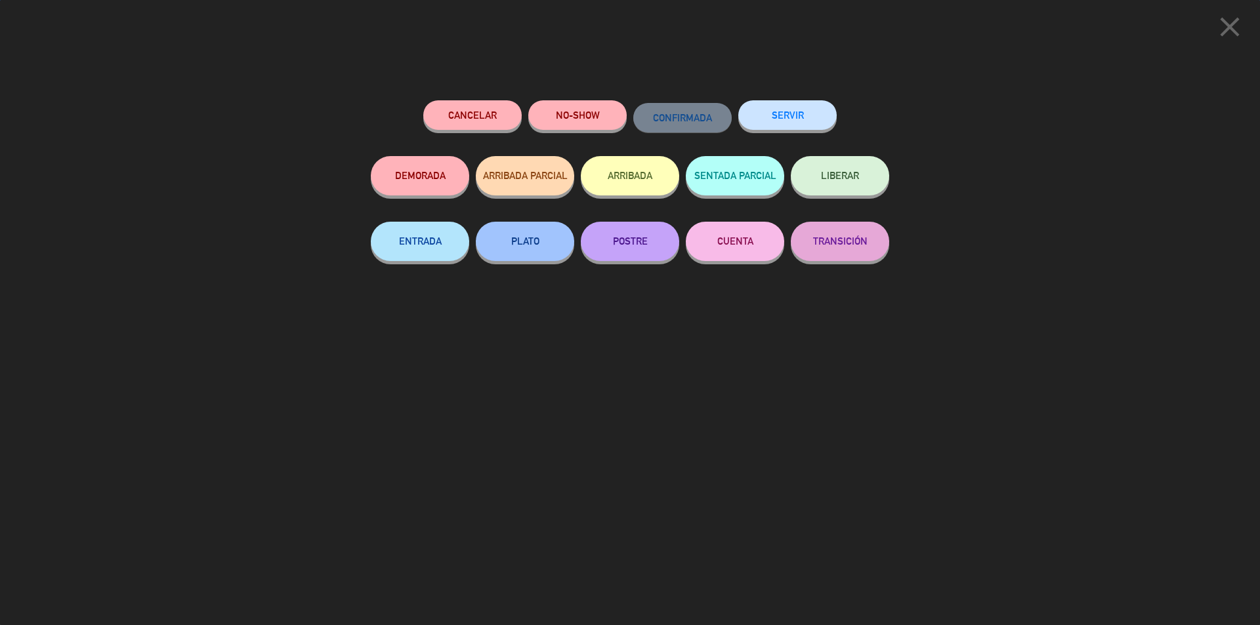
click at [801, 113] on button "SERVIR" at bounding box center [787, 115] width 98 height 30
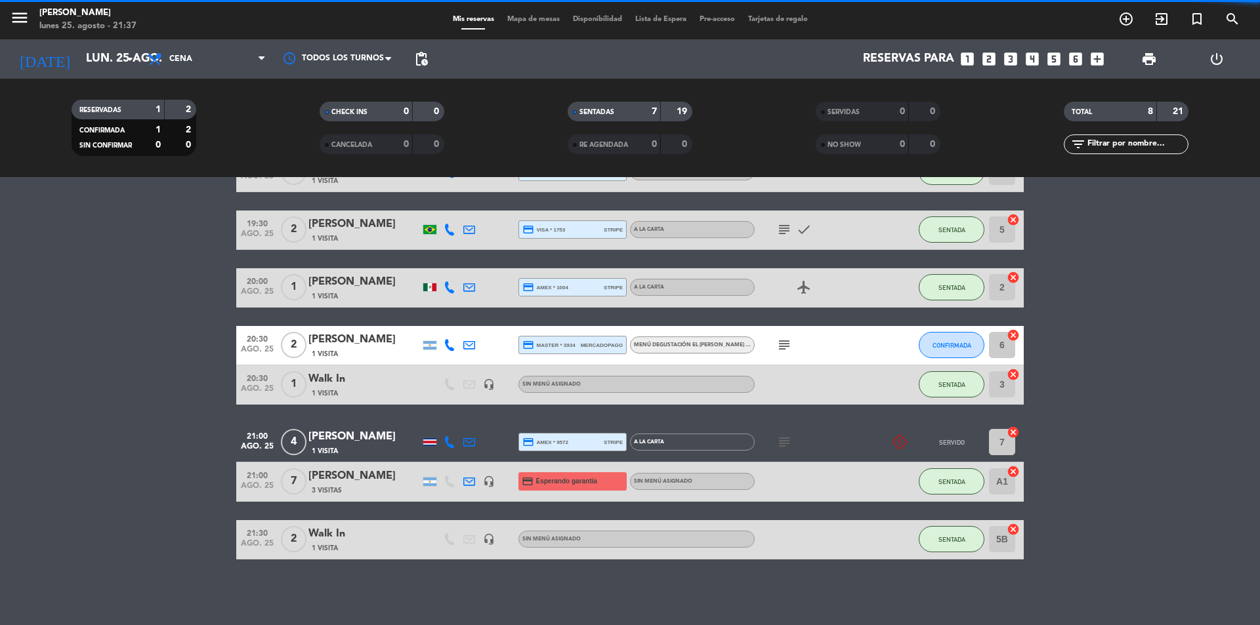
scroll to position [45, 0]
